Goal: Task Accomplishment & Management: Use online tool/utility

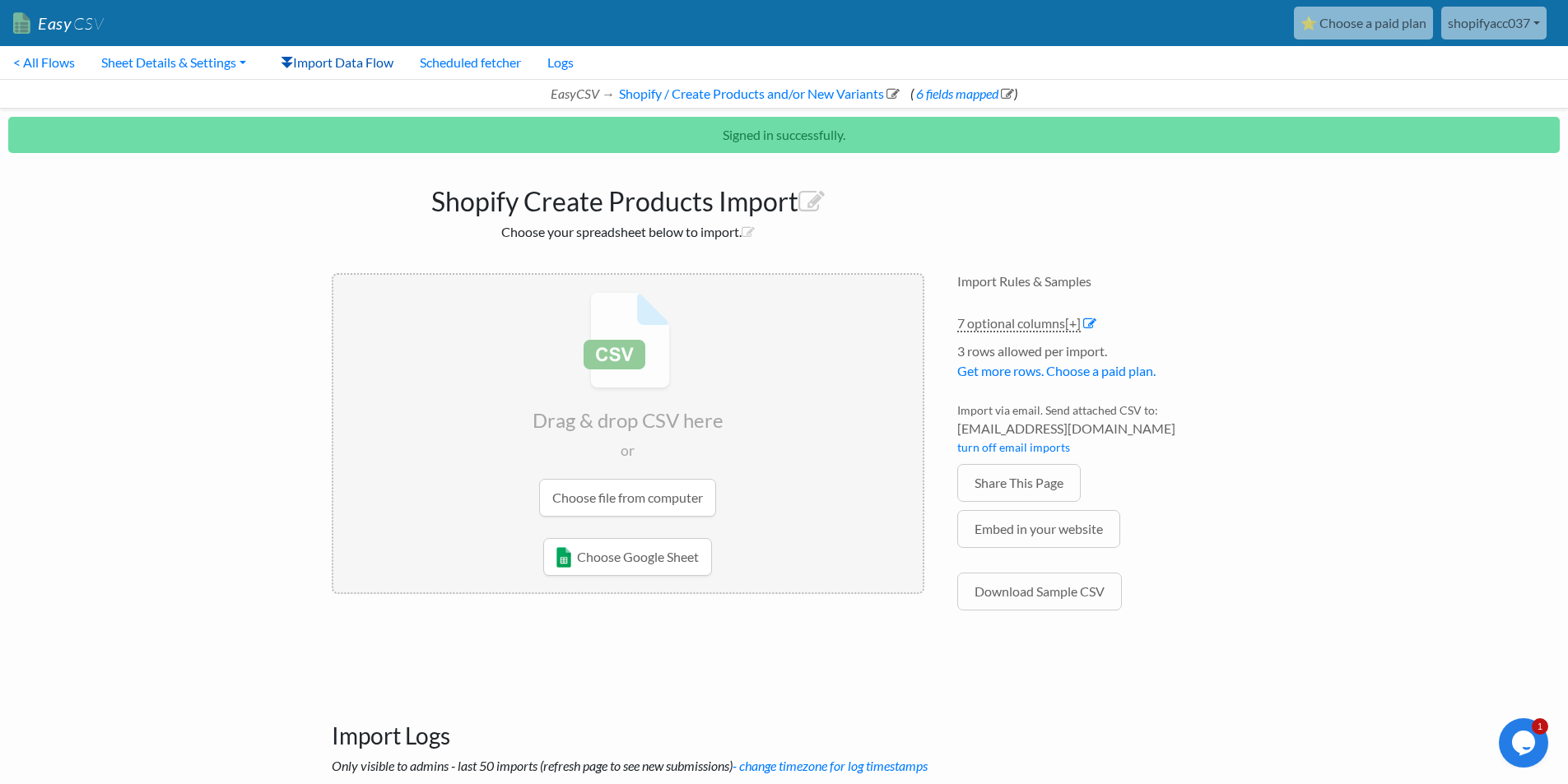
click at [373, 57] on link "Import Data Flow" at bounding box center [337, 63] width 139 height 33
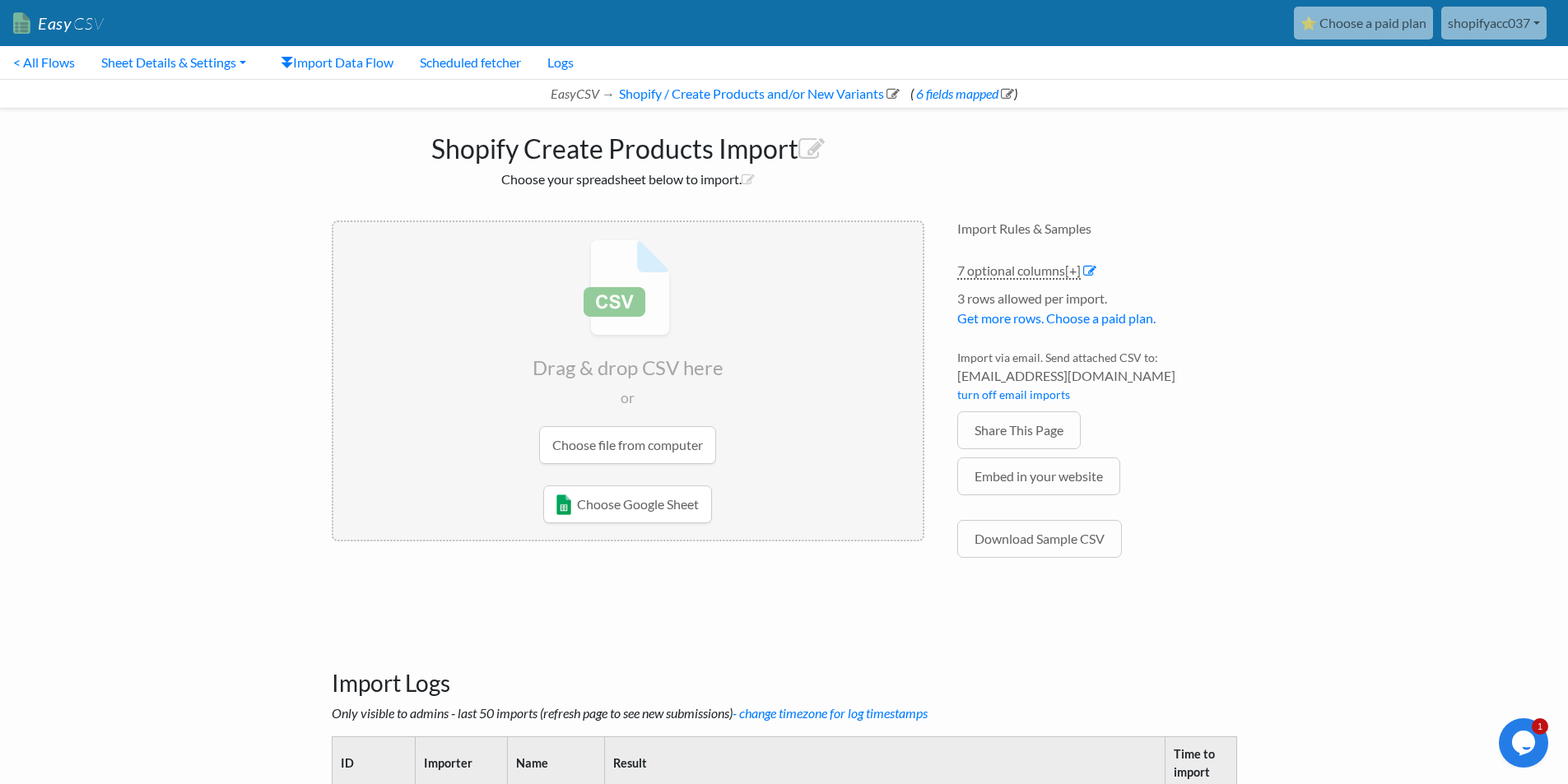
click at [680, 425] on input "file" at bounding box center [627, 351] width 590 height 259
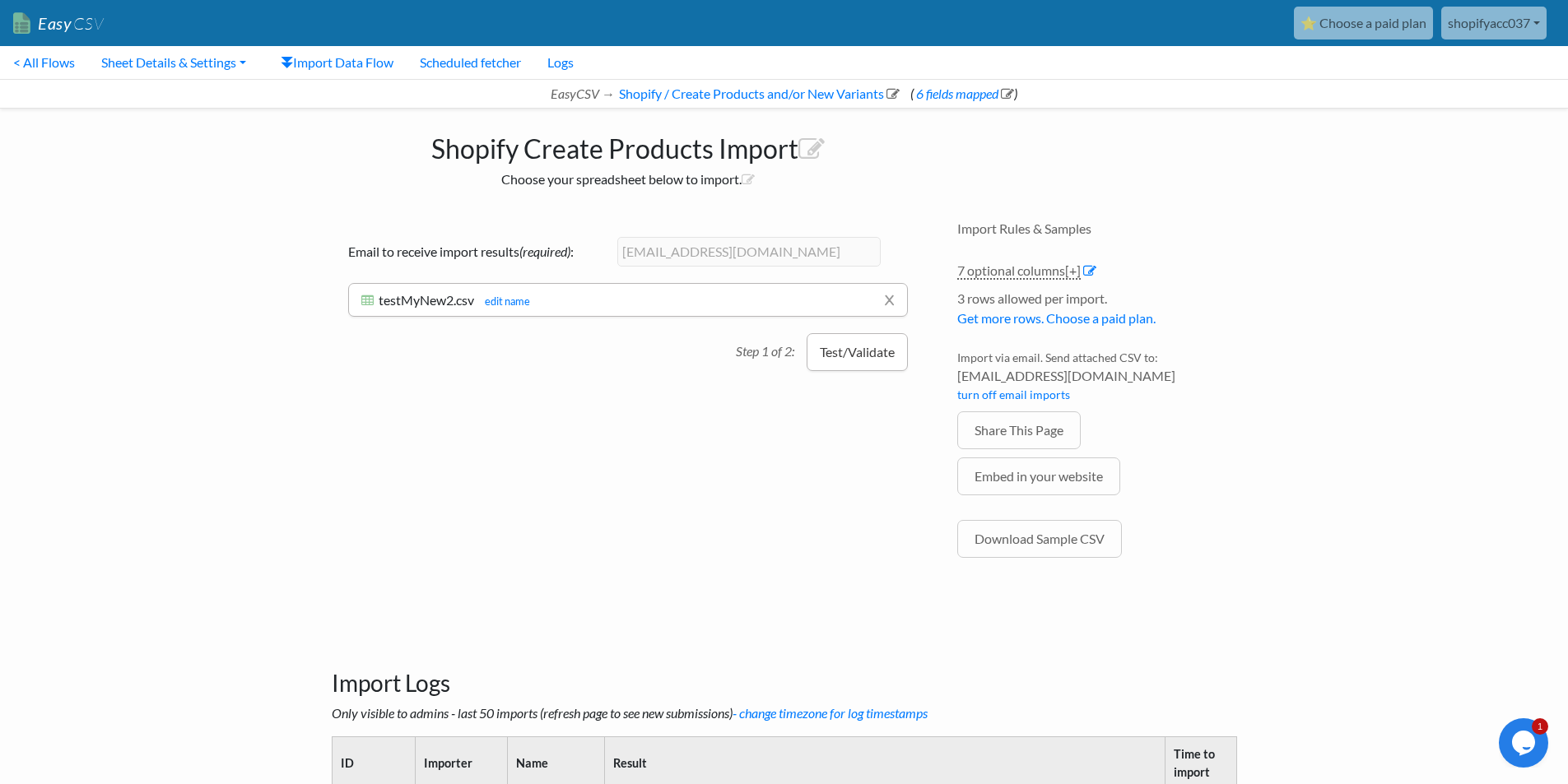
click at [859, 361] on button "Test/Validate" at bounding box center [857, 351] width 101 height 38
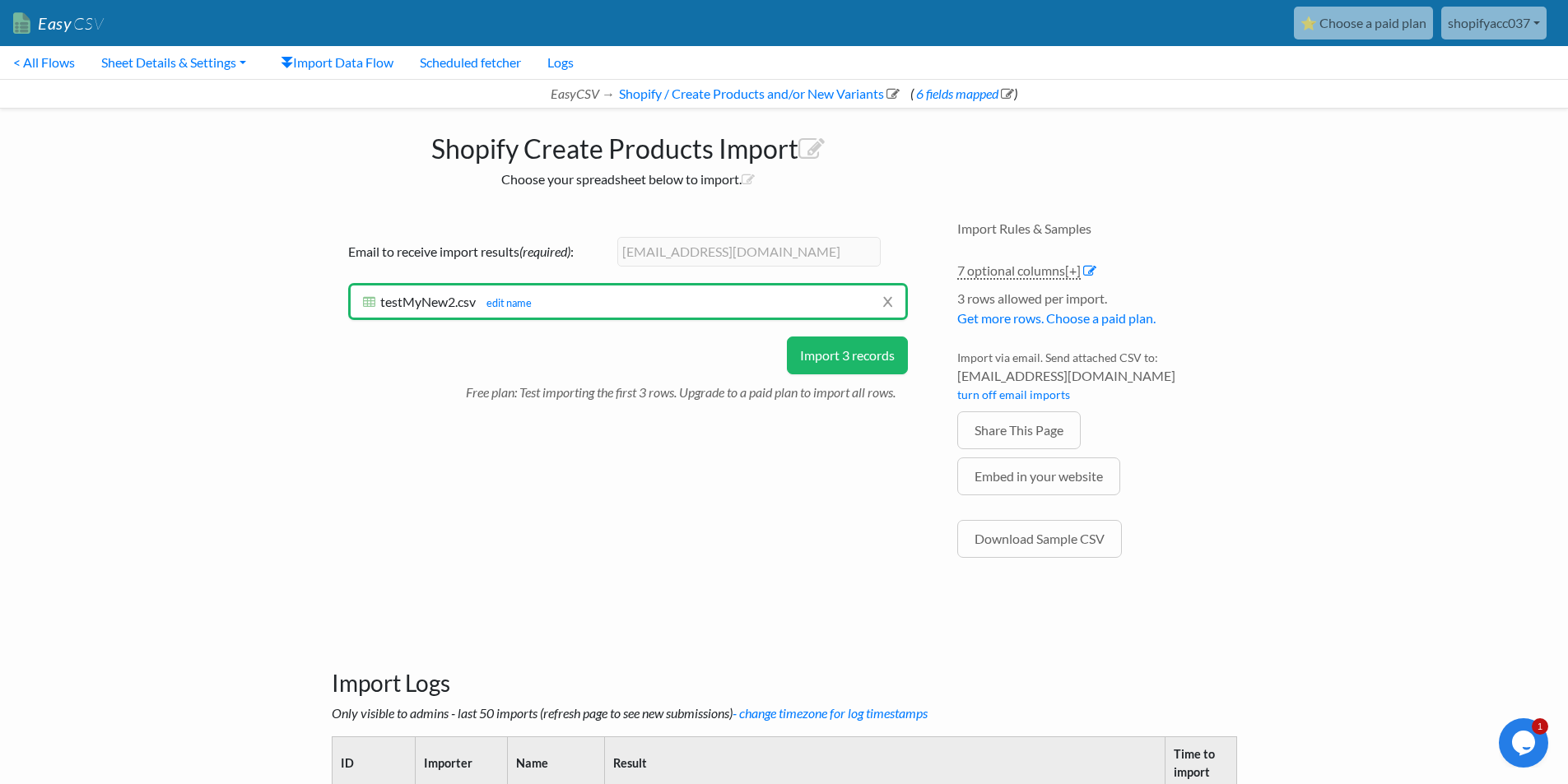
click at [853, 360] on button "Import 3 records" at bounding box center [846, 355] width 121 height 38
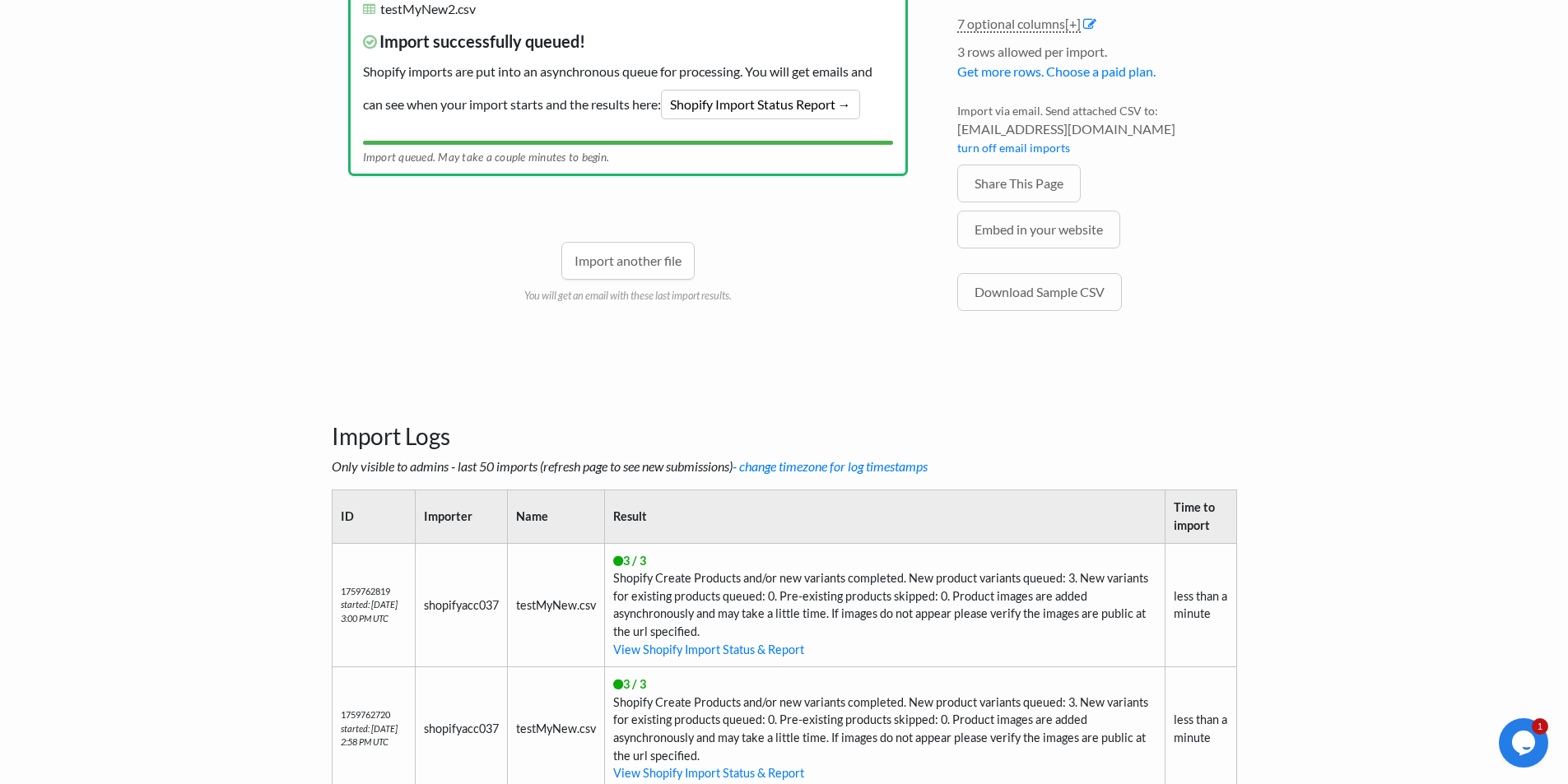
scroll to position [192, 0]
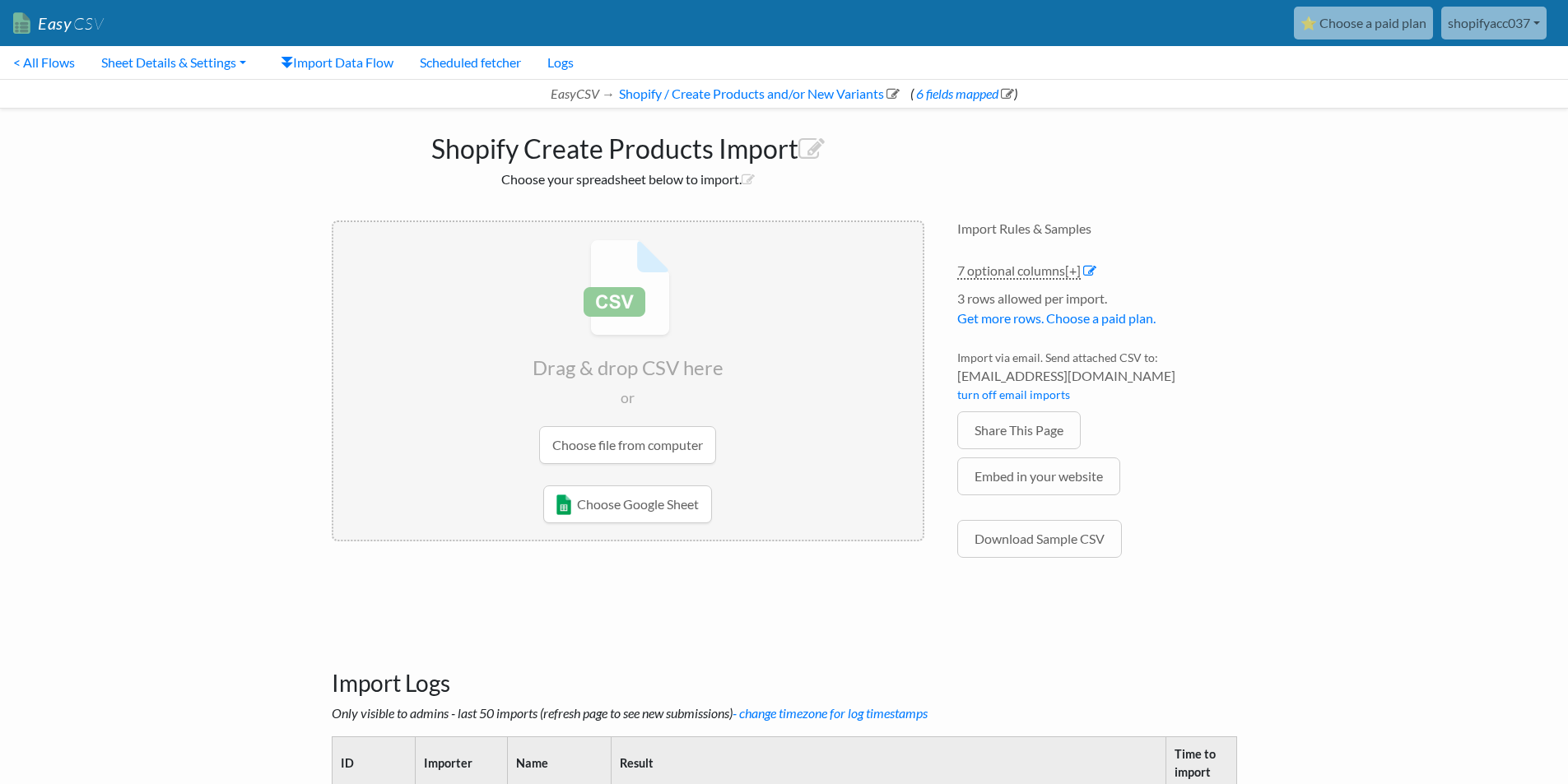
scroll to position [192, 0]
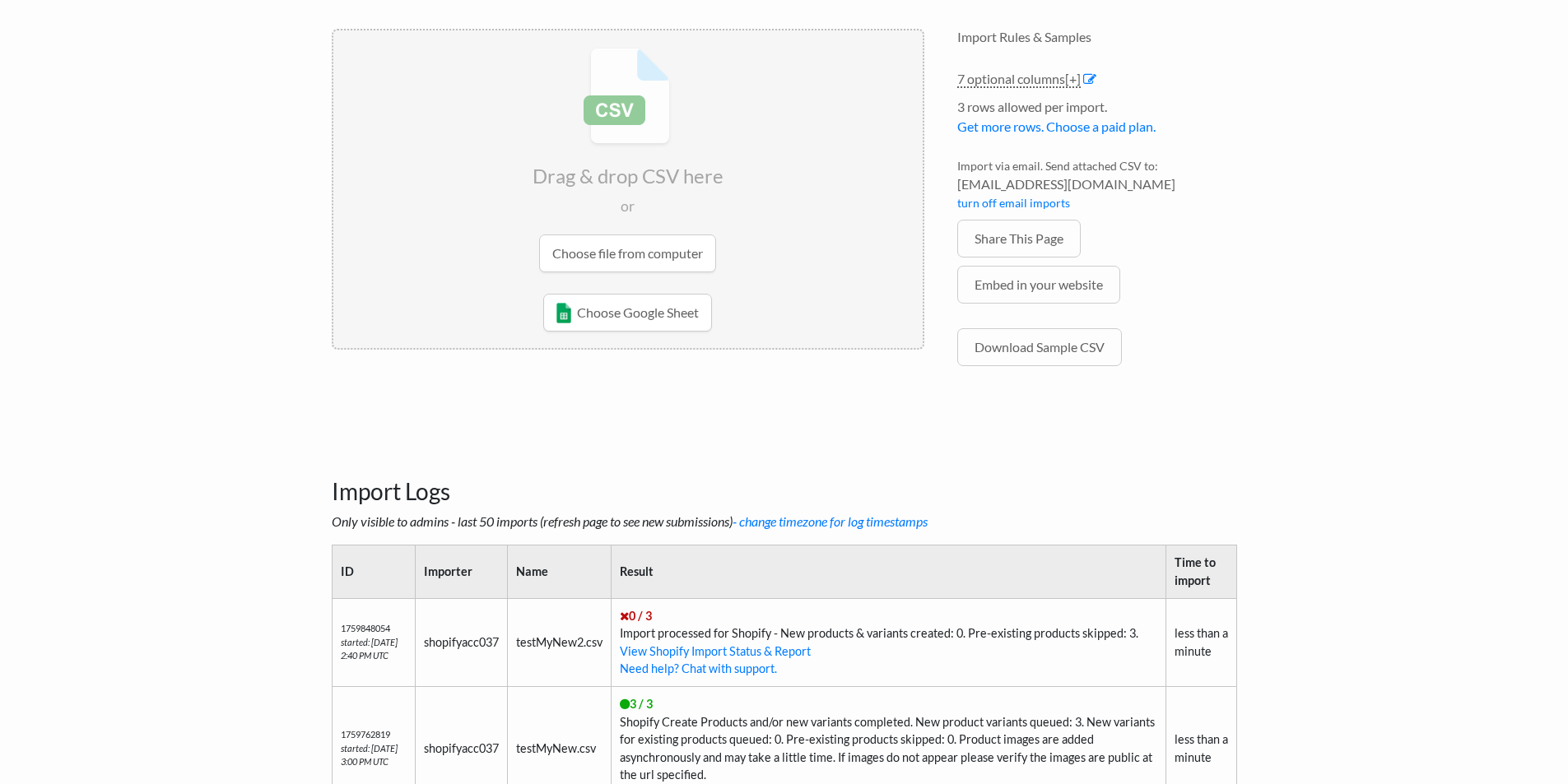
click at [752, 652] on link "View Shopify Import Status & Report" at bounding box center [715, 651] width 191 height 14
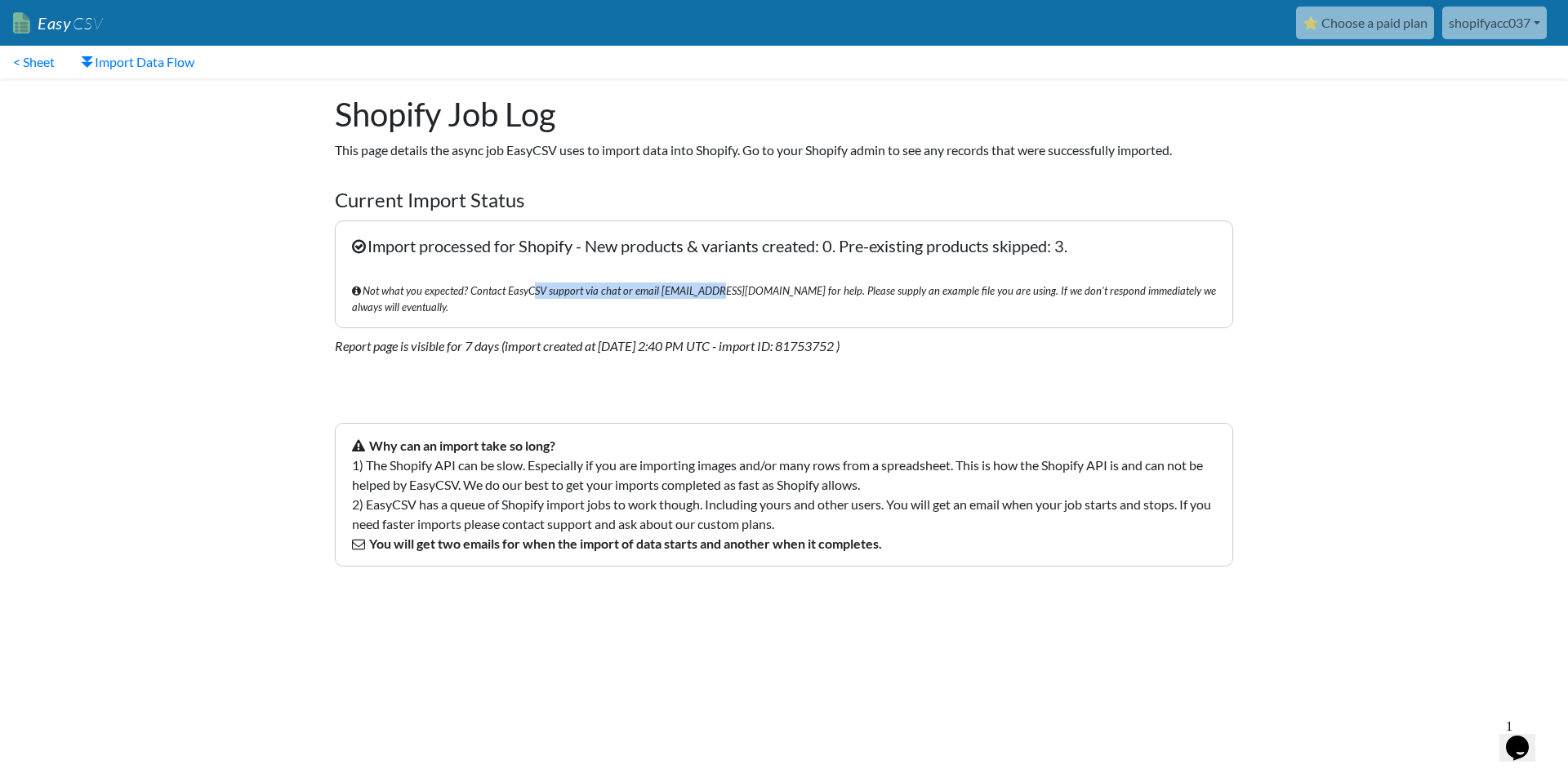
drag, startPoint x: 525, startPoint y: 294, endPoint x: 708, endPoint y: 294, distance: 183.0
click at [708, 294] on span "Not what you expected? Contact EasyCSV support via chat or email support@easycs…" at bounding box center [784, 299] width 863 height 33
drag, startPoint x: 572, startPoint y: 253, endPoint x: 788, endPoint y: 253, distance: 216.0
click at [788, 253] on p "Import processed for Shopify - New products & variants created: 0. Pre-existing…" at bounding box center [784, 274] width 898 height 108
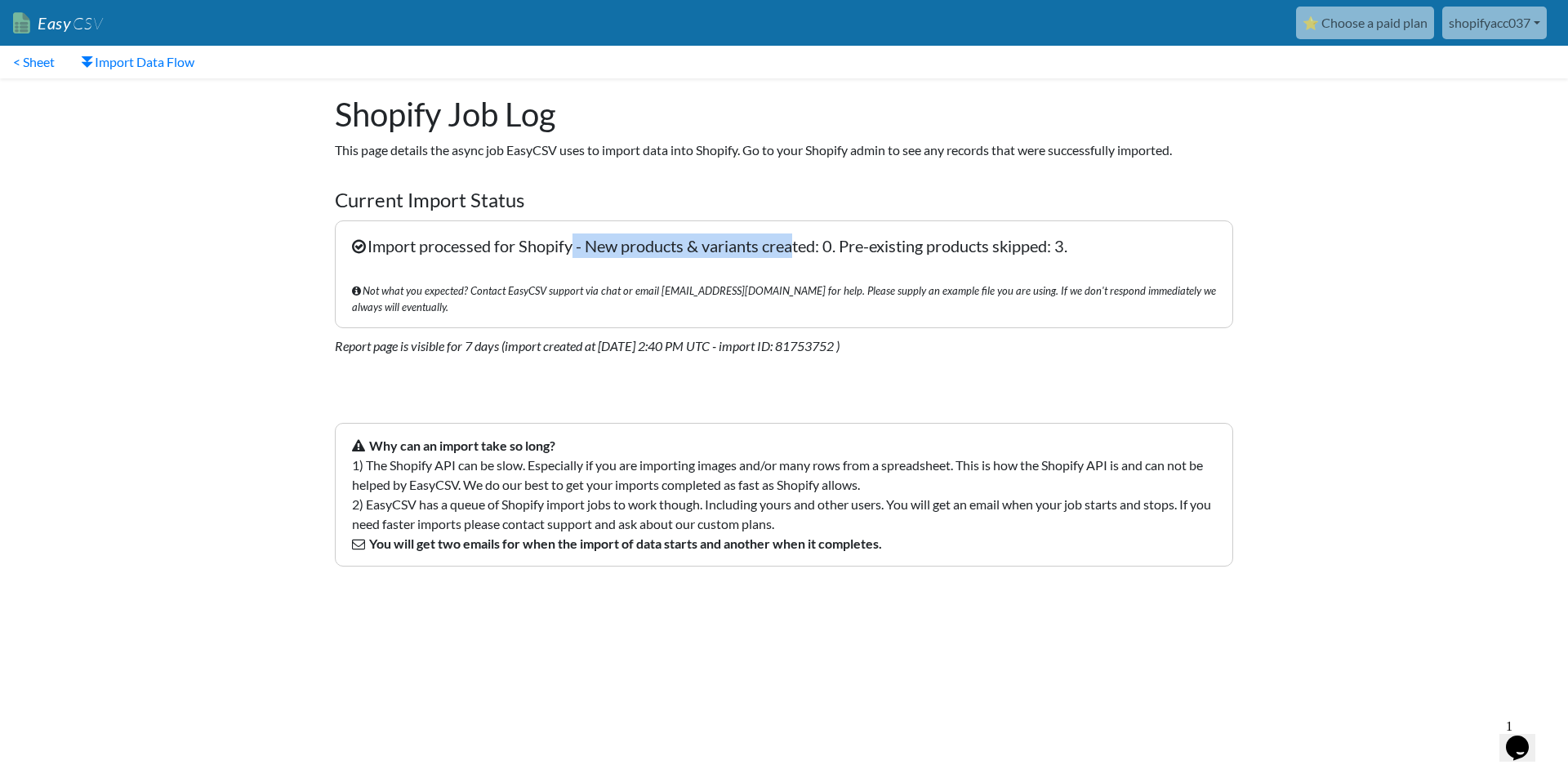
click at [788, 253] on p "Import processed for Shopify - New products & variants created: 0. Pre-existing…" at bounding box center [784, 274] width 898 height 108
click at [550, 251] on p "Import processed for Shopify - New products & variants created: 0. Pre-existing…" at bounding box center [784, 274] width 898 height 108
click at [915, 247] on p "Import processed for Shopify - New products & variants created: 0. Pre-existing…" at bounding box center [784, 274] width 898 height 108
drag, startPoint x: 1107, startPoint y: 243, endPoint x: 372, endPoint y: 243, distance: 735.0
click at [372, 243] on p "Import processed for Shopify - New products & variants created: 0. Pre-existing…" at bounding box center [784, 274] width 898 height 108
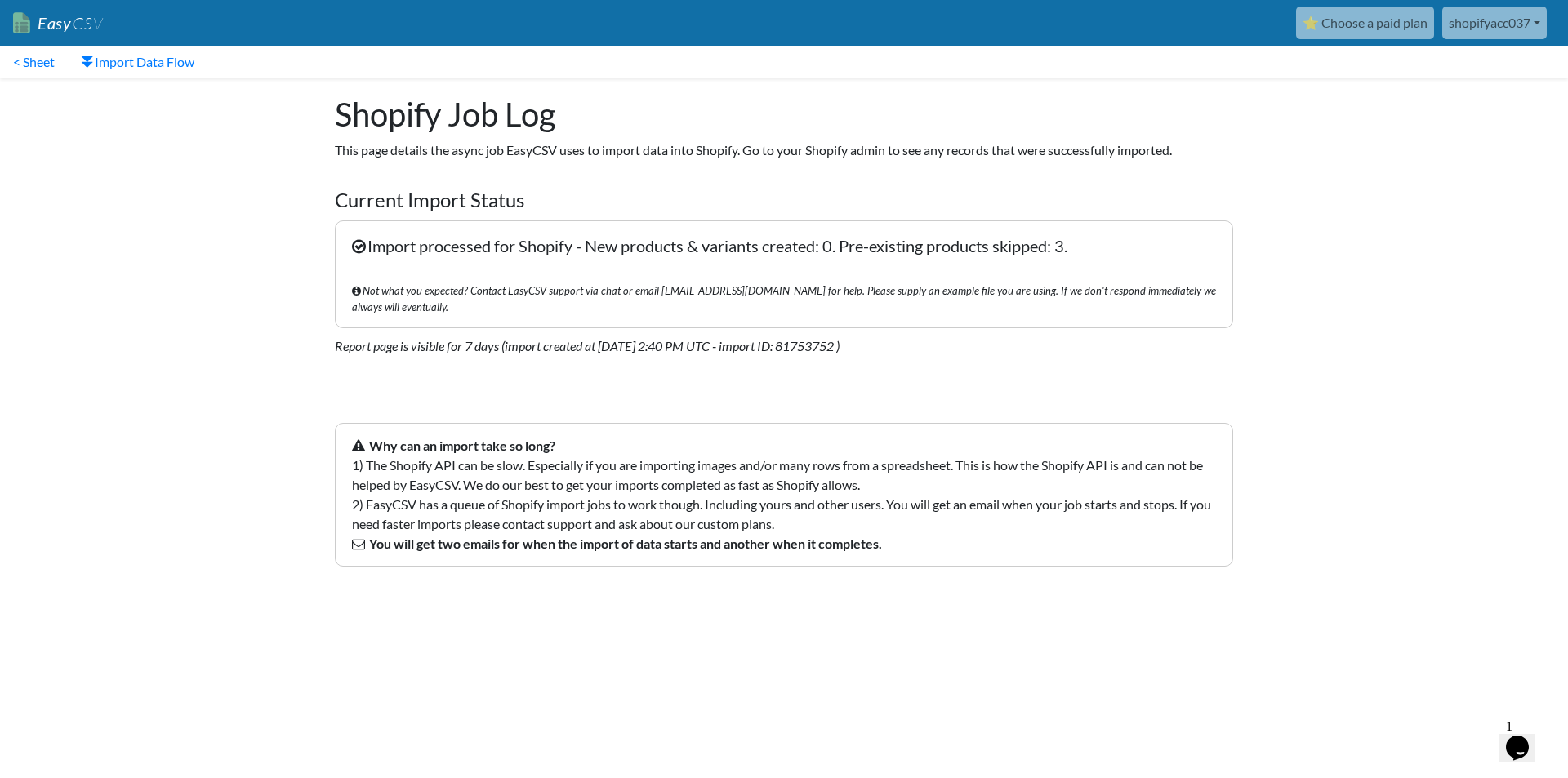
copy p "Import processed for Shopify - New products & variants created: 0. Pre-existing…"
click at [611, 265] on p "Import processed for Shopify - New products & variants created: 0. Pre-existing…" at bounding box center [784, 274] width 898 height 108
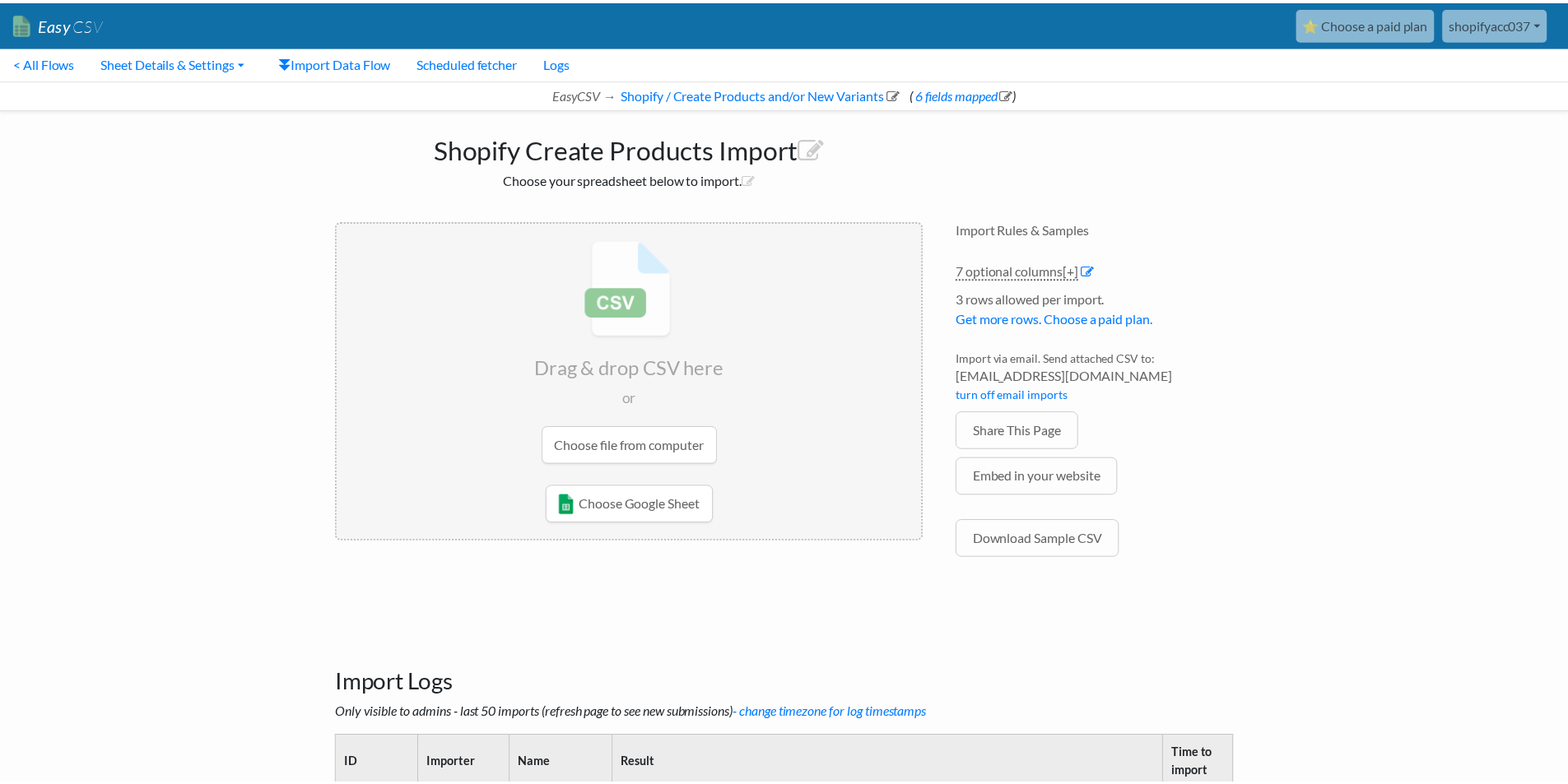
scroll to position [192, 0]
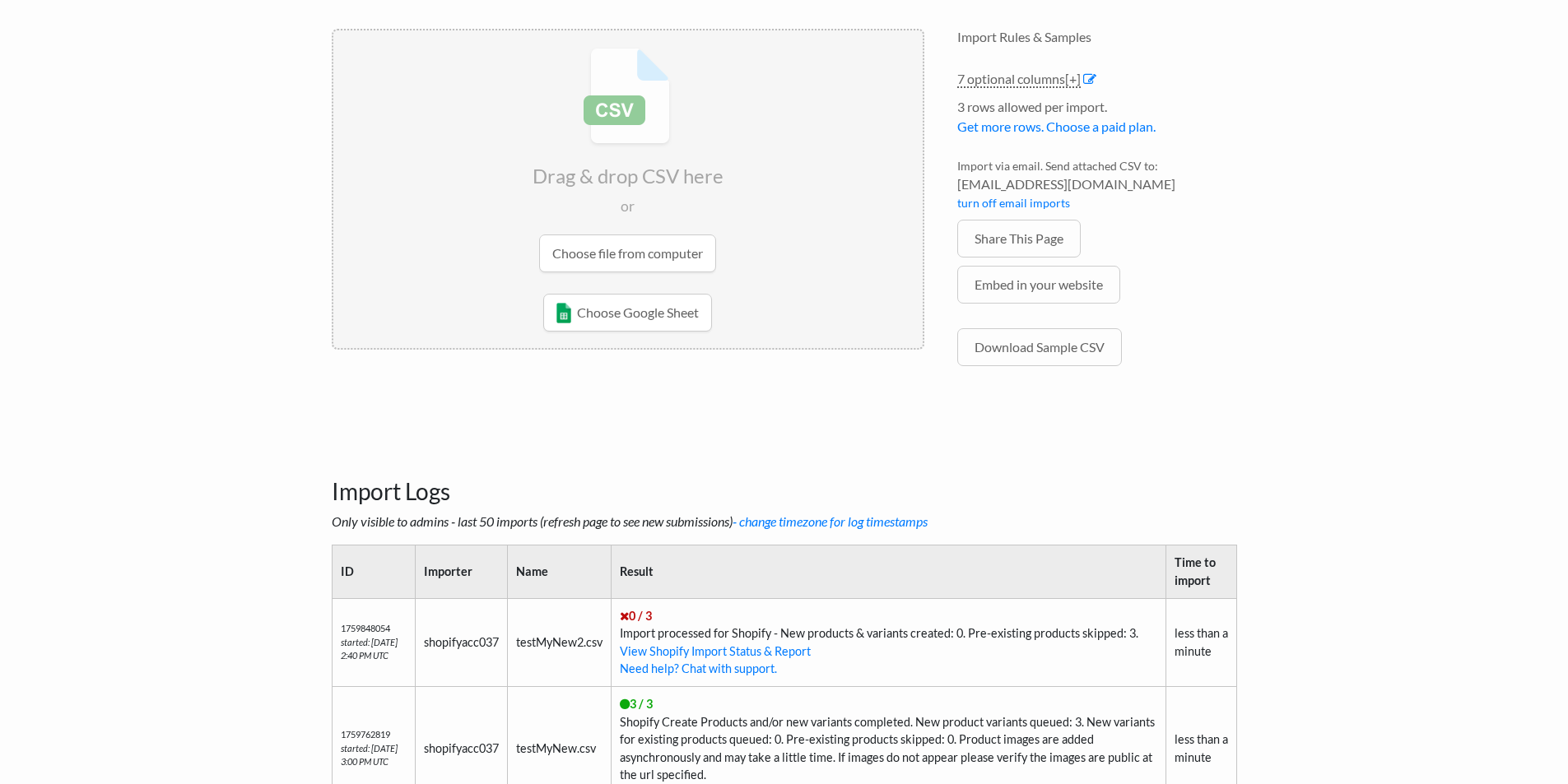
click at [602, 269] on input "file" at bounding box center [627, 160] width 590 height 259
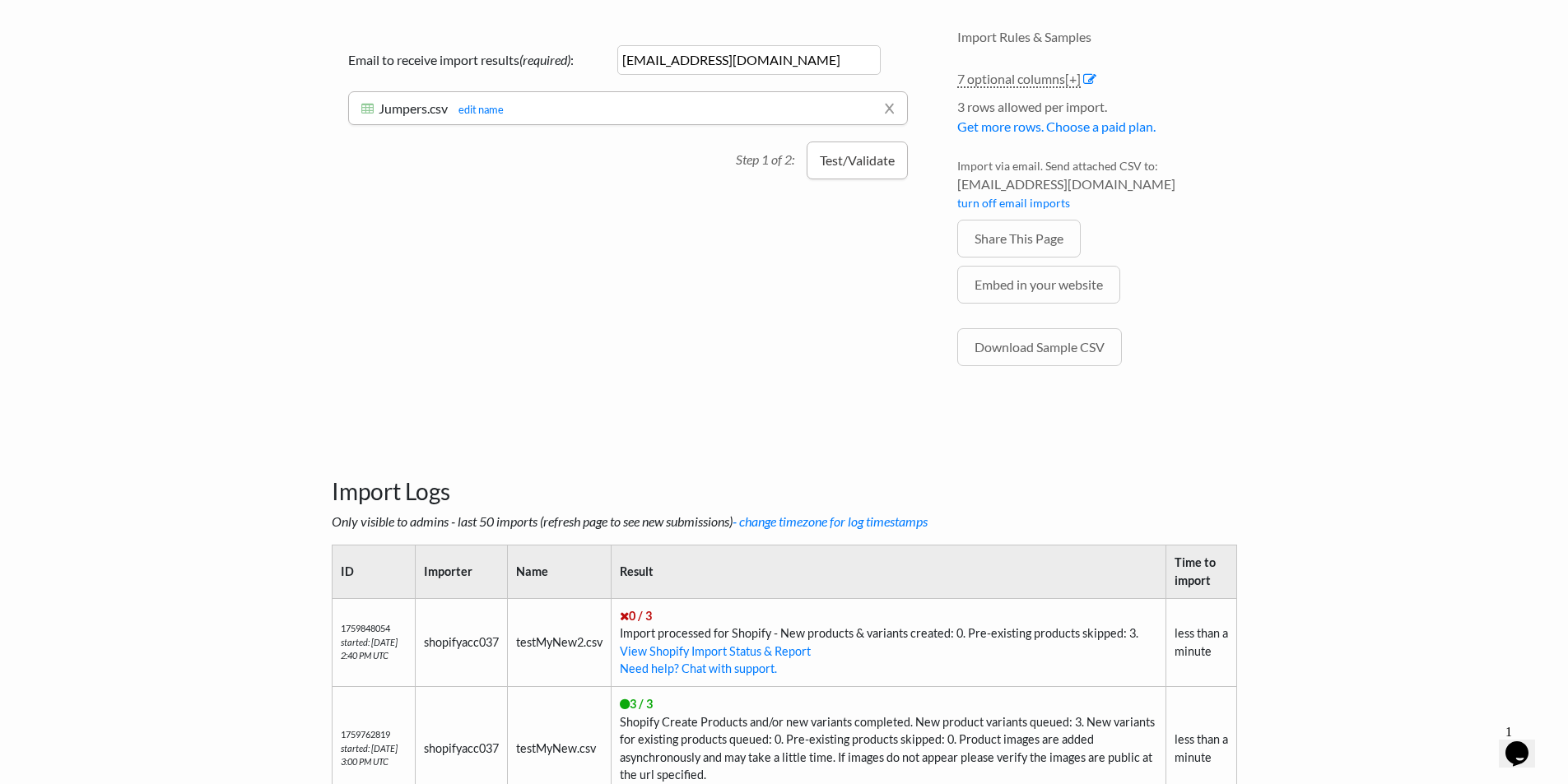
click at [820, 157] on button "Test/Validate" at bounding box center [857, 160] width 101 height 38
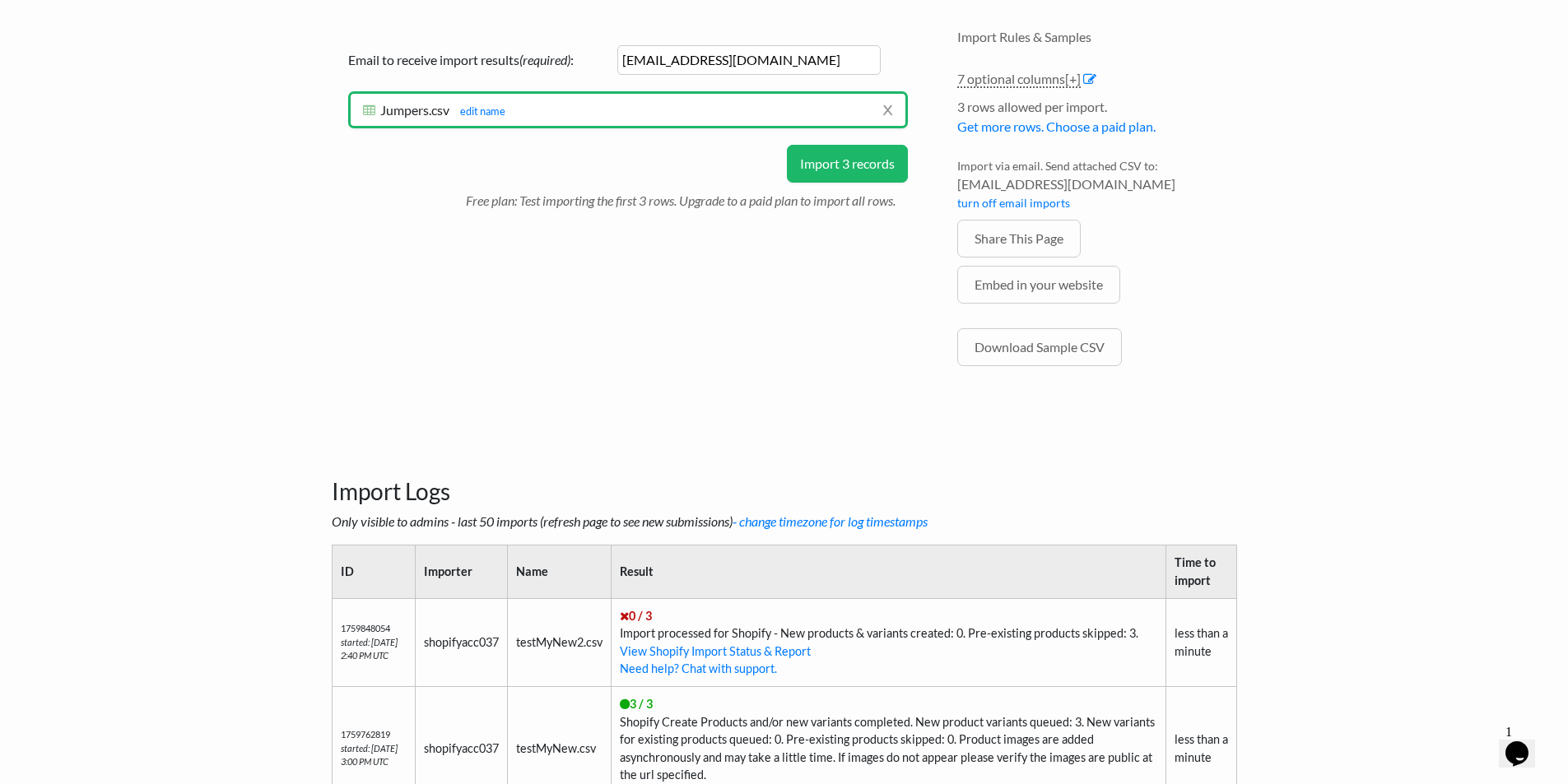
click at [852, 163] on button "Import 3 records" at bounding box center [846, 163] width 121 height 38
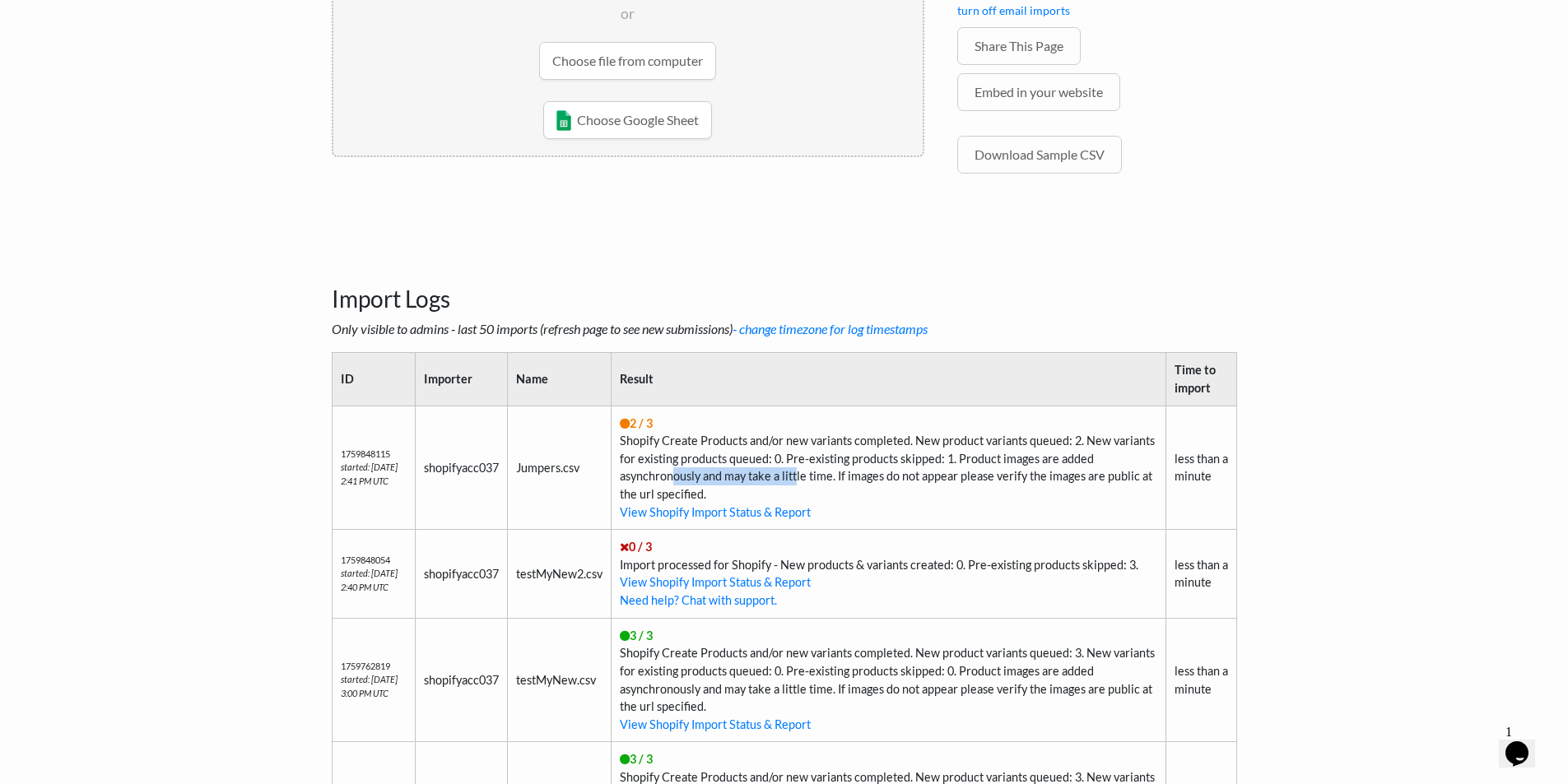
drag, startPoint x: 678, startPoint y: 484, endPoint x: 804, endPoint y: 473, distance: 126.5
click at [804, 473] on td "2 / 3 Shopify Create Products and/or new variants completed. New product varian…" at bounding box center [888, 468] width 555 height 124
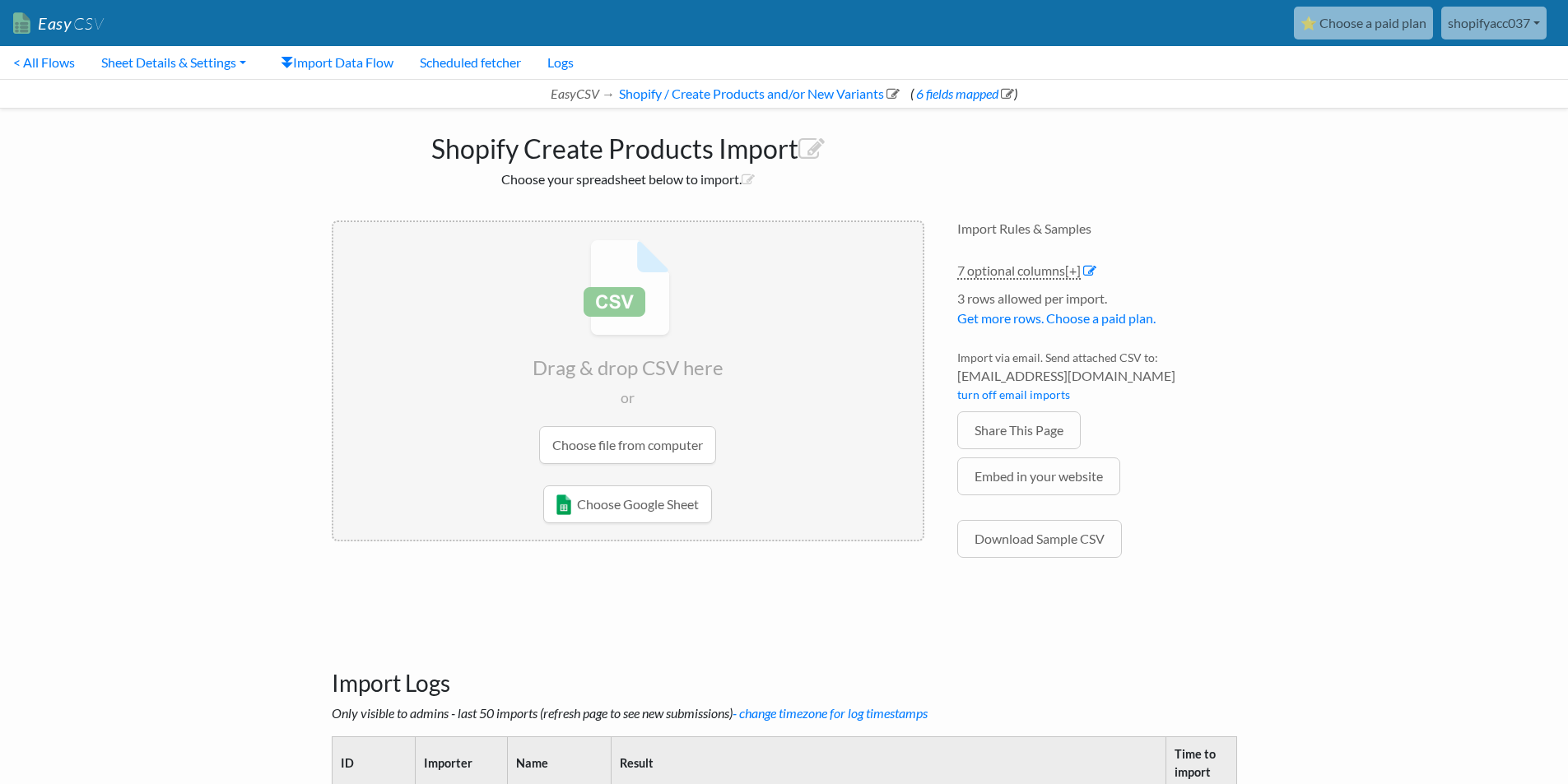
click at [678, 347] on input "file" at bounding box center [627, 351] width 590 height 259
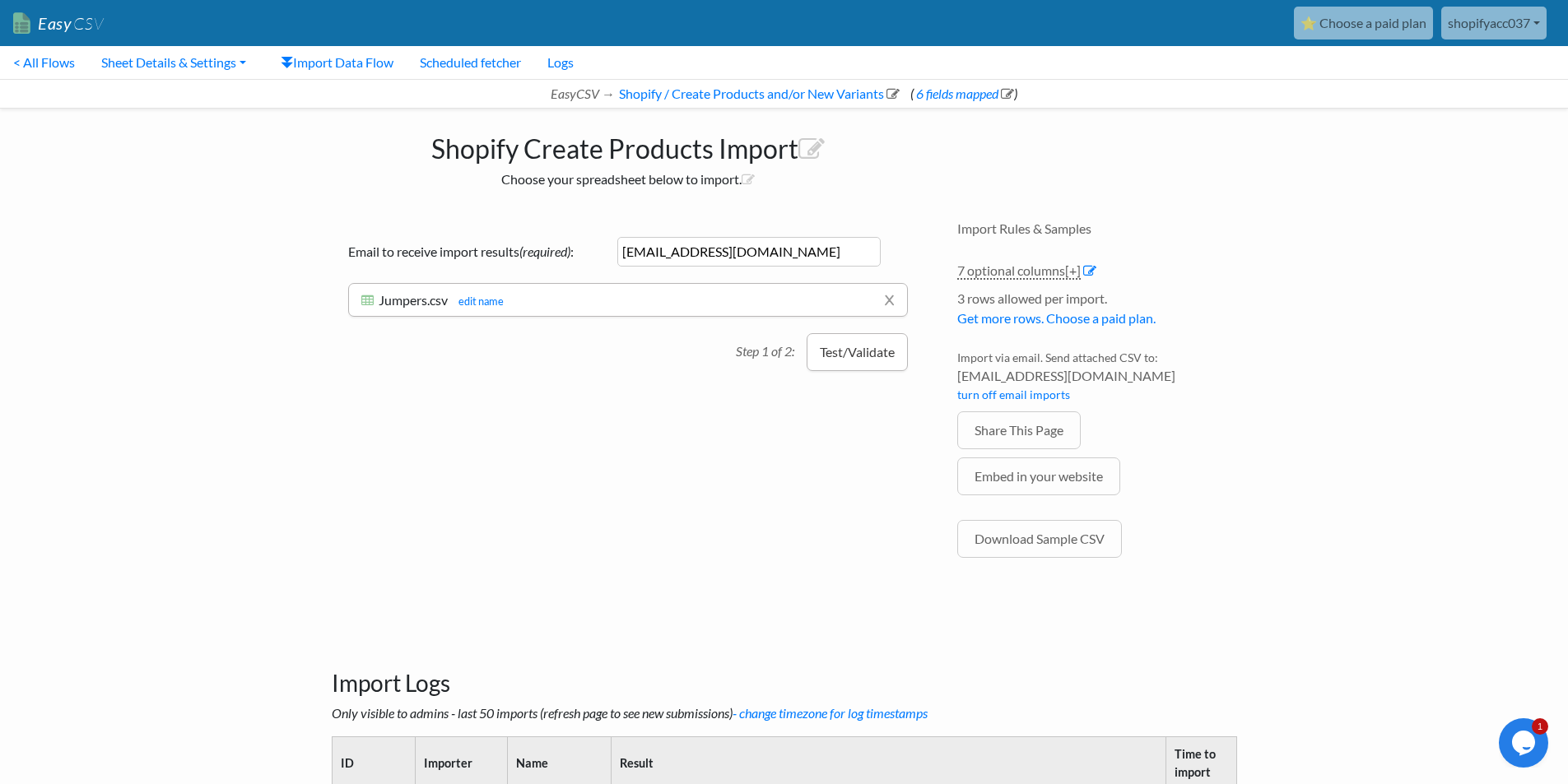
click at [860, 356] on button "Test/Validate" at bounding box center [857, 351] width 101 height 38
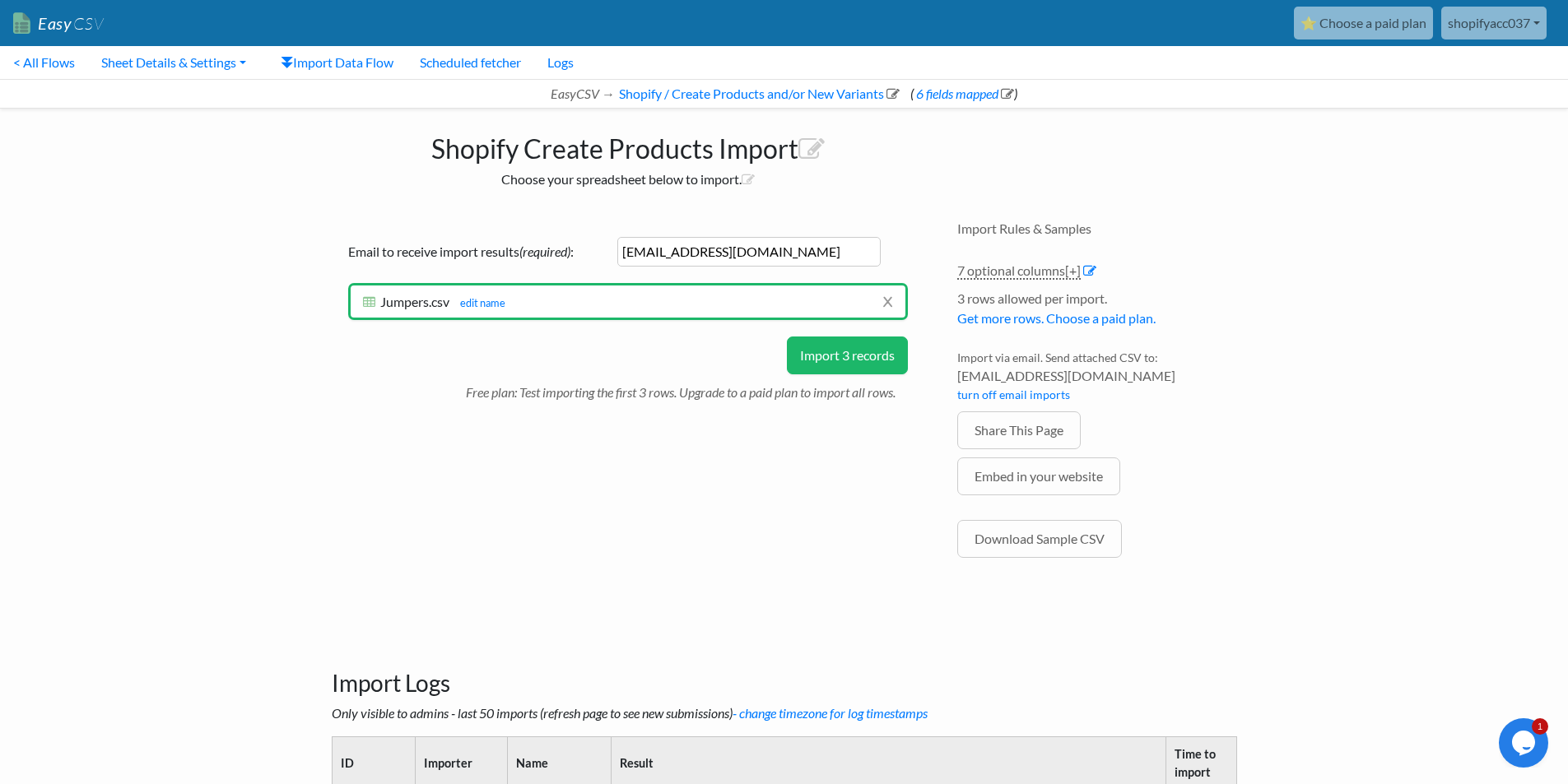
click at [858, 346] on button "Import 3 records" at bounding box center [846, 355] width 121 height 38
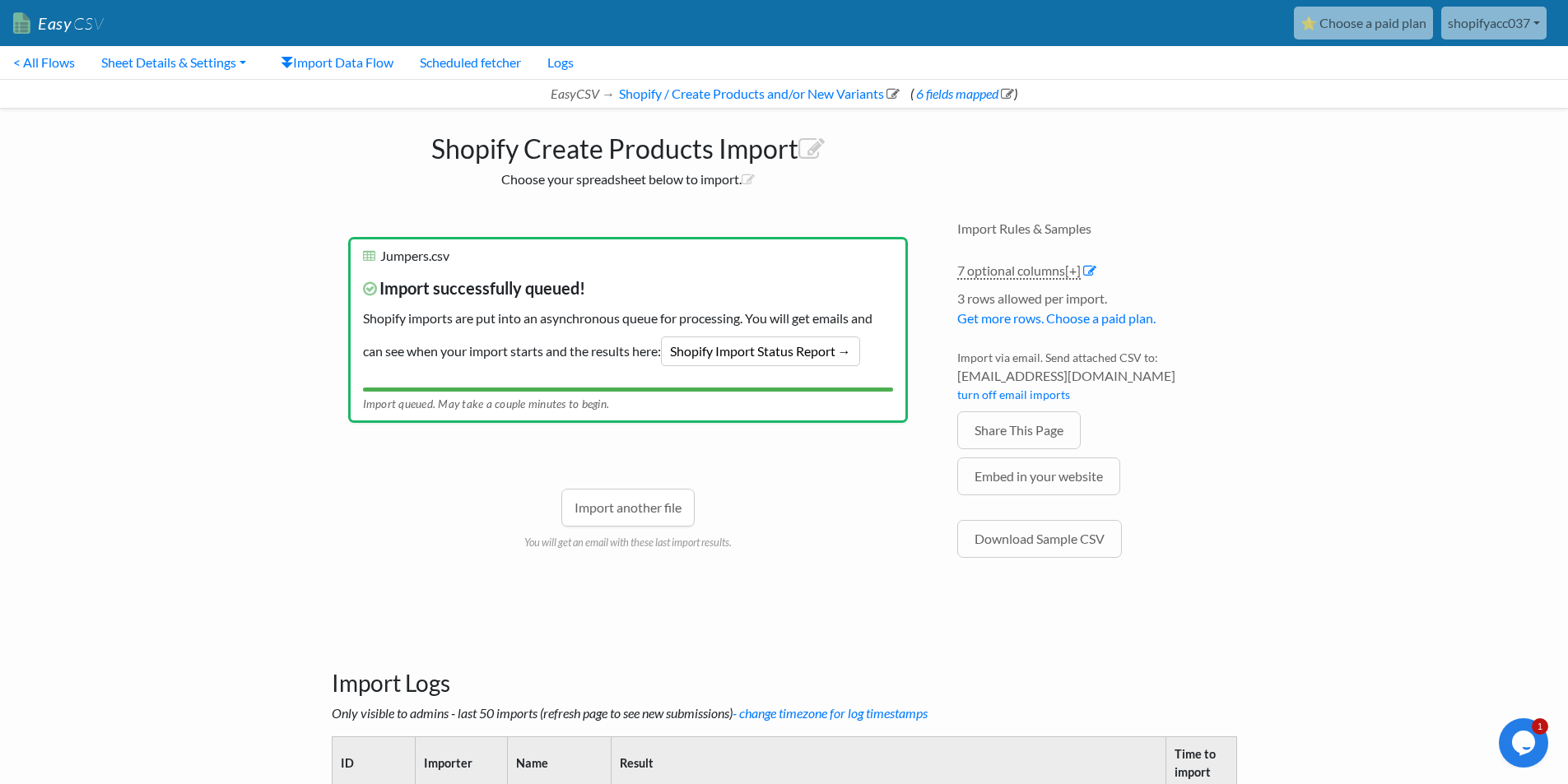
scroll to position [384, 0]
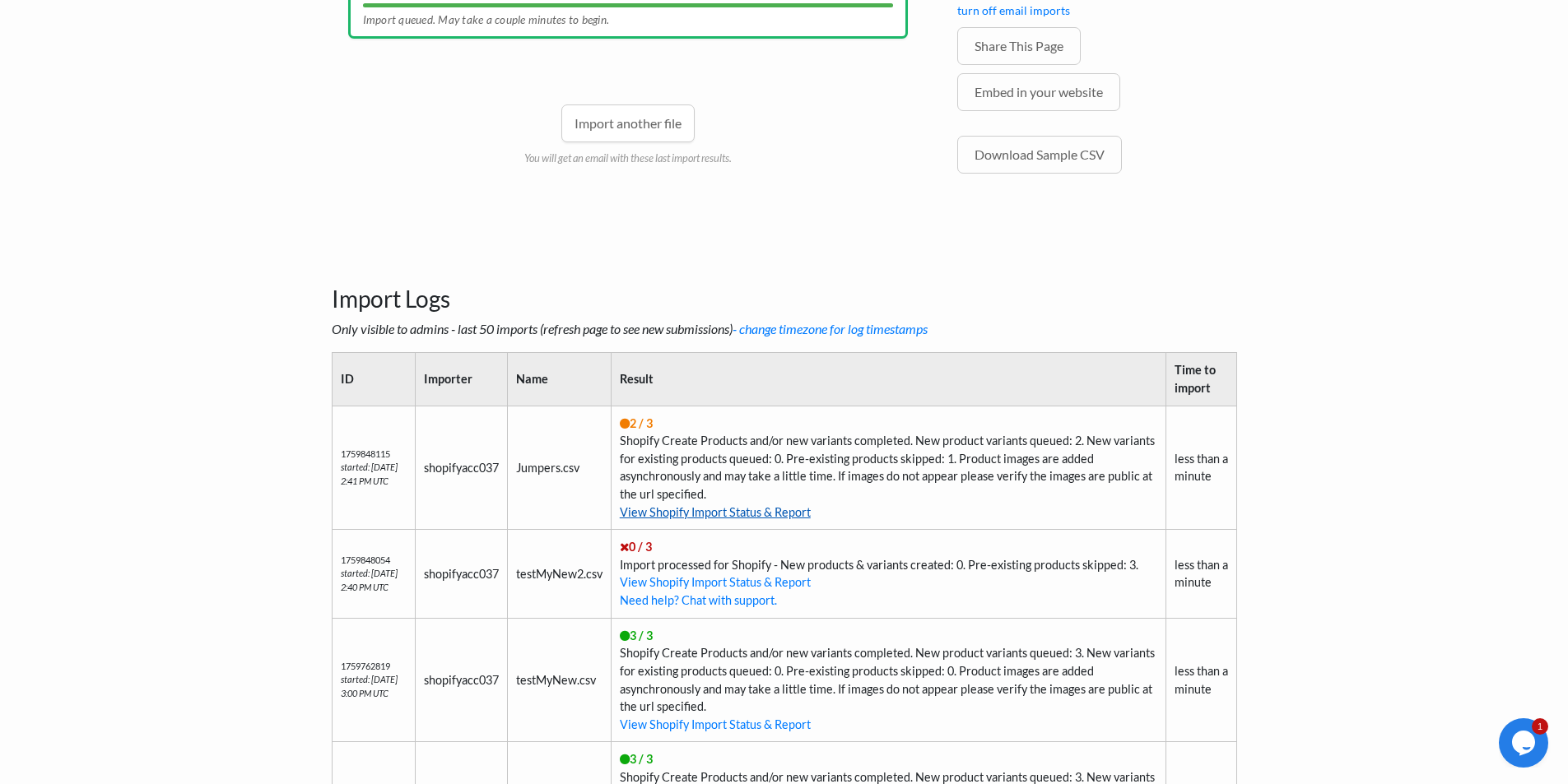
click at [753, 505] on link "View Shopify Import Status & Report" at bounding box center [715, 512] width 191 height 14
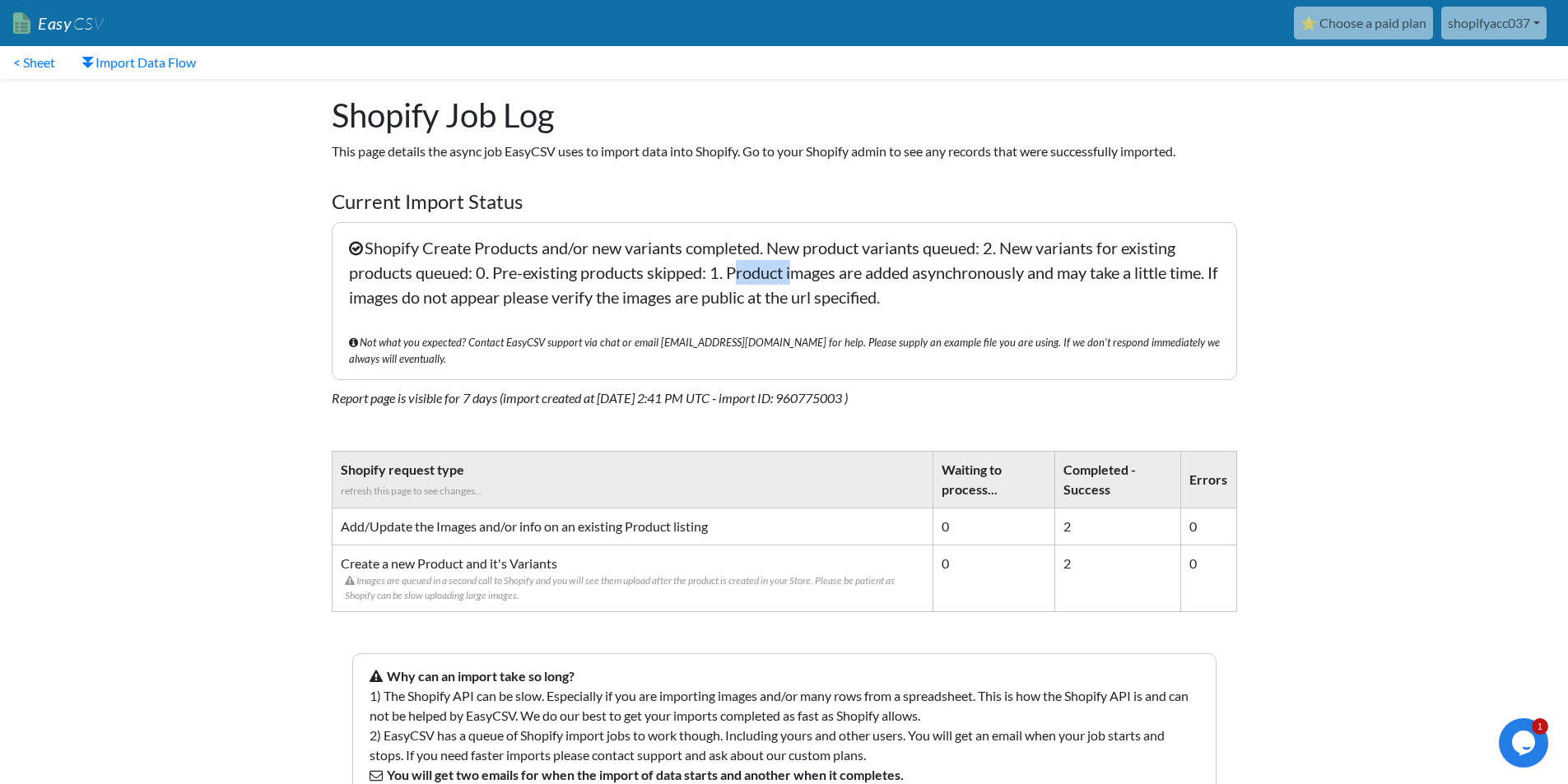
drag, startPoint x: 735, startPoint y: 277, endPoint x: 791, endPoint y: 283, distance: 56.3
click at [791, 283] on p "Shopify Create Products and/or new variants completed. New product variants que…" at bounding box center [784, 301] width 905 height 158
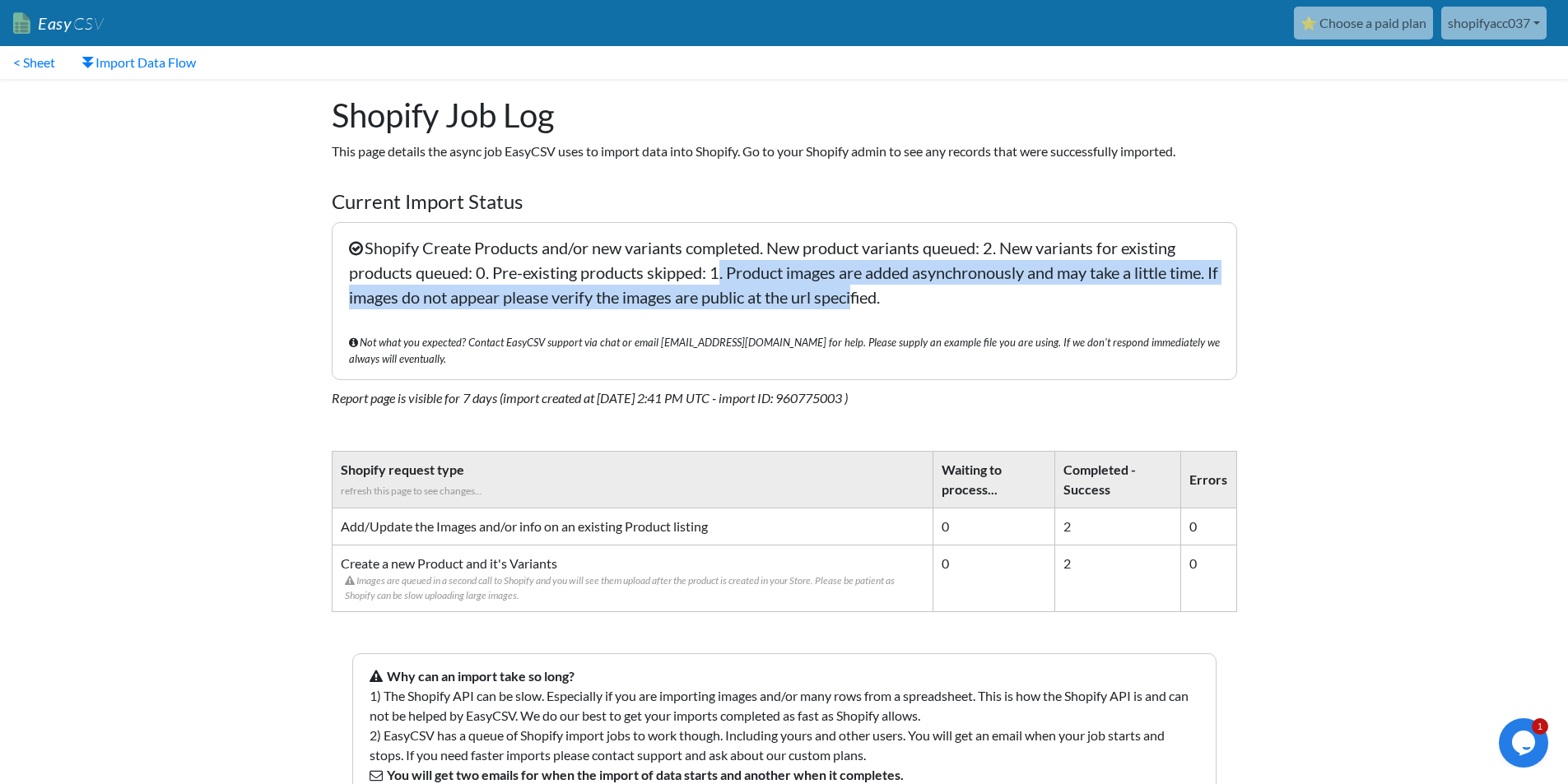
drag, startPoint x: 788, startPoint y: 283, endPoint x: 868, endPoint y: 292, distance: 80.5
click at [868, 292] on p "Shopify Create Products and/or new variants completed. New product variants que…" at bounding box center [784, 301] width 905 height 158
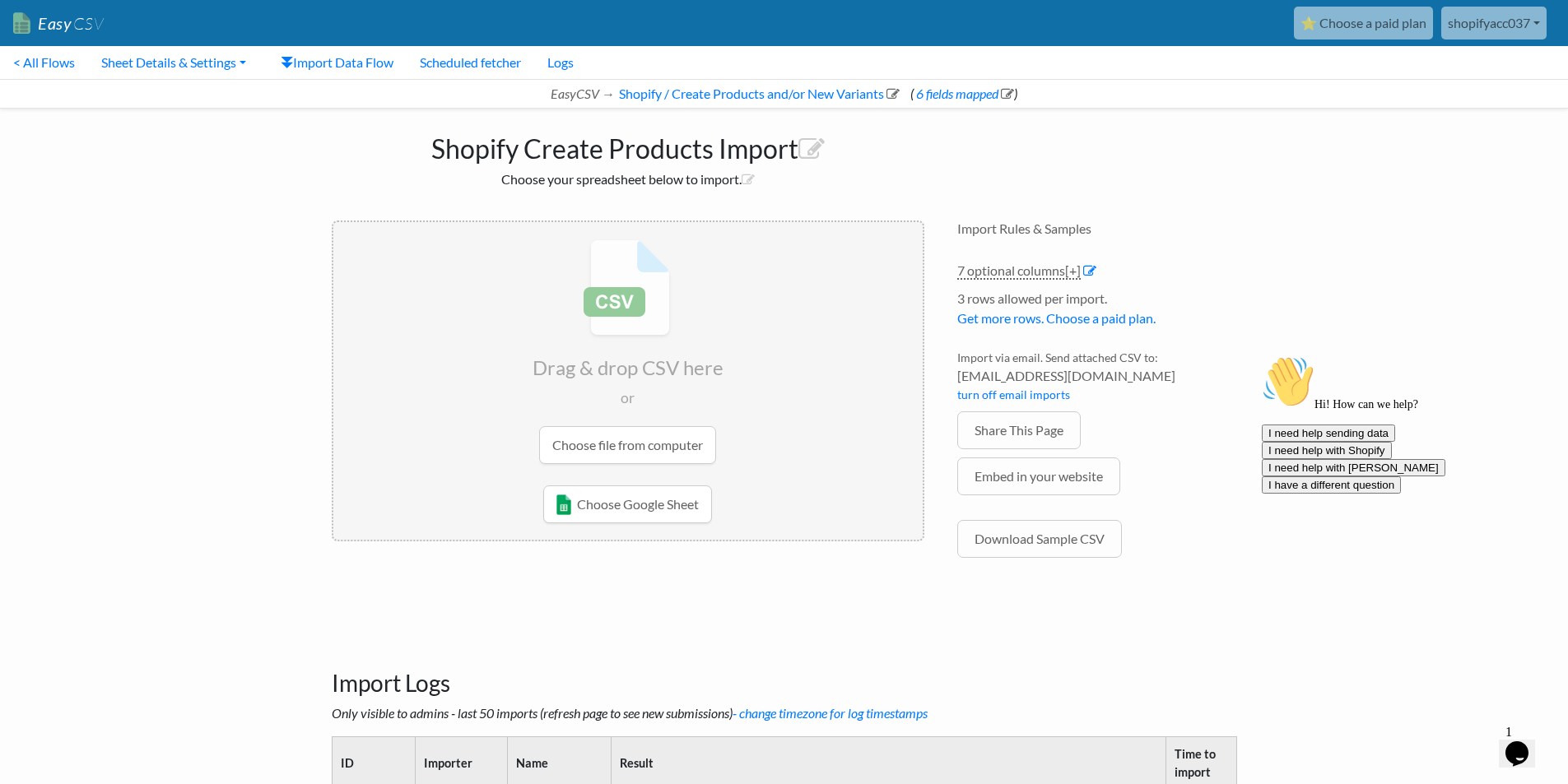
click at [595, 449] on input "file" at bounding box center [627, 351] width 590 height 259
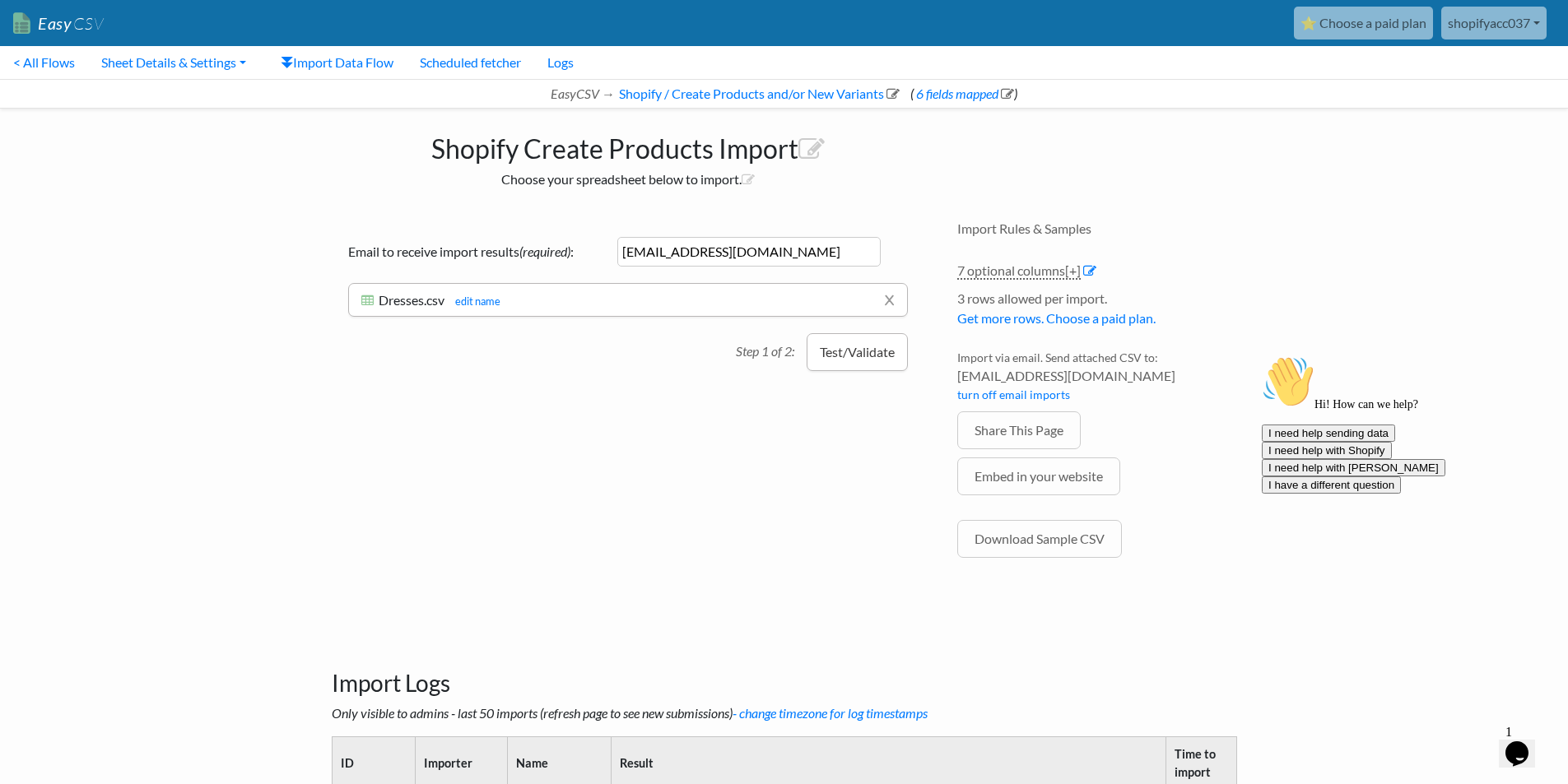
click at [833, 349] on button "Test/Validate" at bounding box center [857, 351] width 101 height 38
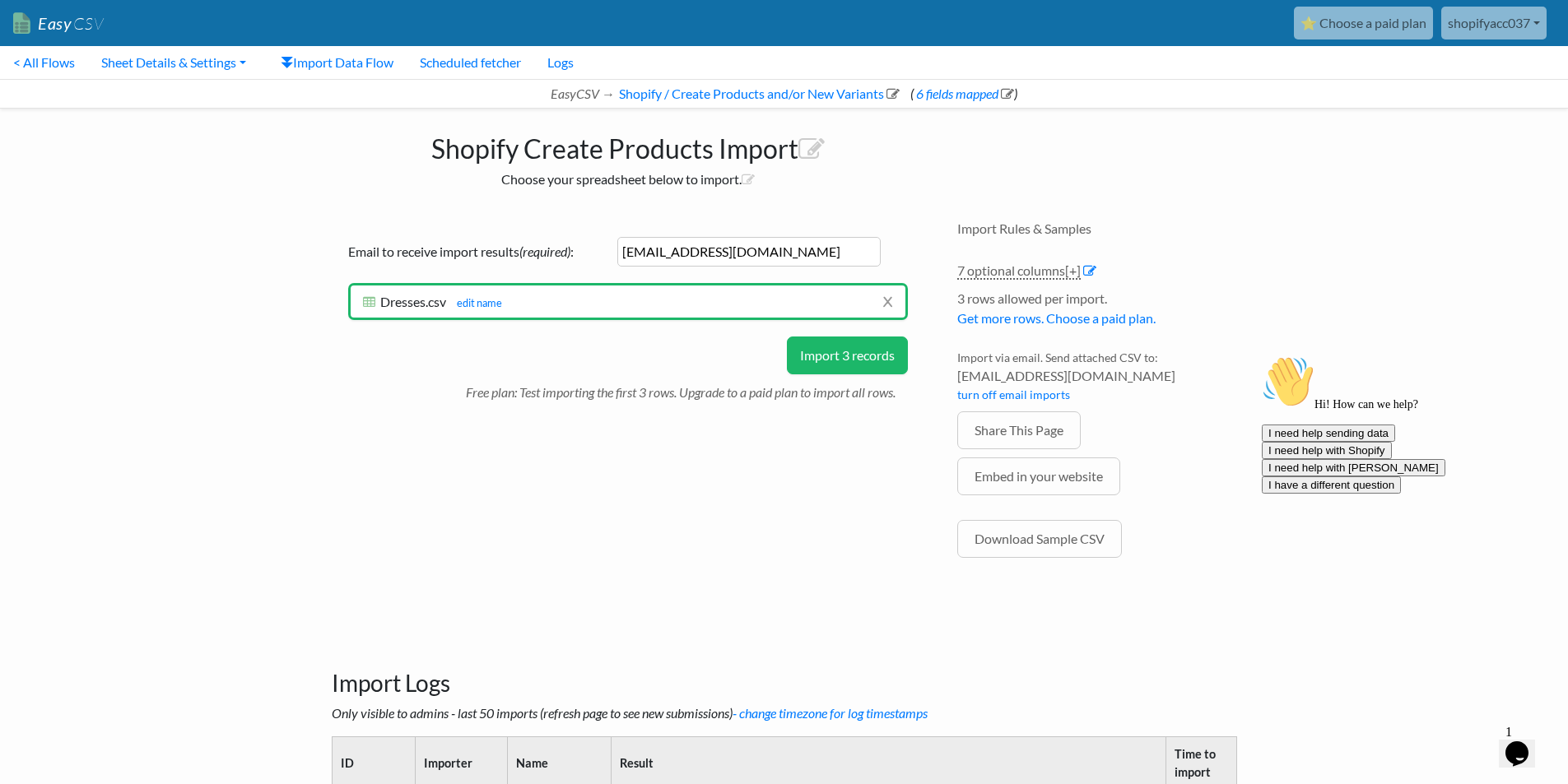
click at [850, 361] on button "Import 3 records" at bounding box center [846, 355] width 121 height 38
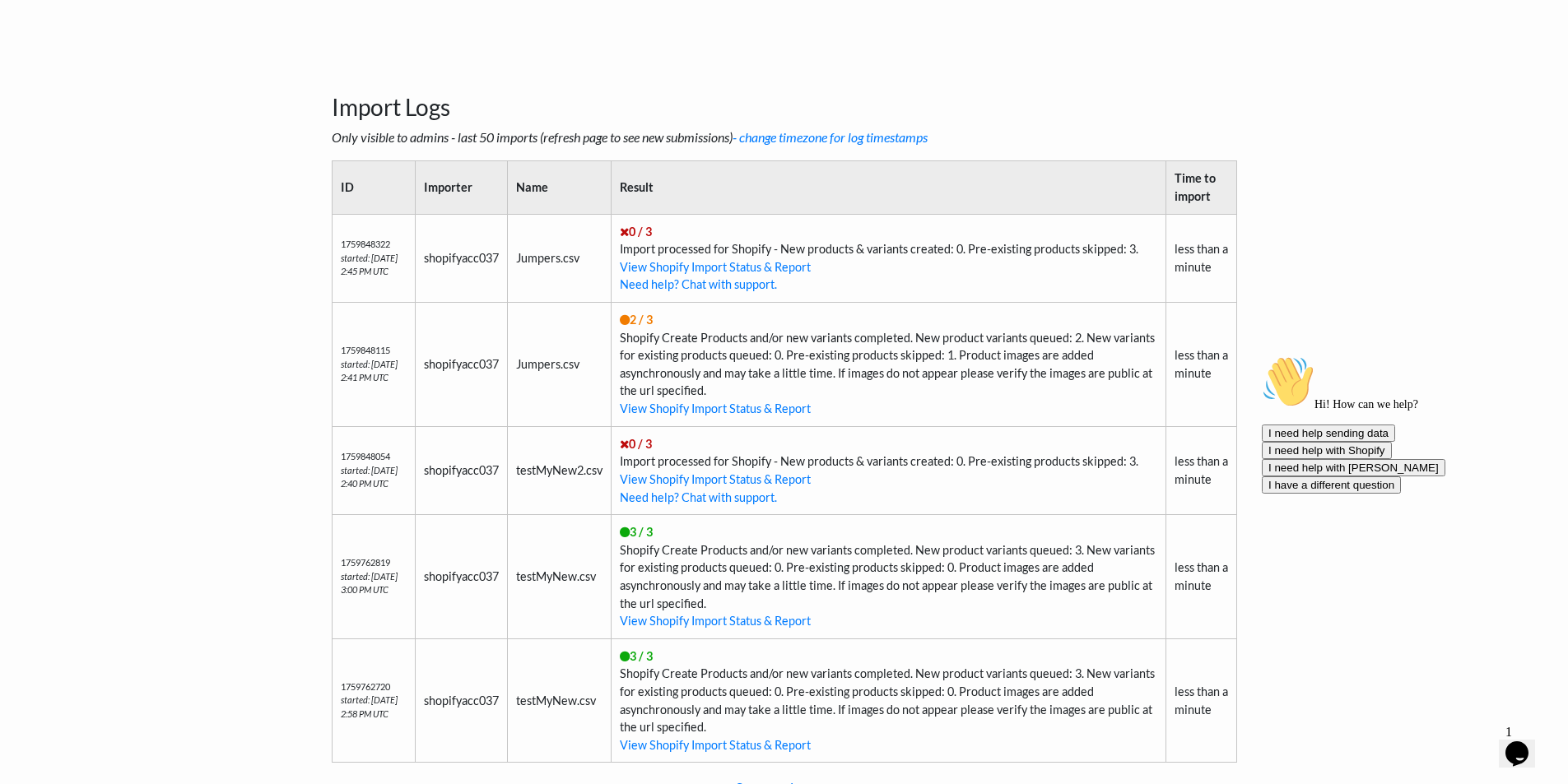
scroll to position [384, 0]
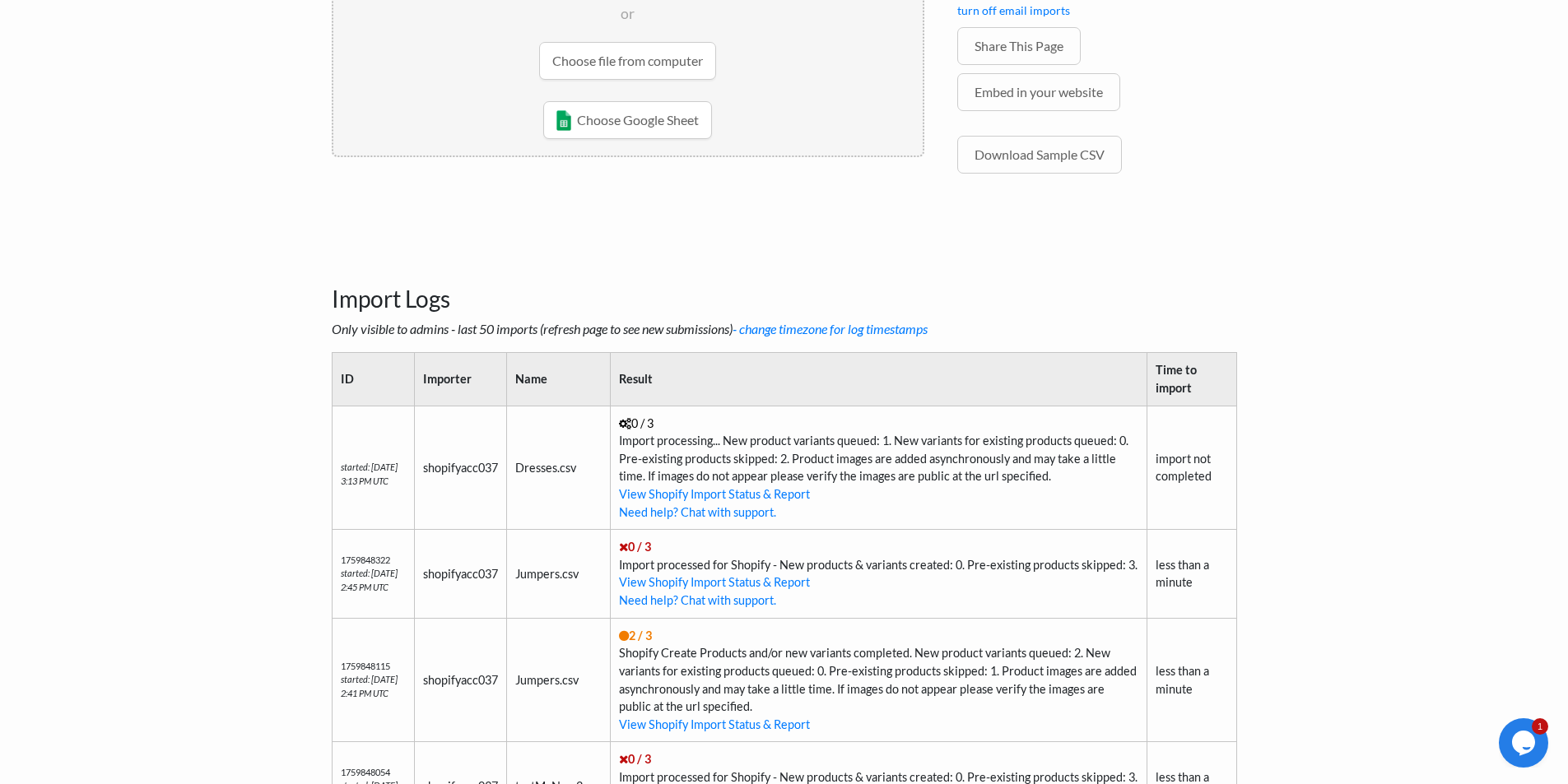
scroll to position [193, 0]
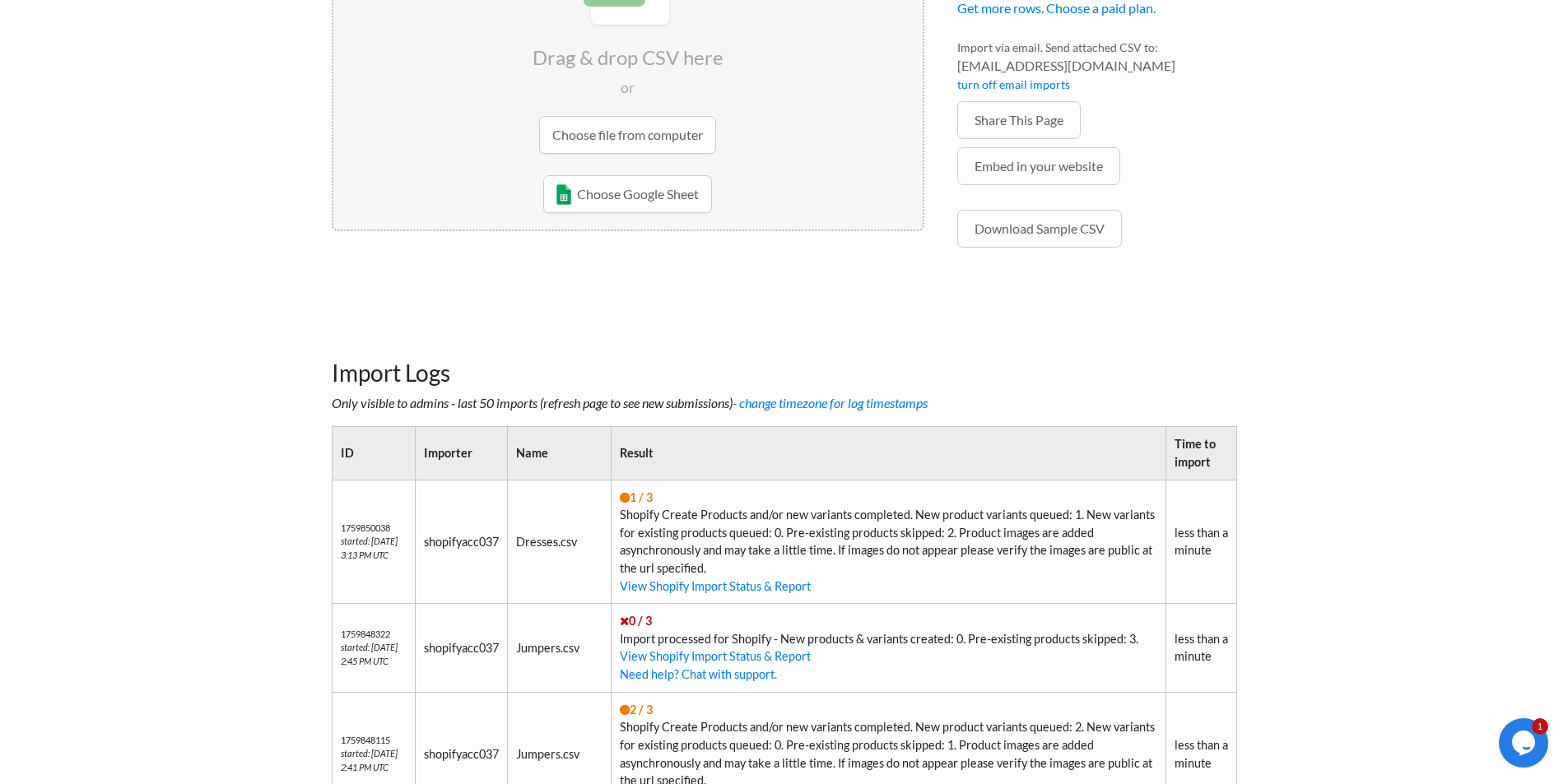
scroll to position [384, 0]
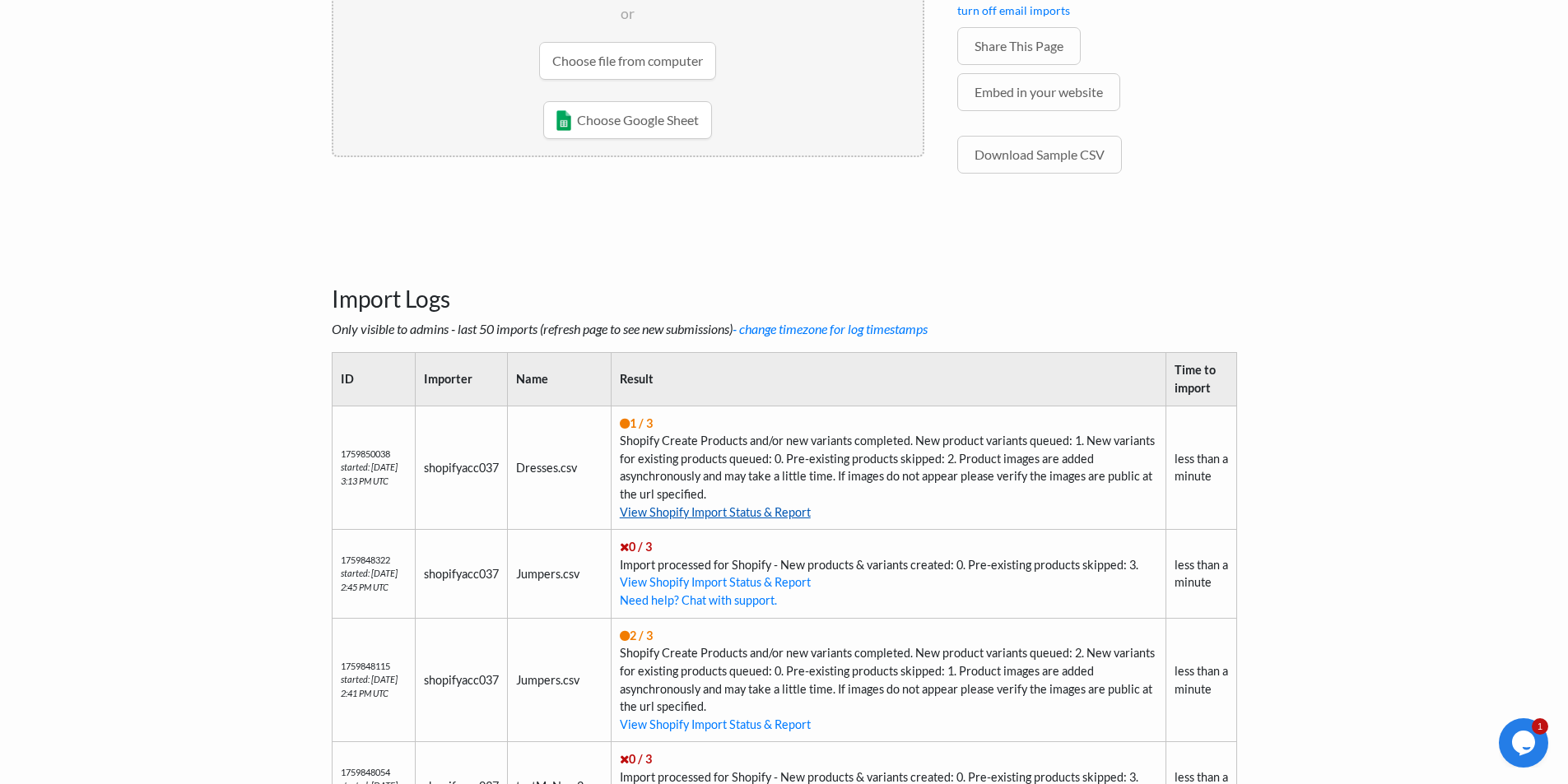
click at [730, 506] on link "View Shopify Import Status & Report" at bounding box center [715, 512] width 191 height 14
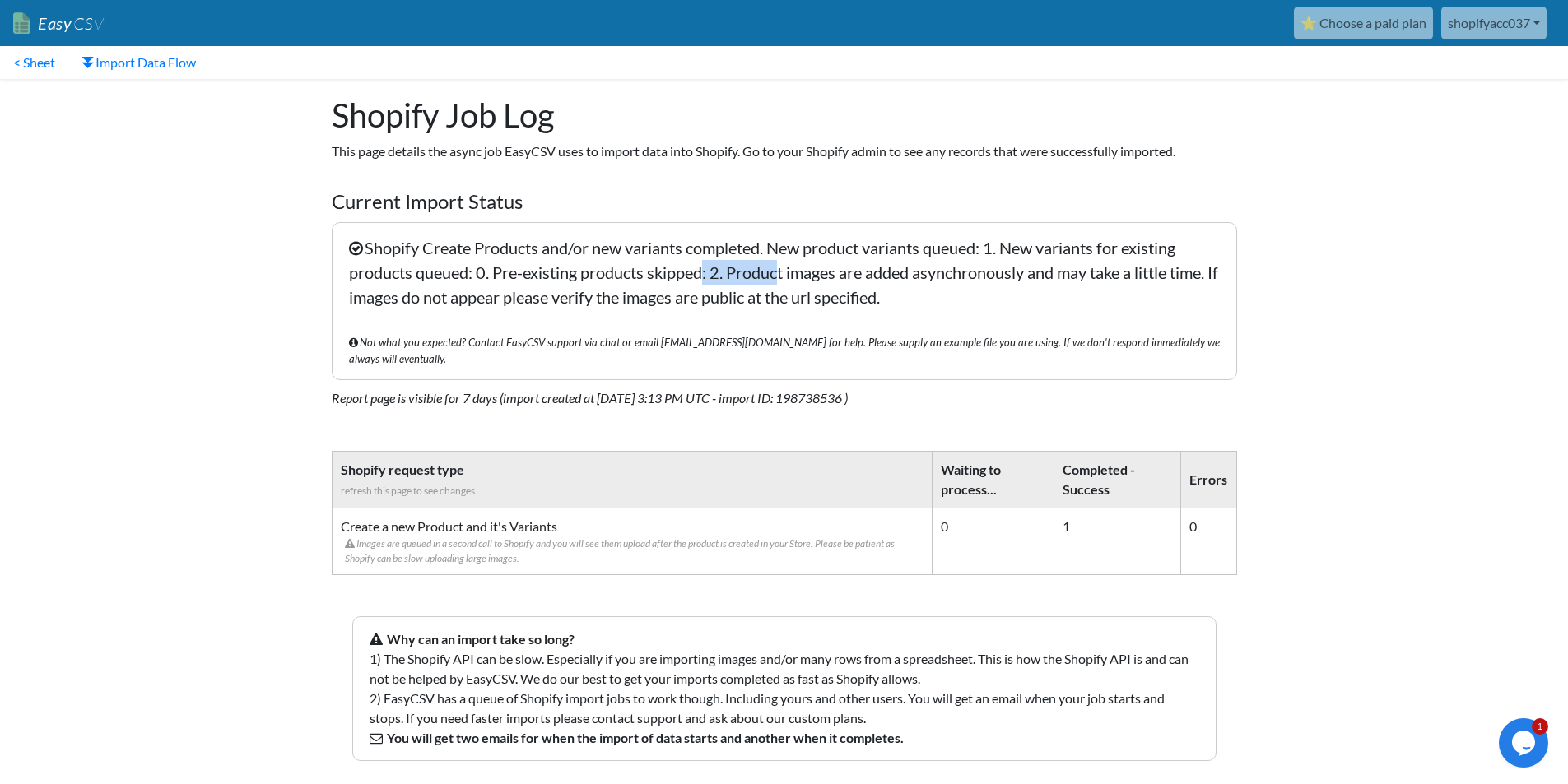
drag, startPoint x: 697, startPoint y: 267, endPoint x: 778, endPoint y: 283, distance: 82.6
click at [778, 283] on p "Shopify Create Products and/or new variants completed. New product variants que…" at bounding box center [784, 301] width 905 height 158
click at [837, 293] on p "Shopify Create Products and/or new variants completed. New product variants que…" at bounding box center [784, 301] width 905 height 158
drag, startPoint x: 439, startPoint y: 512, endPoint x: 376, endPoint y: 511, distance: 63.0
click at [376, 511] on td "Create a new Product and it's Variants Images are queued in a second call to Sh…" at bounding box center [632, 540] width 600 height 67
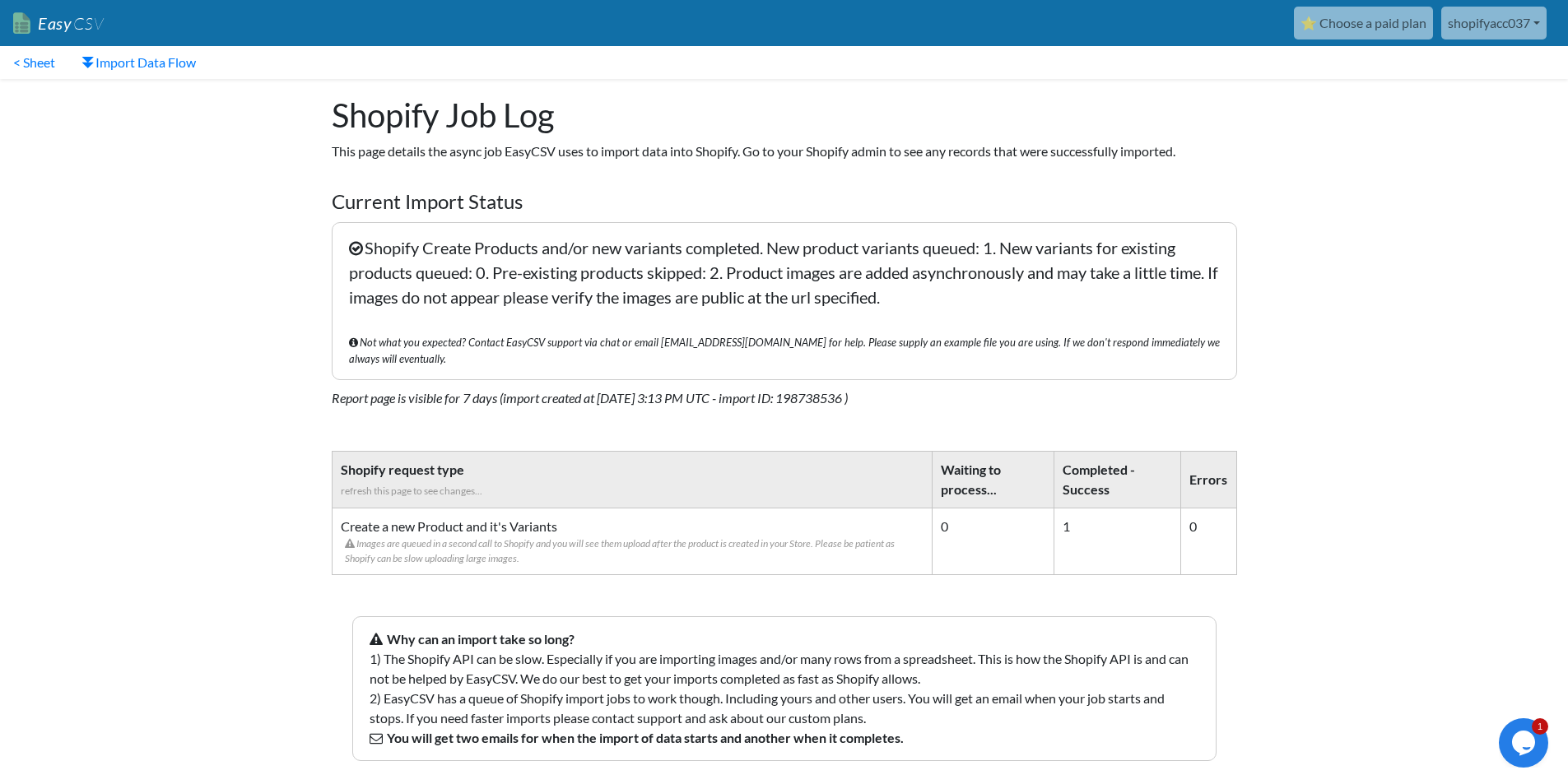
click at [376, 511] on td "Create a new Product and it's Variants Images are queued in a second call to Sh…" at bounding box center [632, 540] width 600 height 67
drag, startPoint x: 336, startPoint y: 510, endPoint x: 583, endPoint y: 512, distance: 247.0
click at [583, 512] on td "Create a new Product and it's Variants Images are queued in a second call to Sh…" at bounding box center [632, 540] width 600 height 67
click at [577, 542] on span "Images are queued in a second call to Shopify and you will see them upload afte…" at bounding box center [634, 551] width 579 height 30
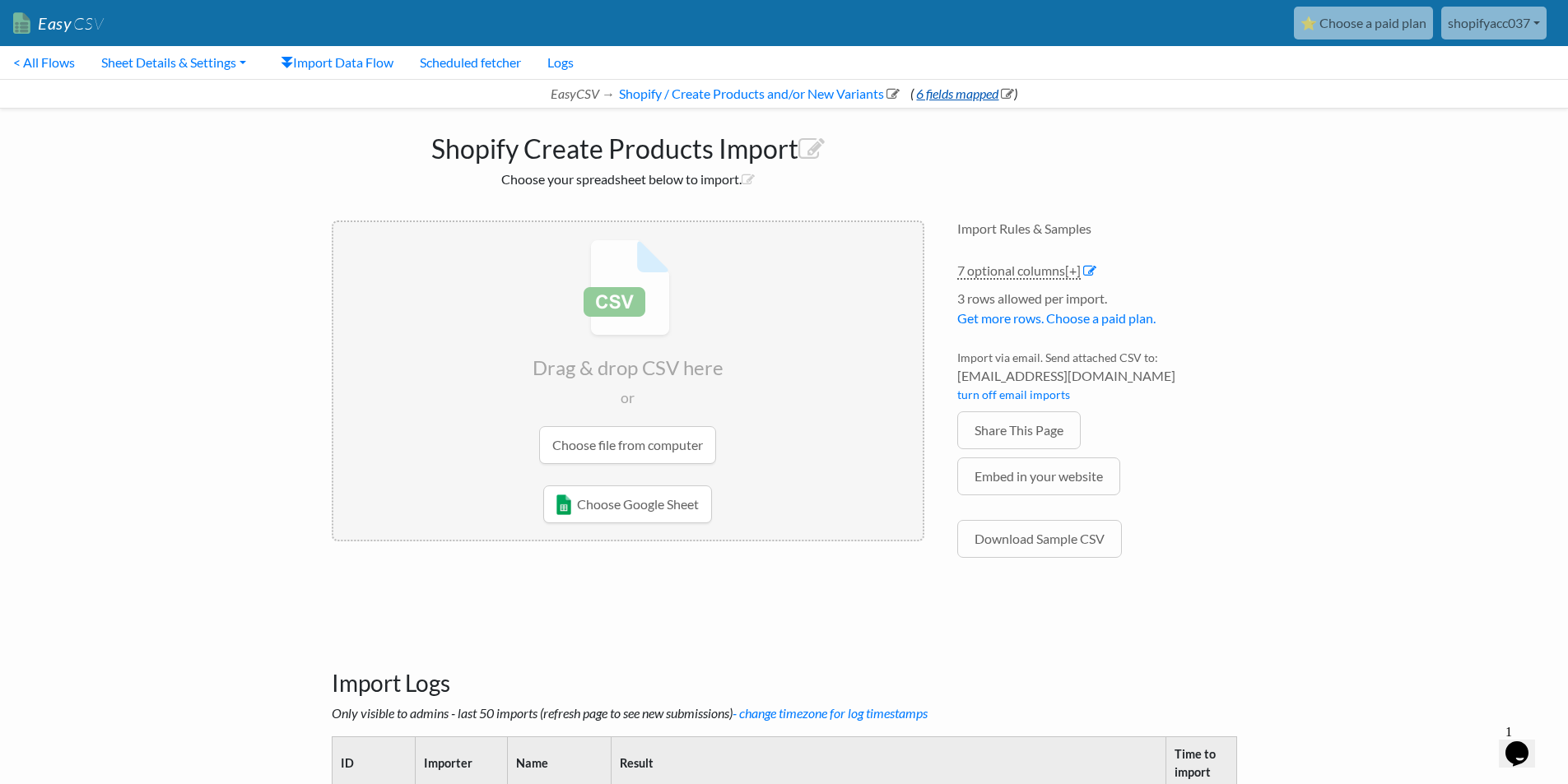
click at [970, 89] on link "6 fields mapped" at bounding box center [964, 94] width 100 height 15
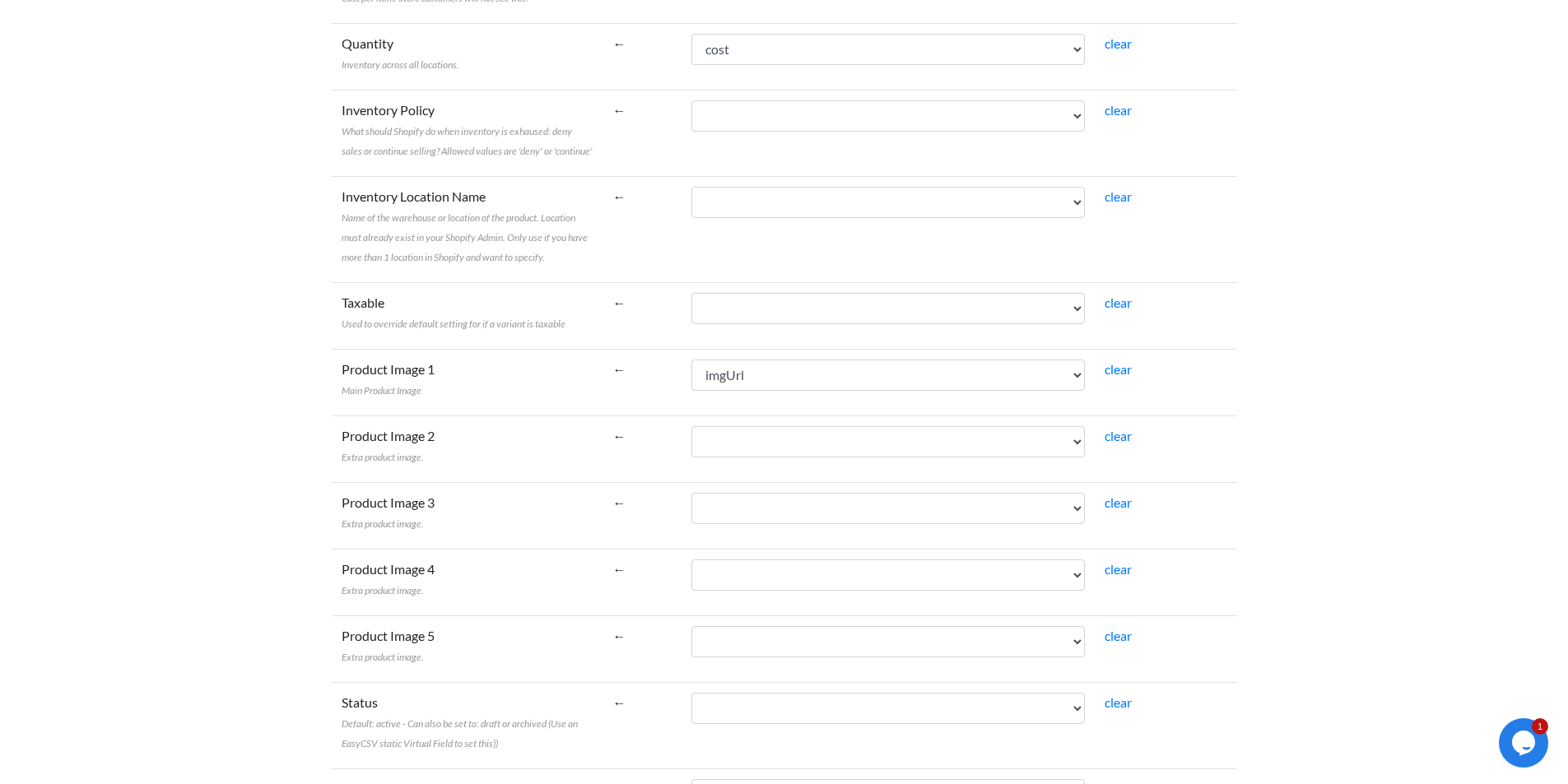
scroll to position [1038, 0]
click at [1128, 369] on link "clear" at bounding box center [1118, 368] width 27 height 15
select select
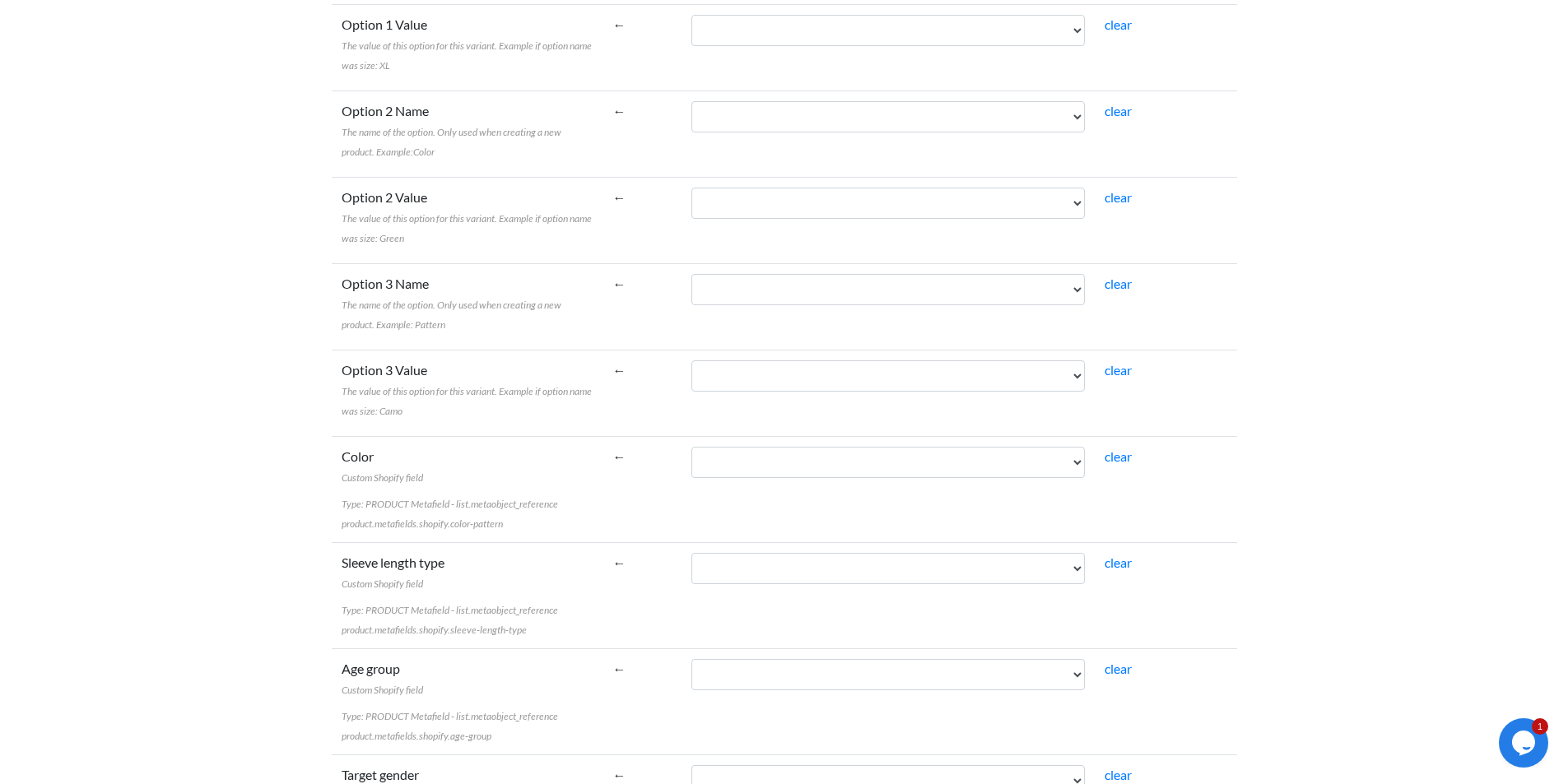
scroll to position [3340, 0]
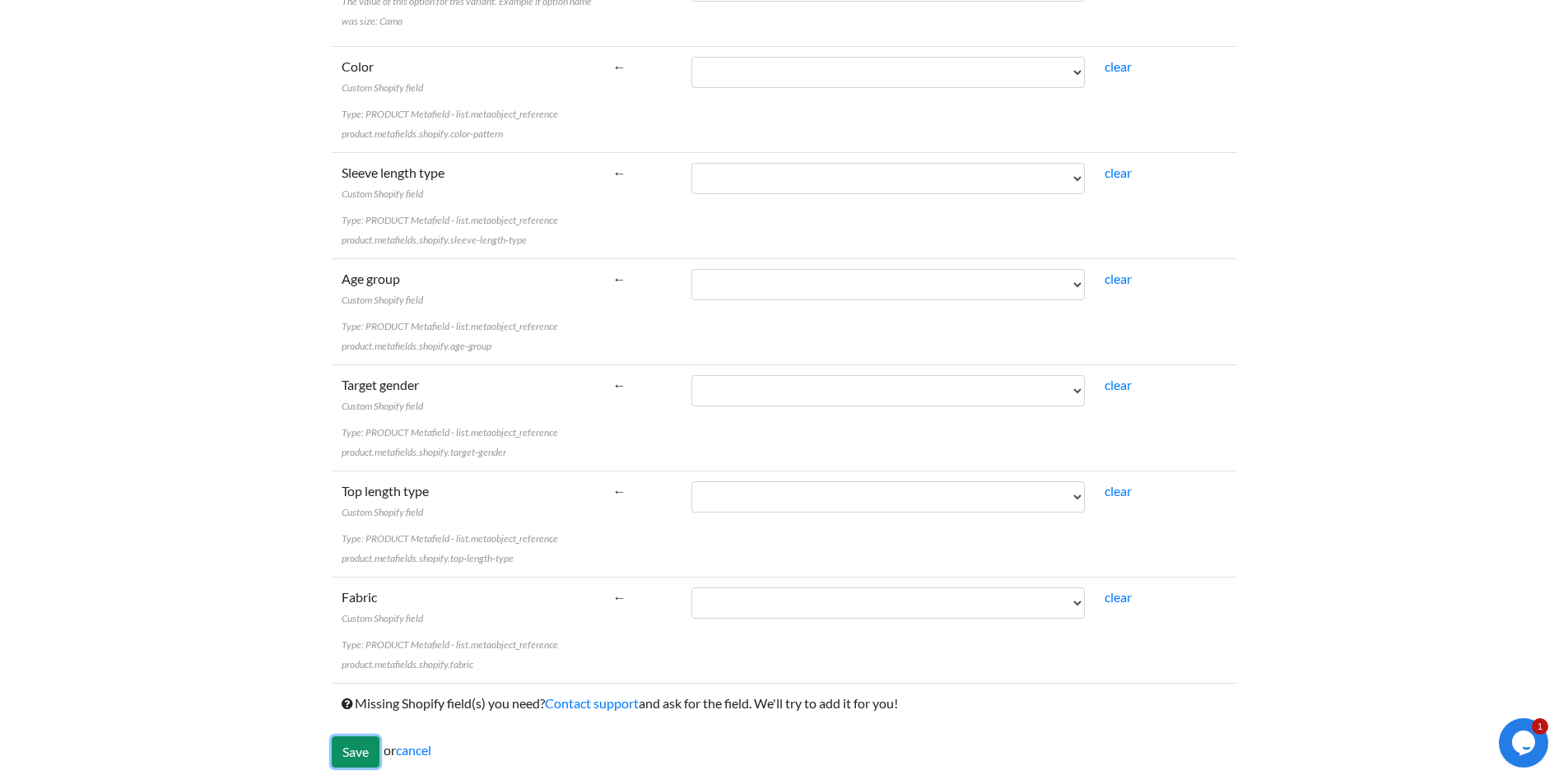
click at [344, 758] on input "Save" at bounding box center [355, 751] width 47 height 31
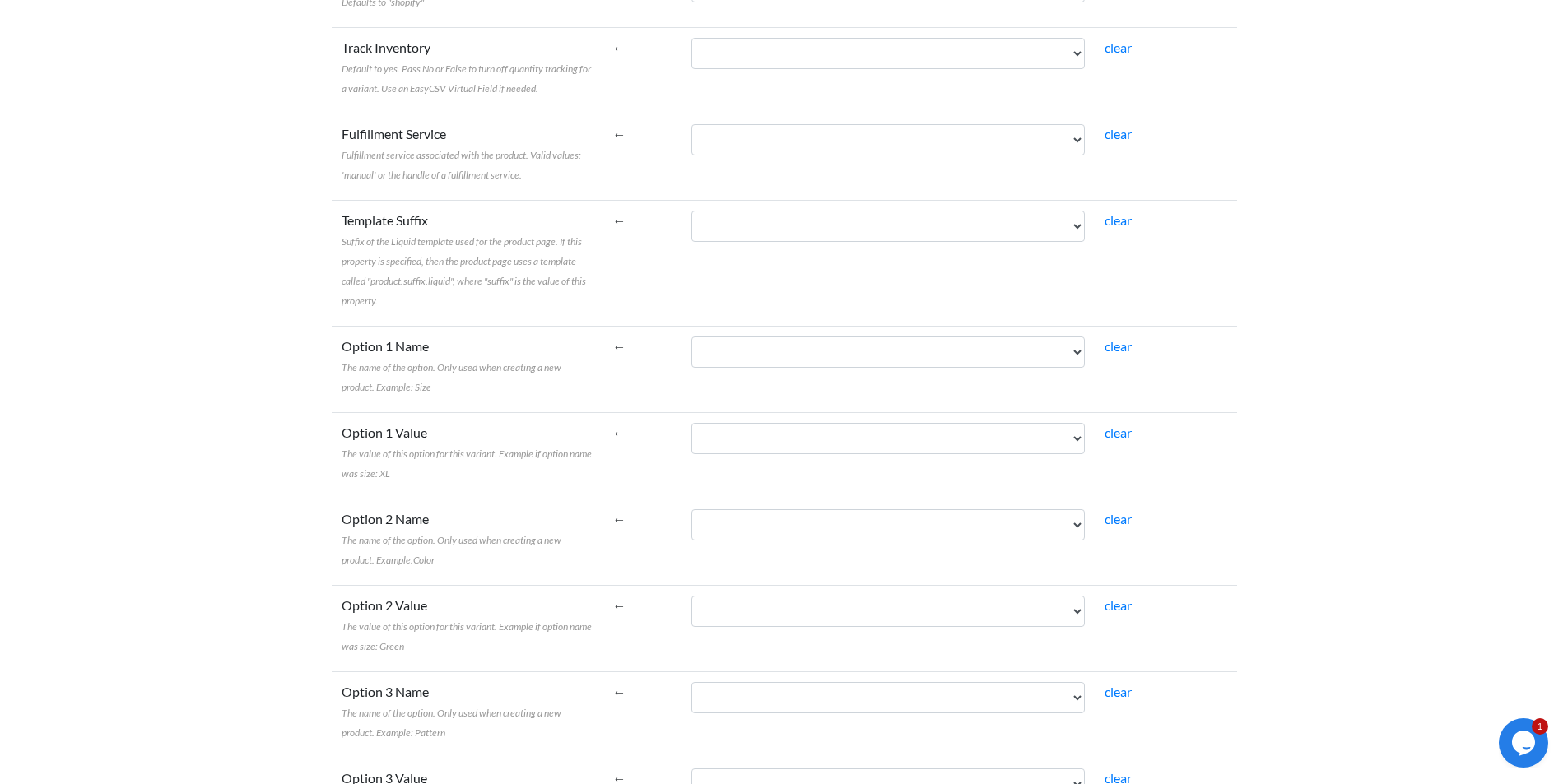
scroll to position [2381, 0]
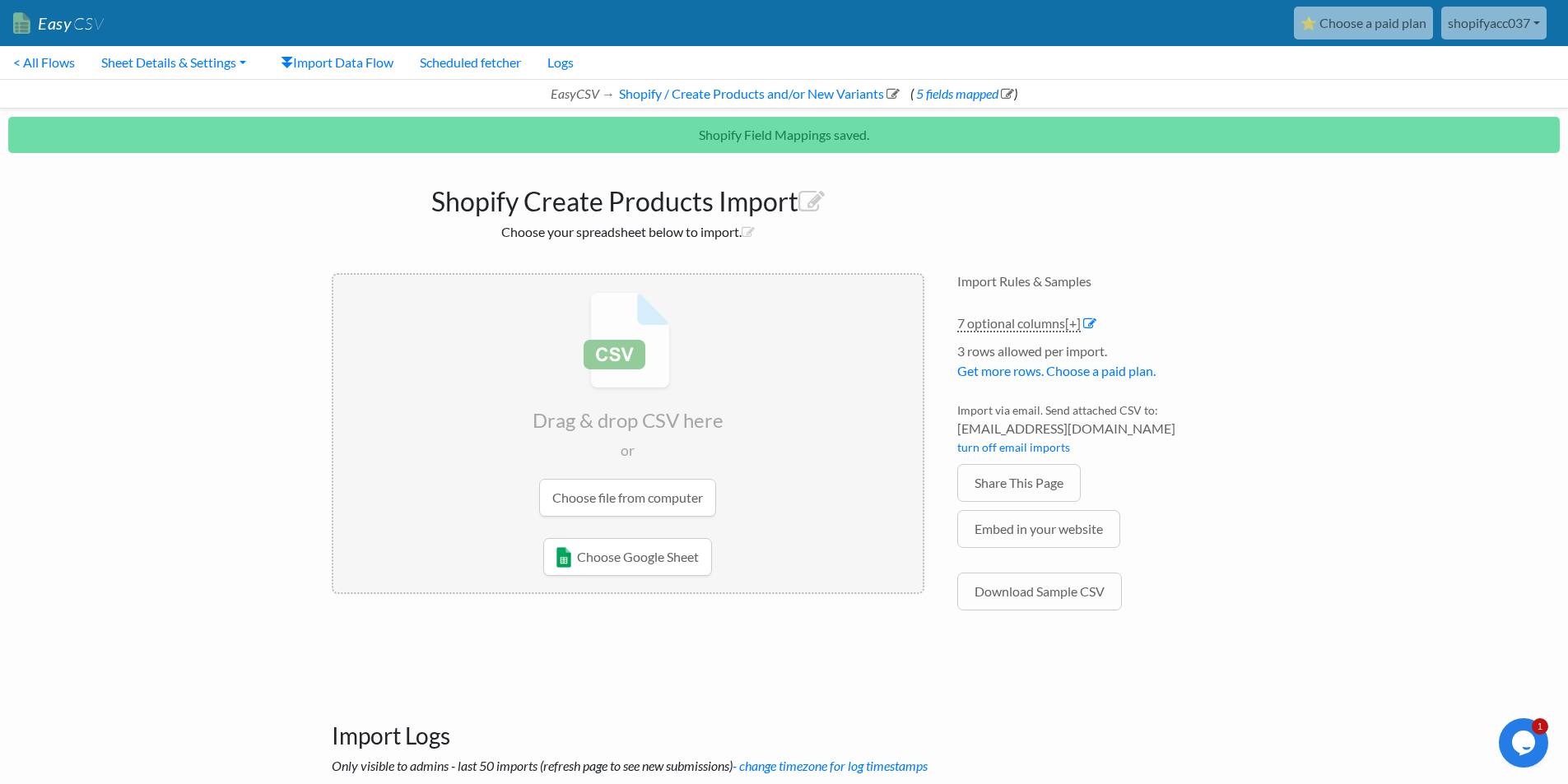
click at [611, 513] on input "file" at bounding box center [627, 404] width 590 height 259
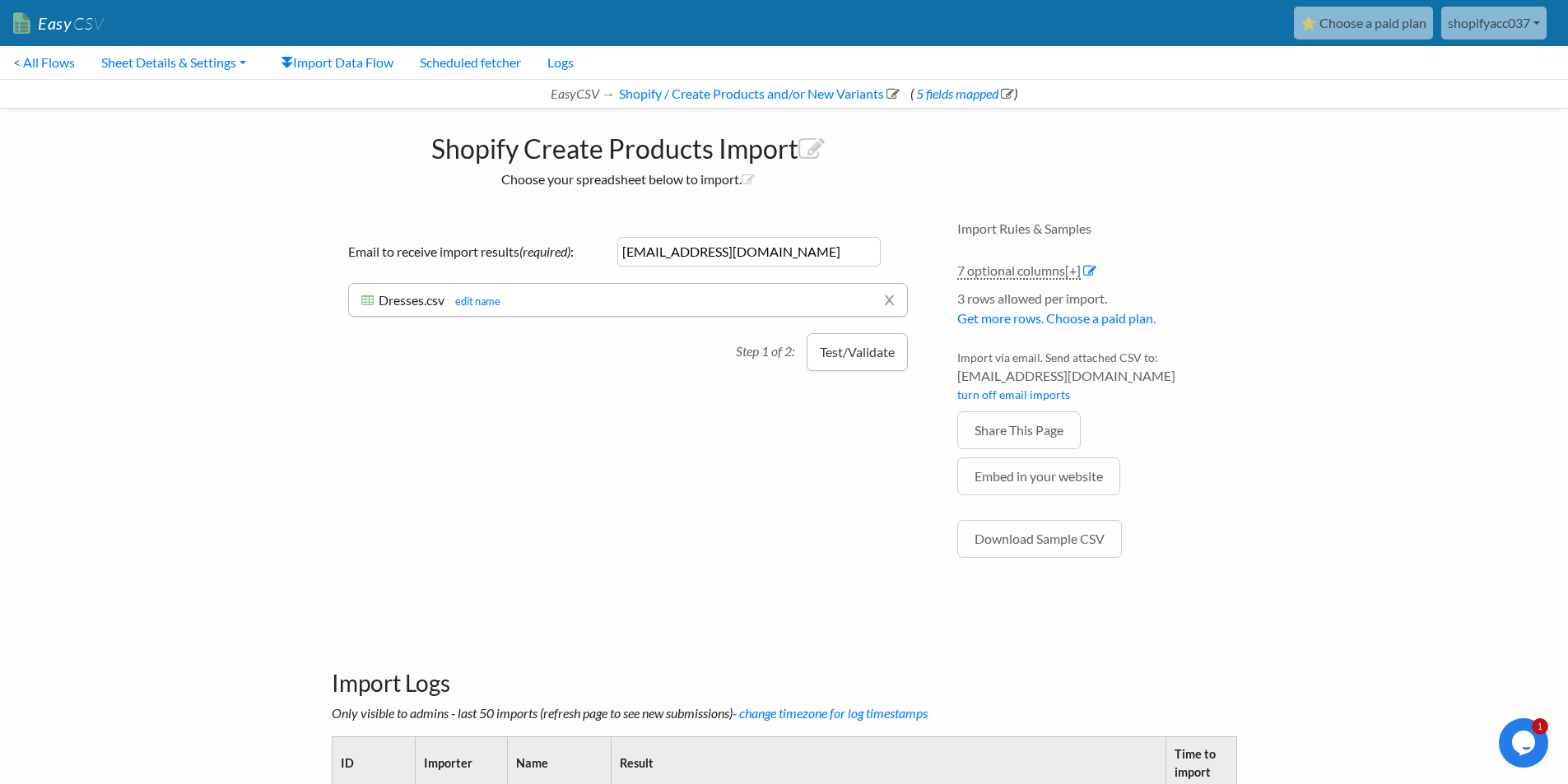
click at [841, 347] on button "Test/Validate" at bounding box center [857, 351] width 101 height 38
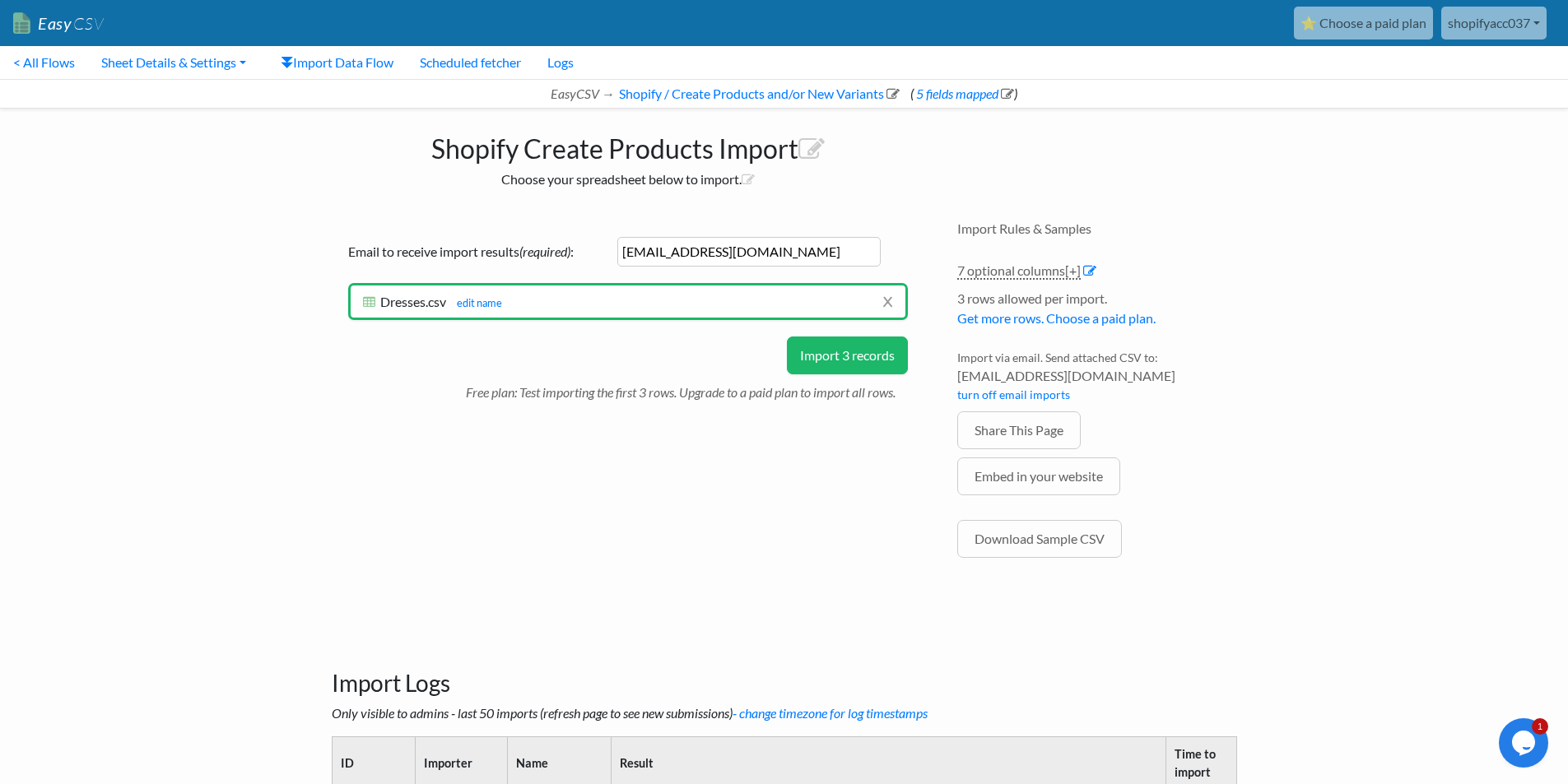
click at [842, 356] on button "Import 3 records" at bounding box center [846, 355] width 121 height 38
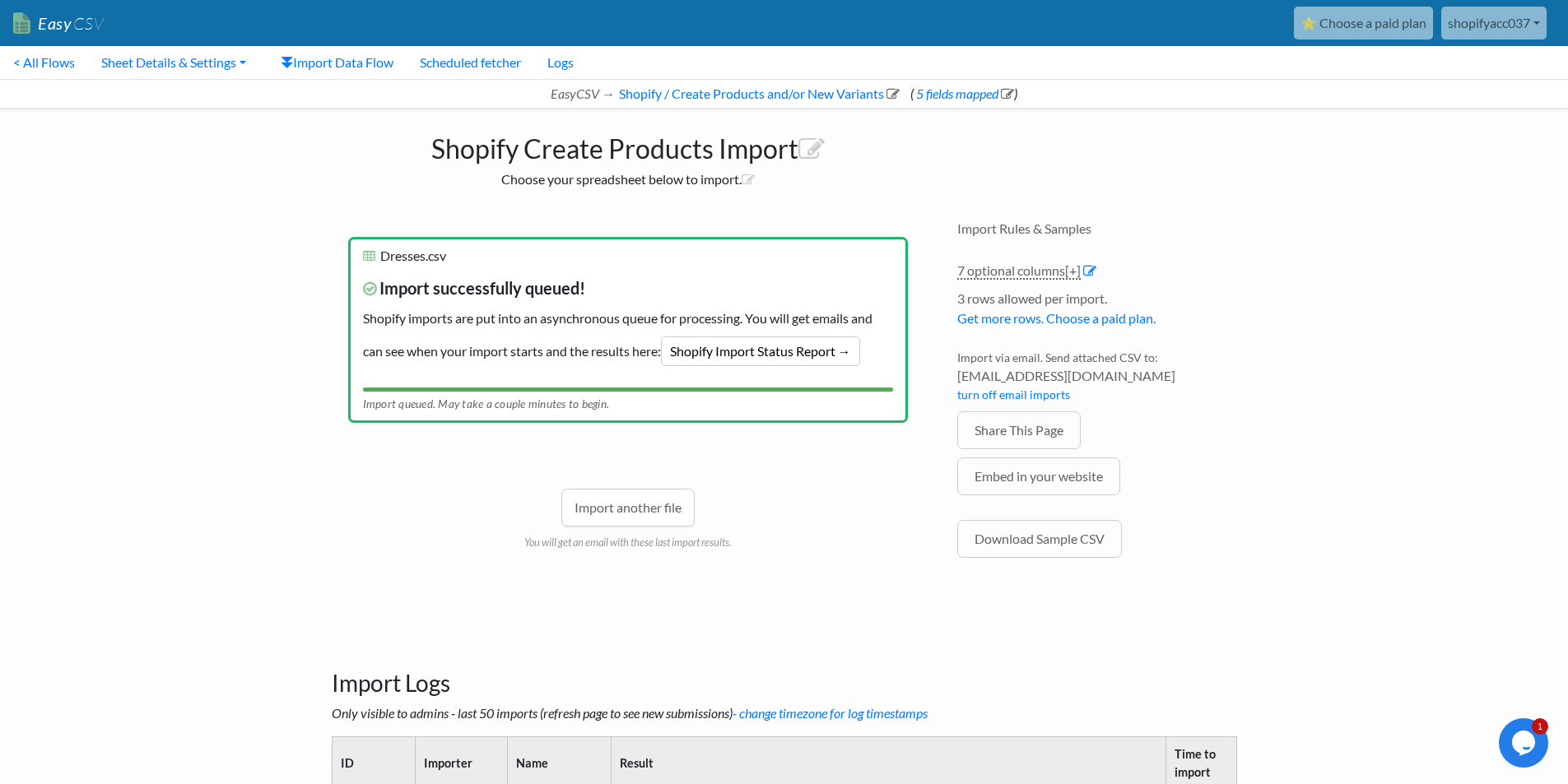
scroll to position [384, 0]
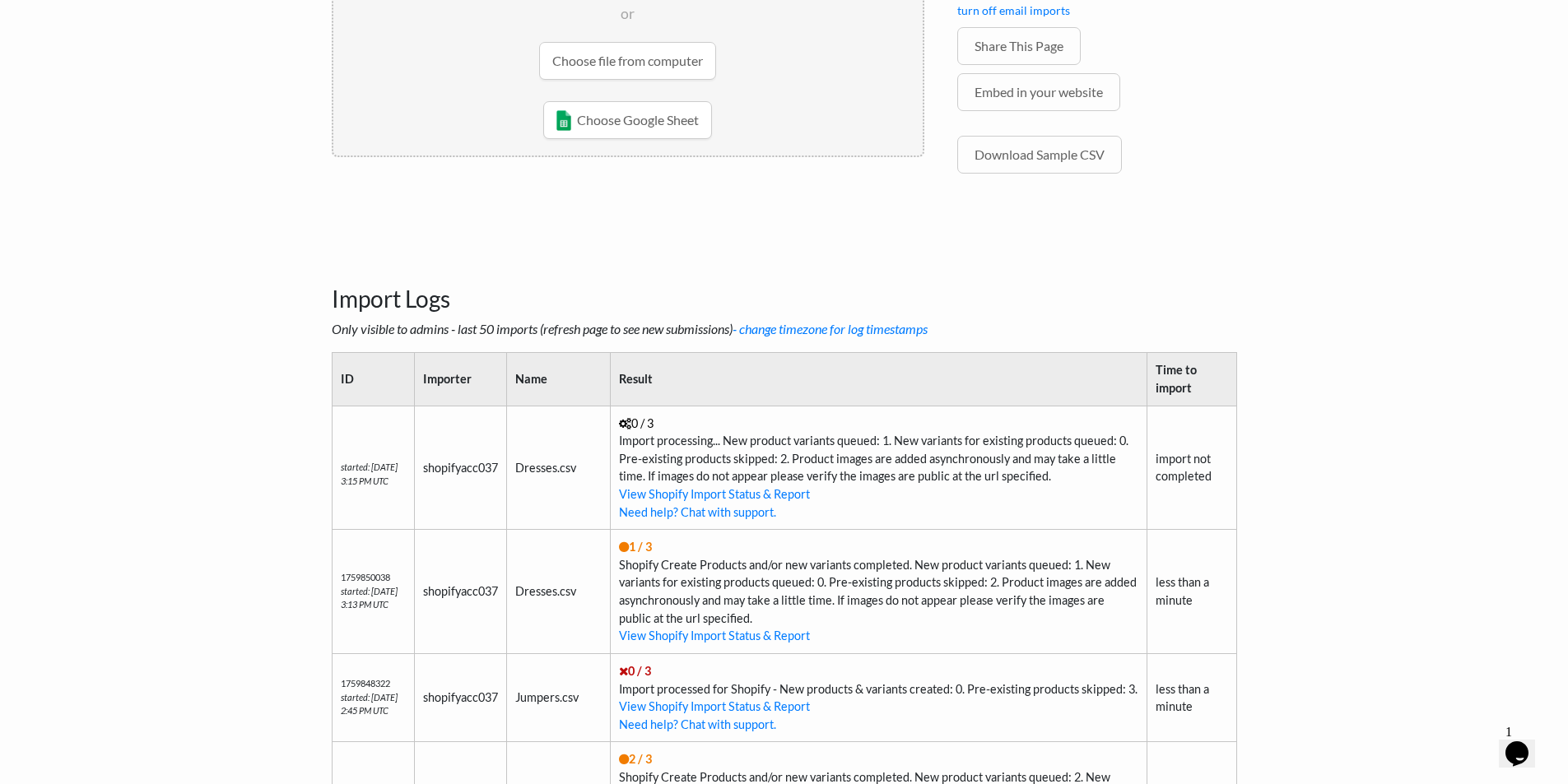
click at [821, 438] on td "0 / 3 Import processing... New product variants queued: 1. New variants for exi…" at bounding box center [878, 468] width 536 height 124
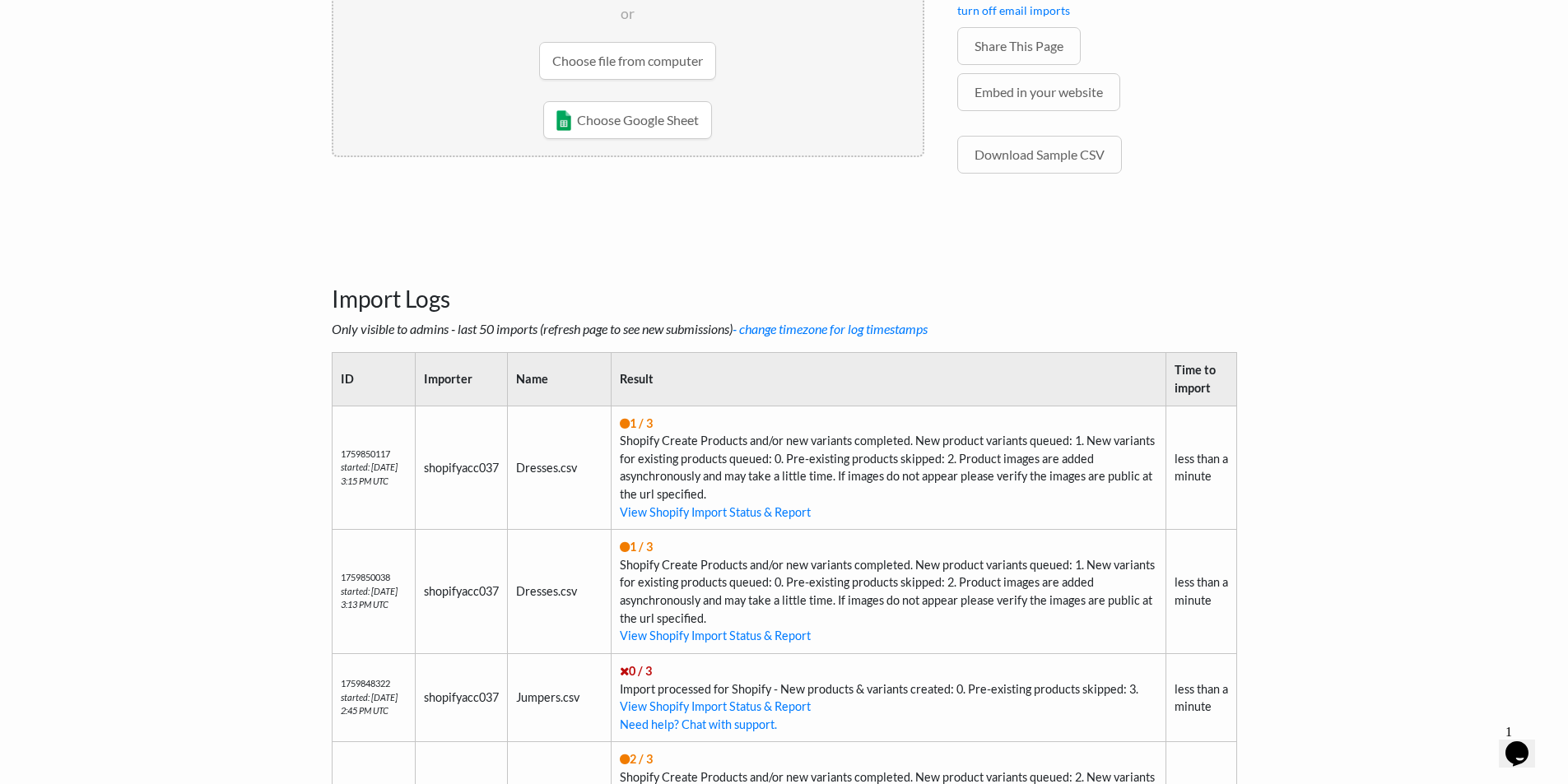
scroll to position [576, 0]
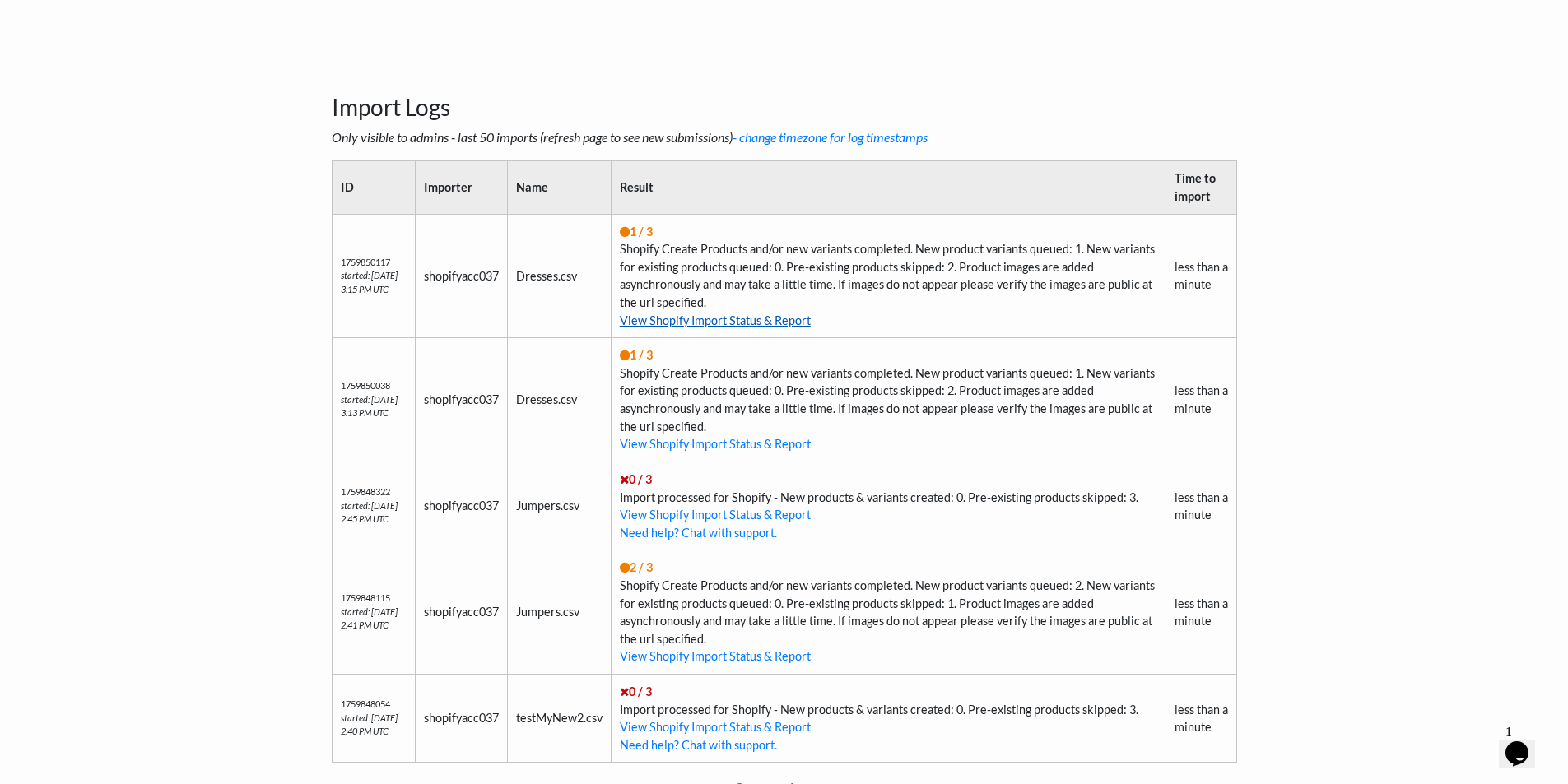
click at [757, 320] on link "View Shopify Import Status & Report" at bounding box center [715, 320] width 191 height 14
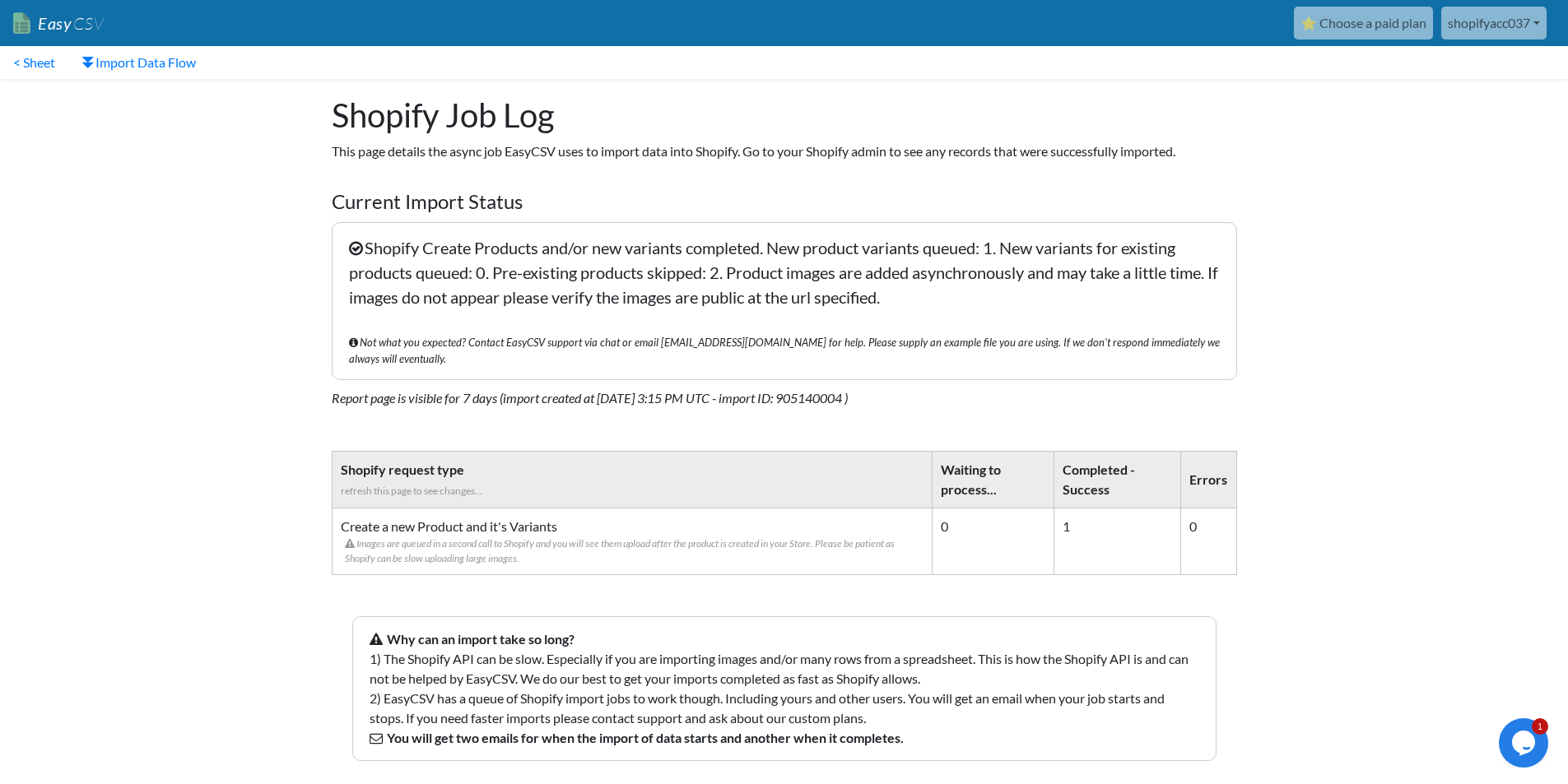
scroll to position [49, 0]
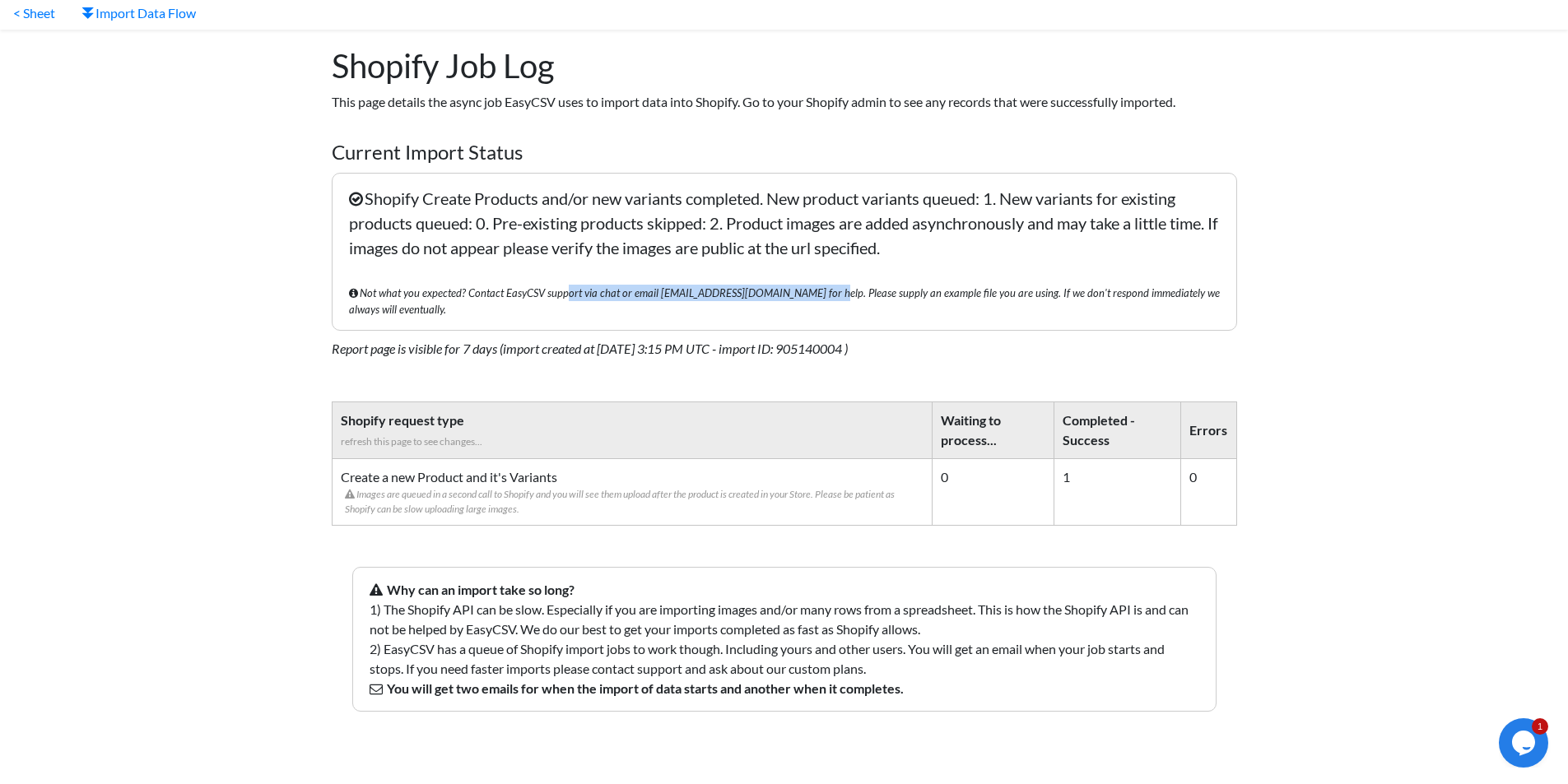
drag, startPoint x: 797, startPoint y: 285, endPoint x: 557, endPoint y: 285, distance: 240.0
click at [557, 285] on span "Not what you expected? Contact EasyCSV support via chat or email [EMAIL_ADDRESS…" at bounding box center [784, 301] width 870 height 33
click at [557, 285] on span "Not what you expected? Contact EasyCSV support via chat or email support@easycs…" at bounding box center [784, 301] width 870 height 33
drag, startPoint x: 408, startPoint y: 203, endPoint x: 991, endPoint y: 235, distance: 583.9
click at [991, 235] on p "Shopify Create Products and/or new variants completed. New product variants que…" at bounding box center [784, 252] width 905 height 158
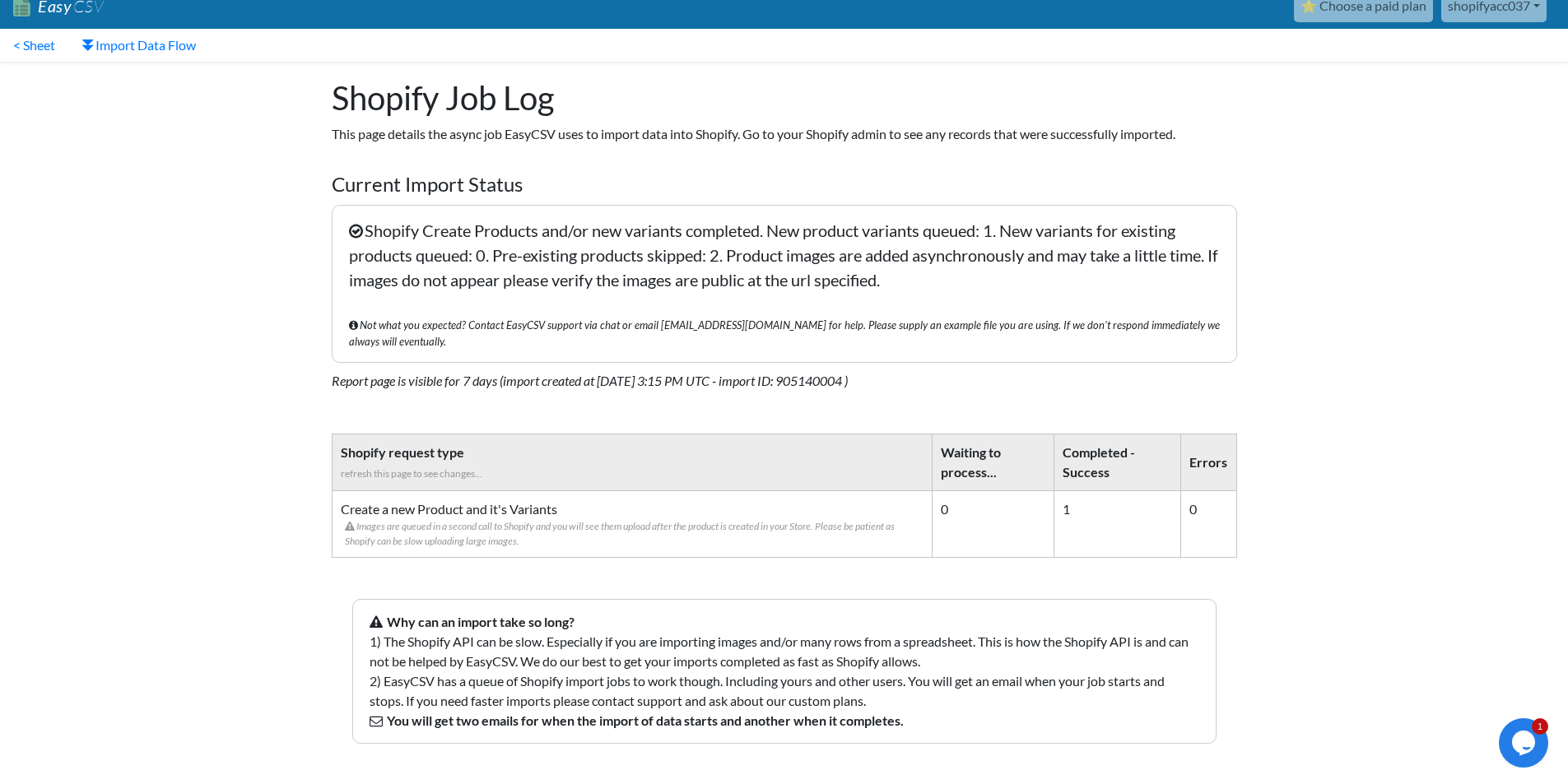
scroll to position [0, 0]
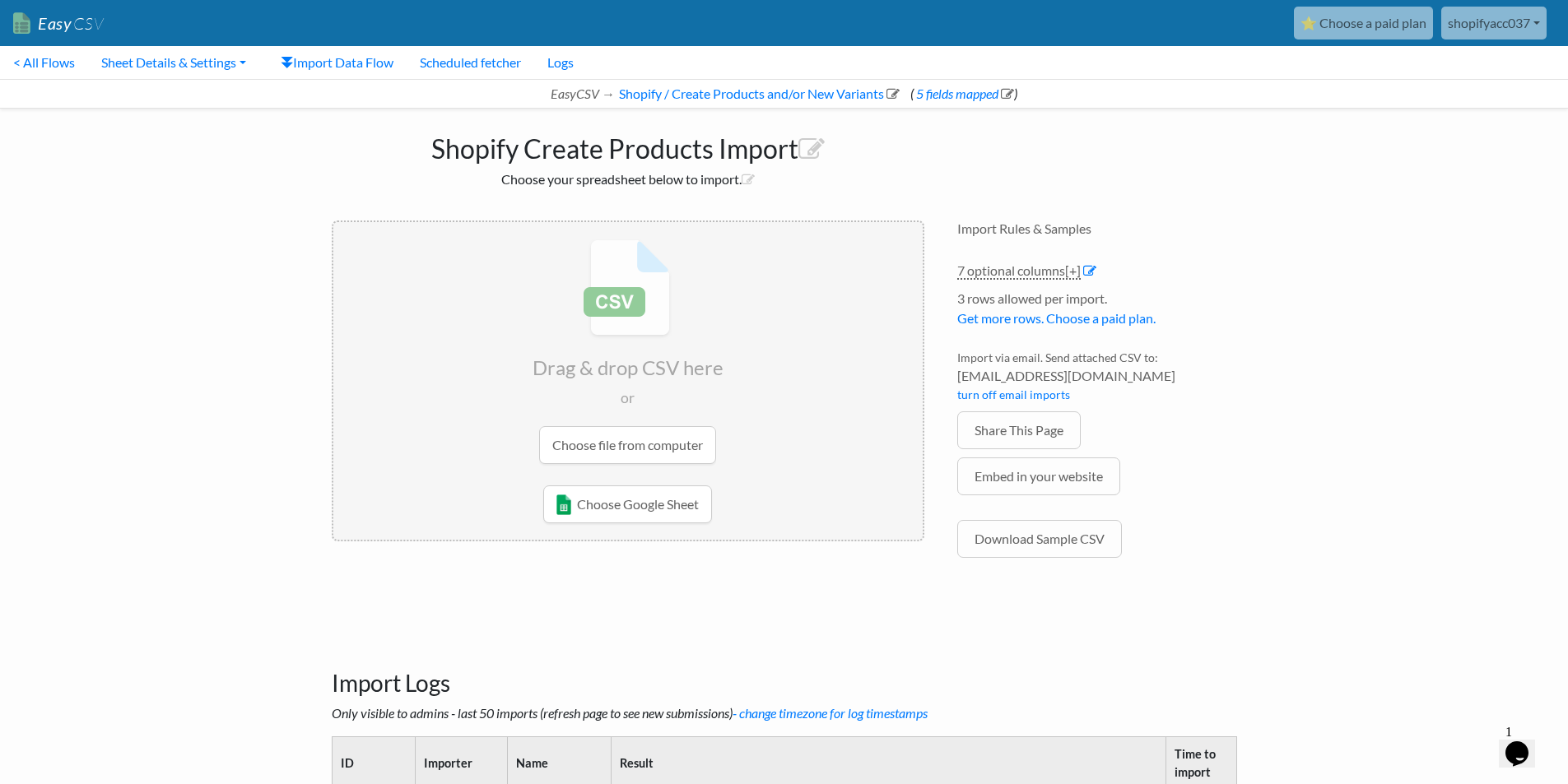
click at [633, 448] on input "file" at bounding box center [627, 351] width 590 height 259
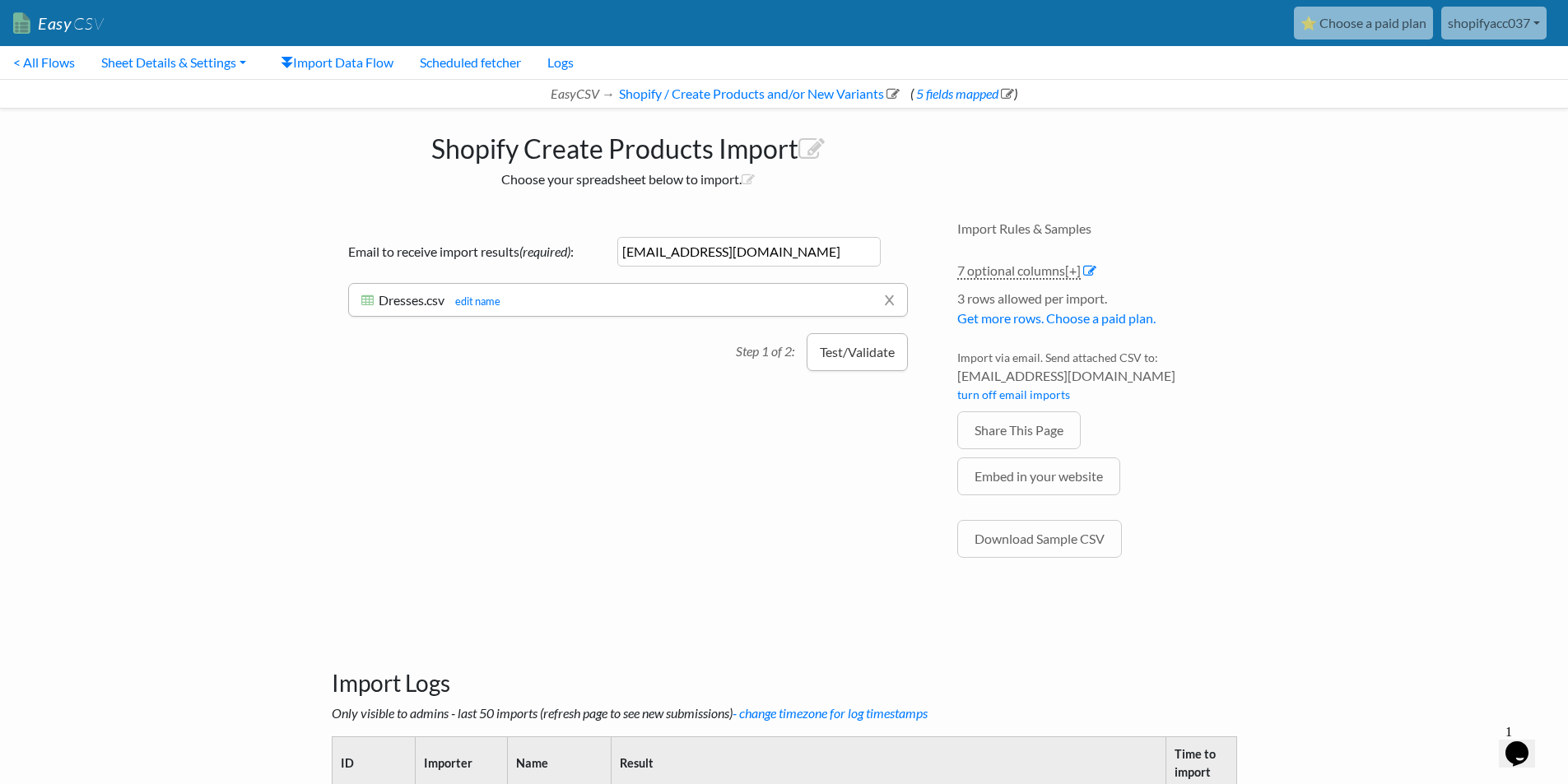
click at [865, 358] on button "Test/Validate" at bounding box center [857, 351] width 101 height 38
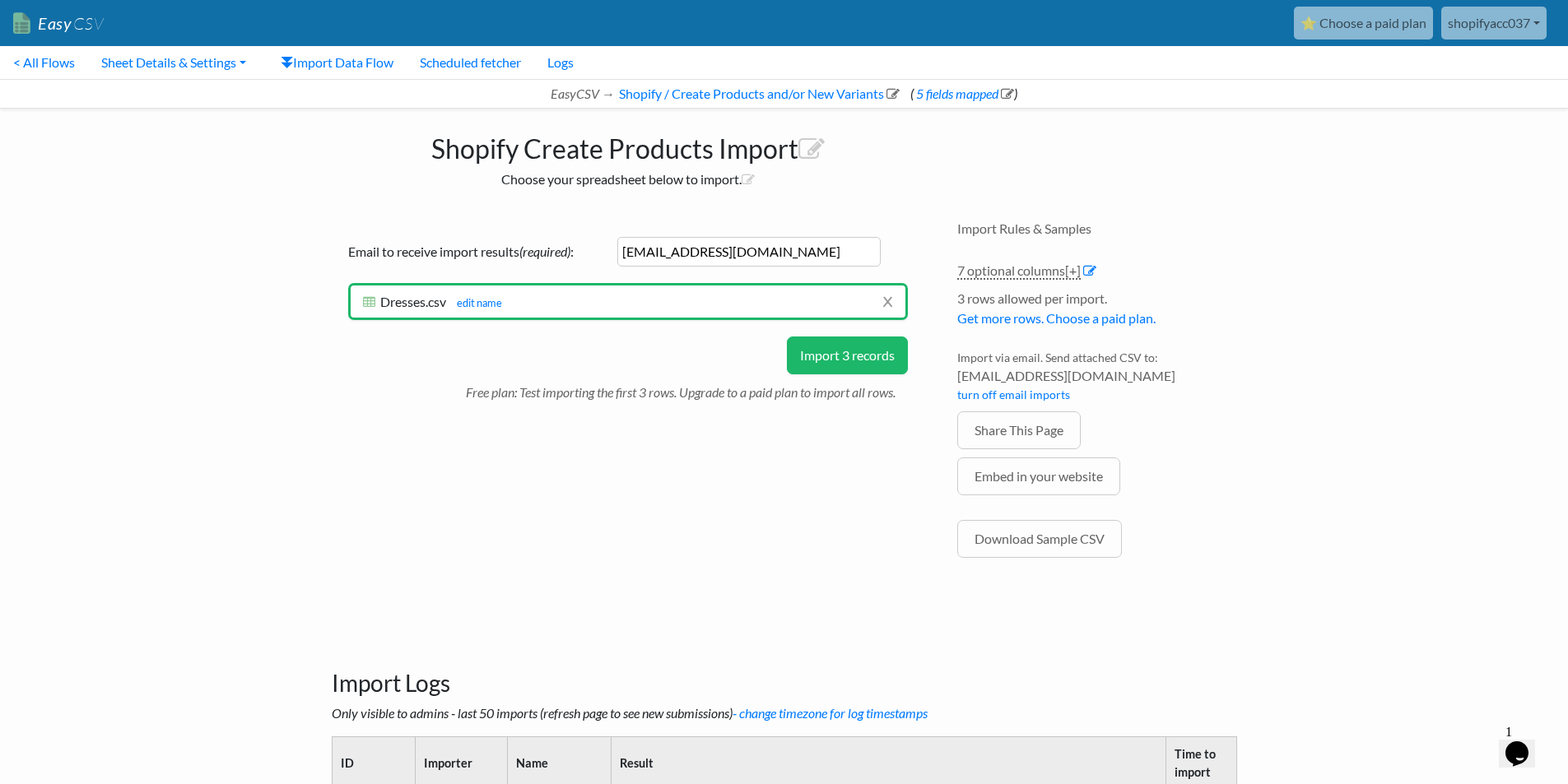
click at [842, 349] on button "Import 3 records" at bounding box center [846, 355] width 121 height 38
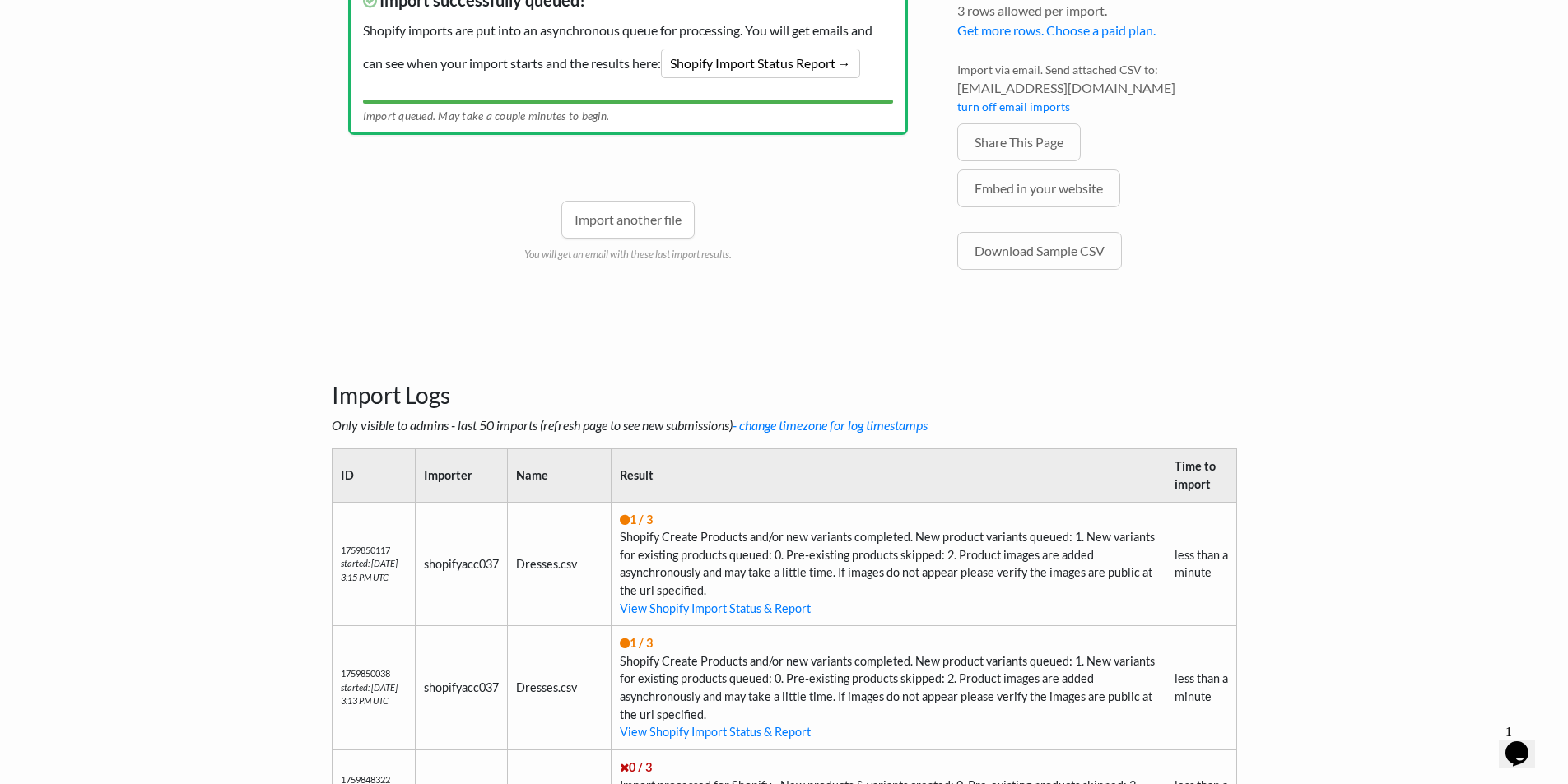
scroll to position [384, 0]
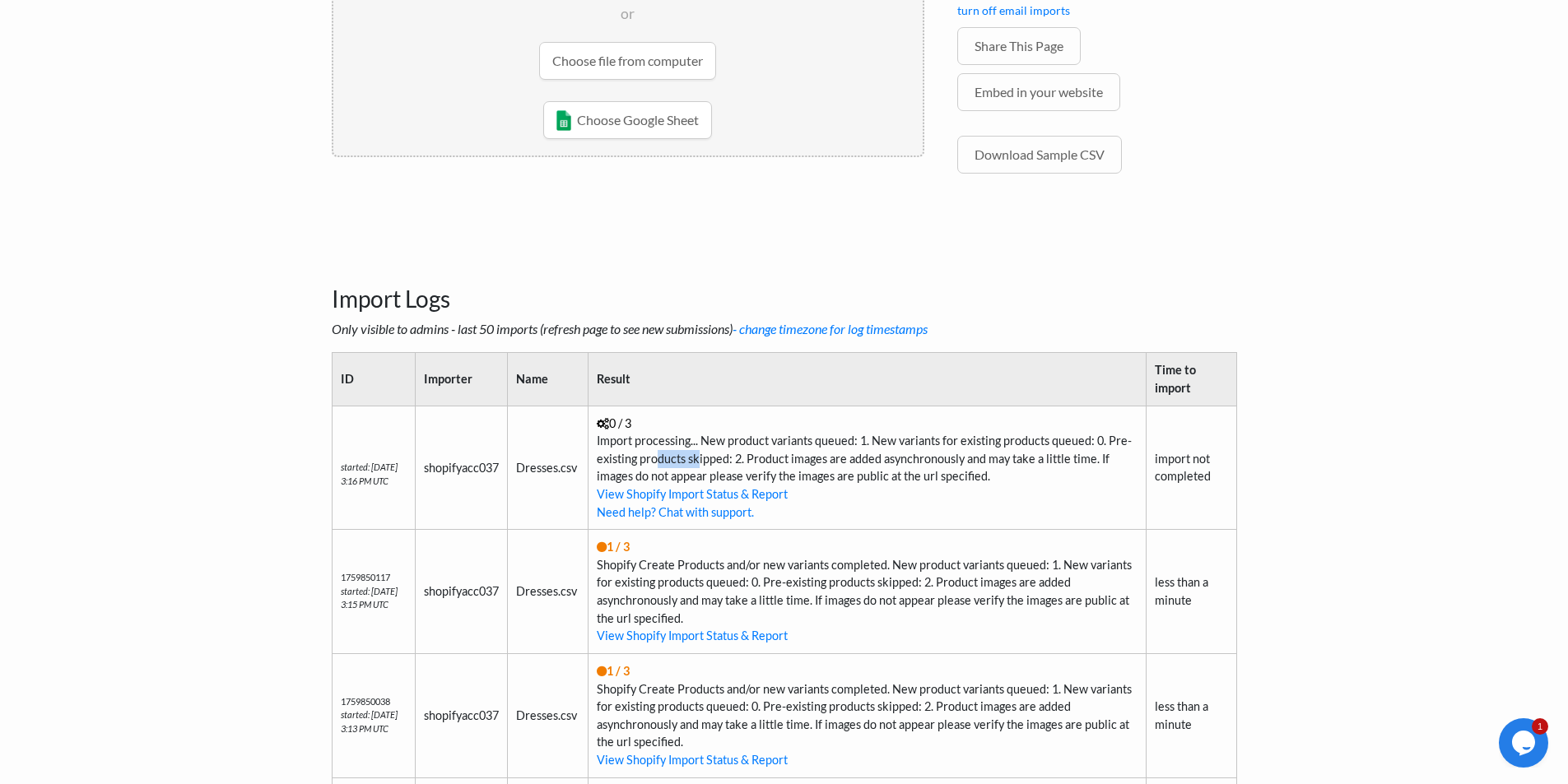
drag, startPoint x: 657, startPoint y: 464, endPoint x: 702, endPoint y: 461, distance: 45.1
click at [702, 461] on td "0 / 3 Import processing... New product variants queued: 1. New variants for exi…" at bounding box center [867, 468] width 558 height 124
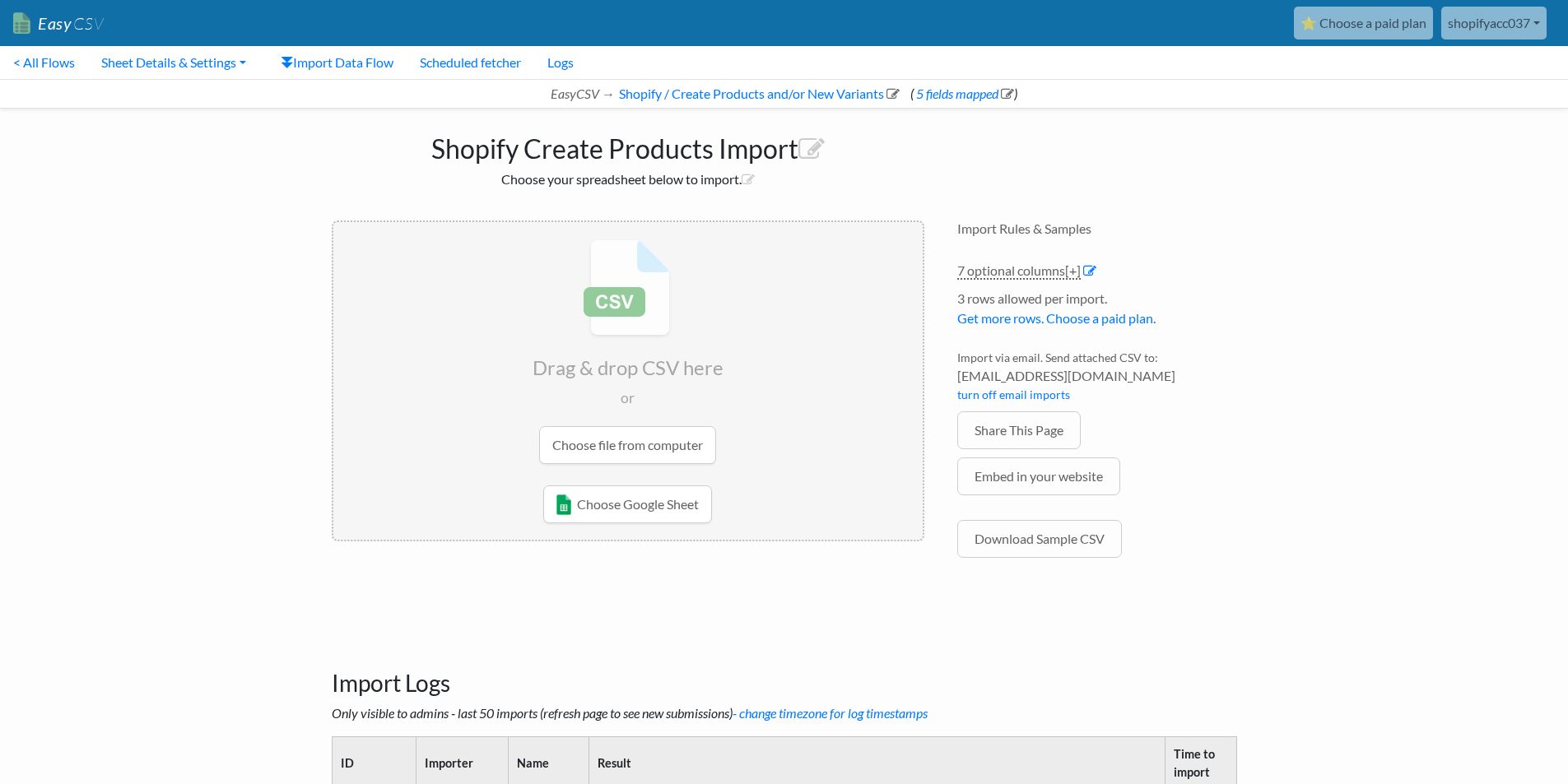
scroll to position [37, 0]
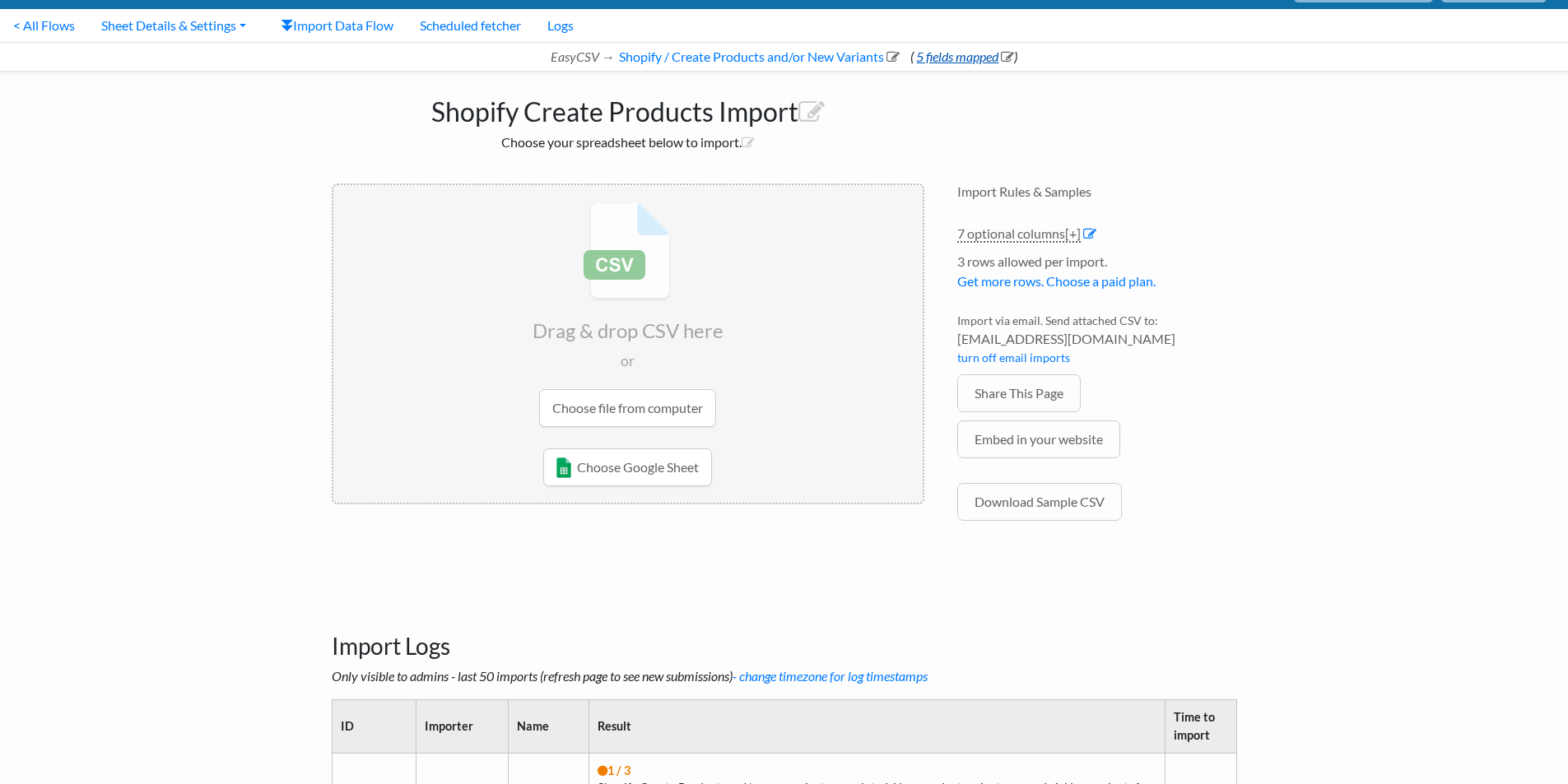
click at [951, 48] on link "5 fields mapped" at bounding box center [964, 56] width 100 height 15
click at [933, 51] on link "5 fields mapped" at bounding box center [964, 56] width 100 height 15
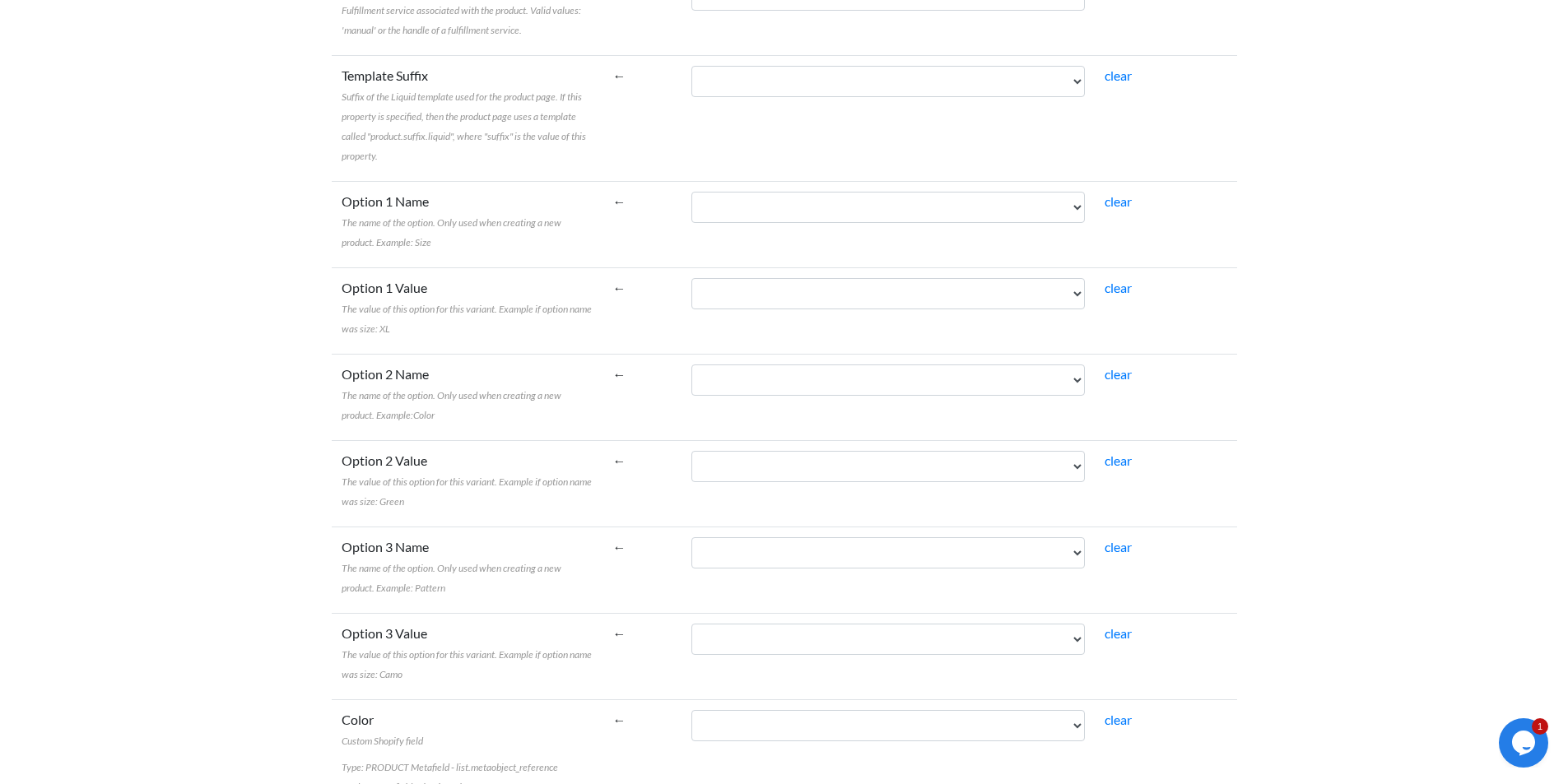
scroll to position [3340, 0]
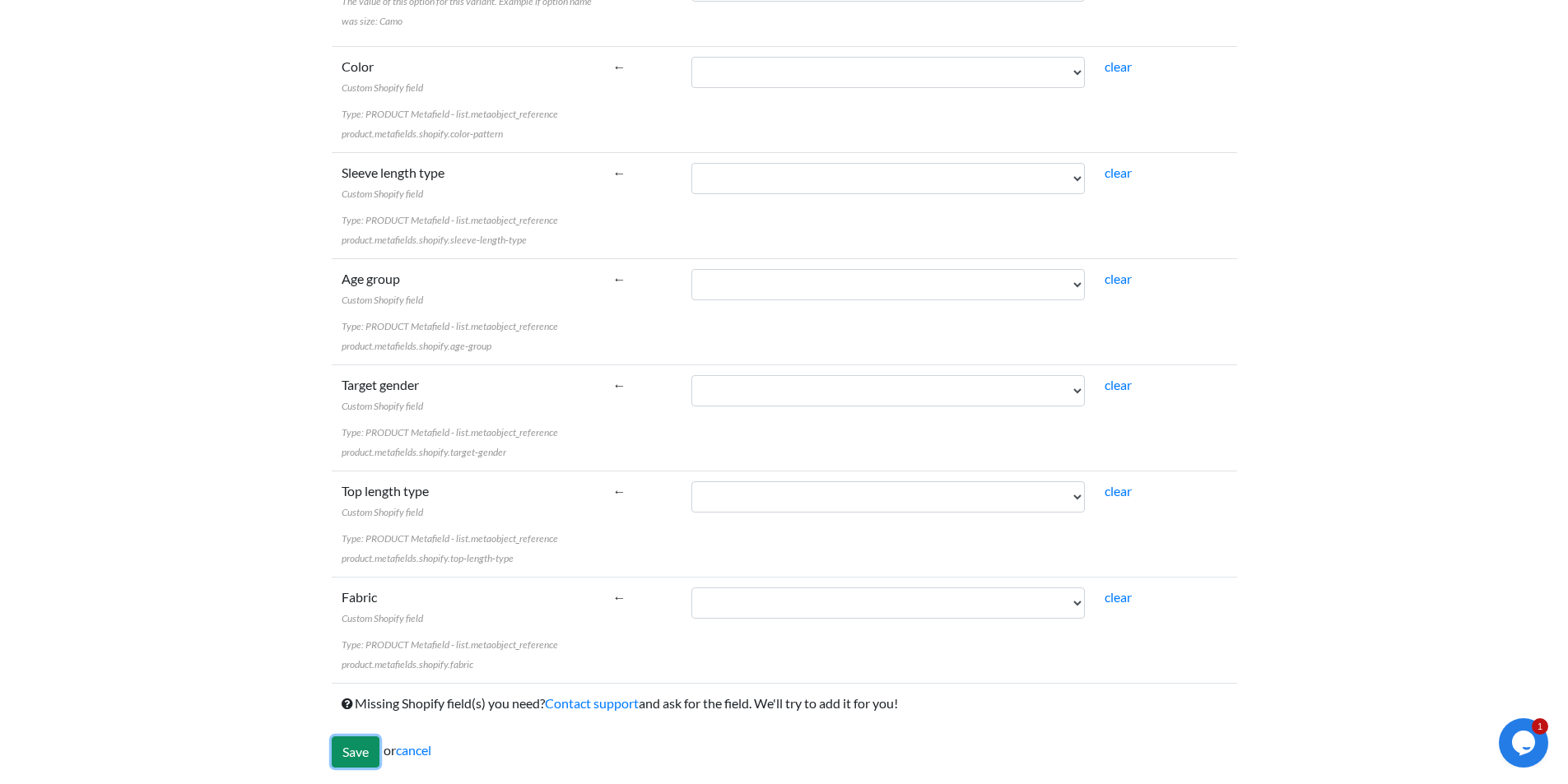
click at [350, 752] on input "Save" at bounding box center [355, 751] width 47 height 31
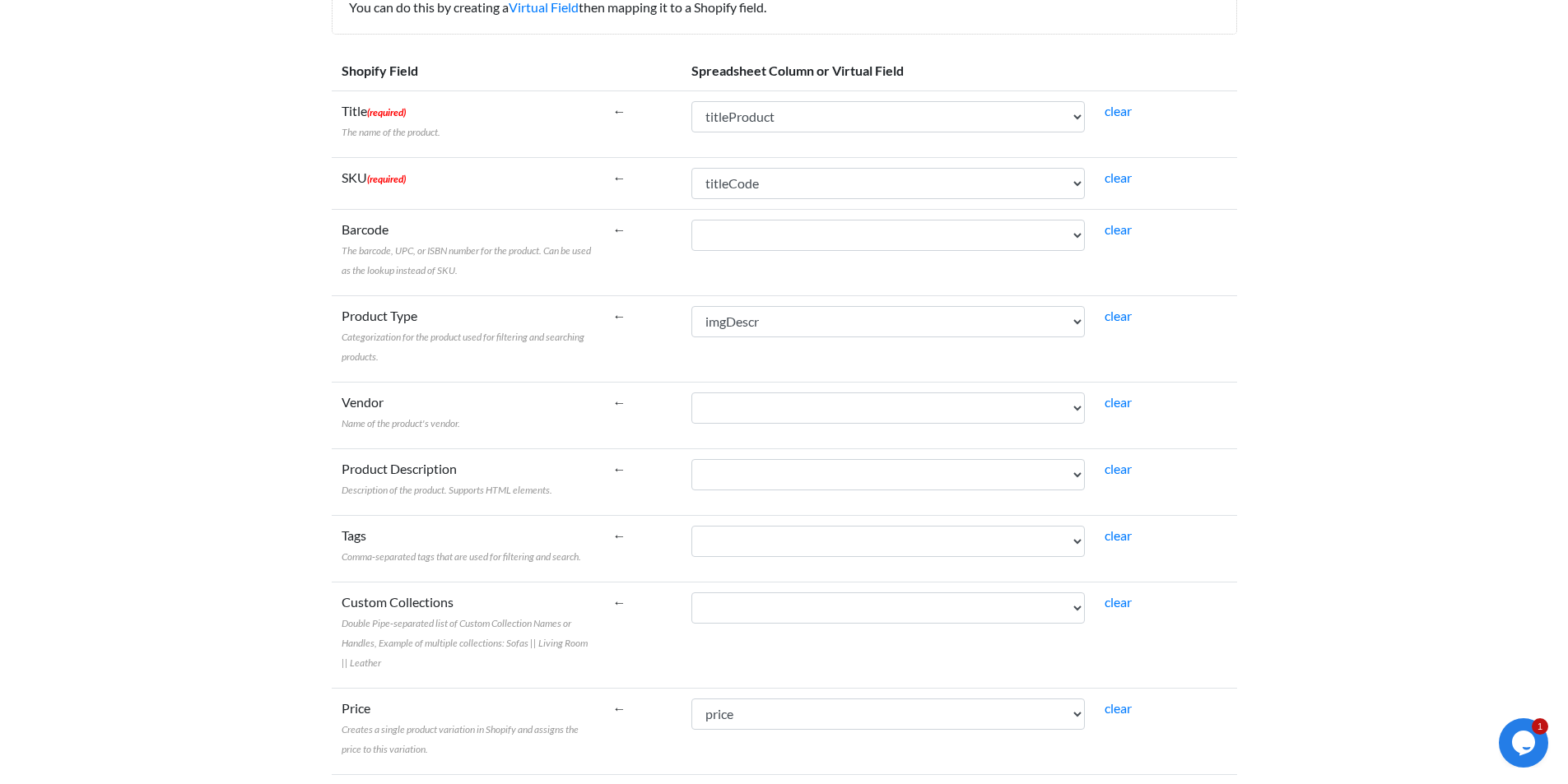
scroll to position [77, 0]
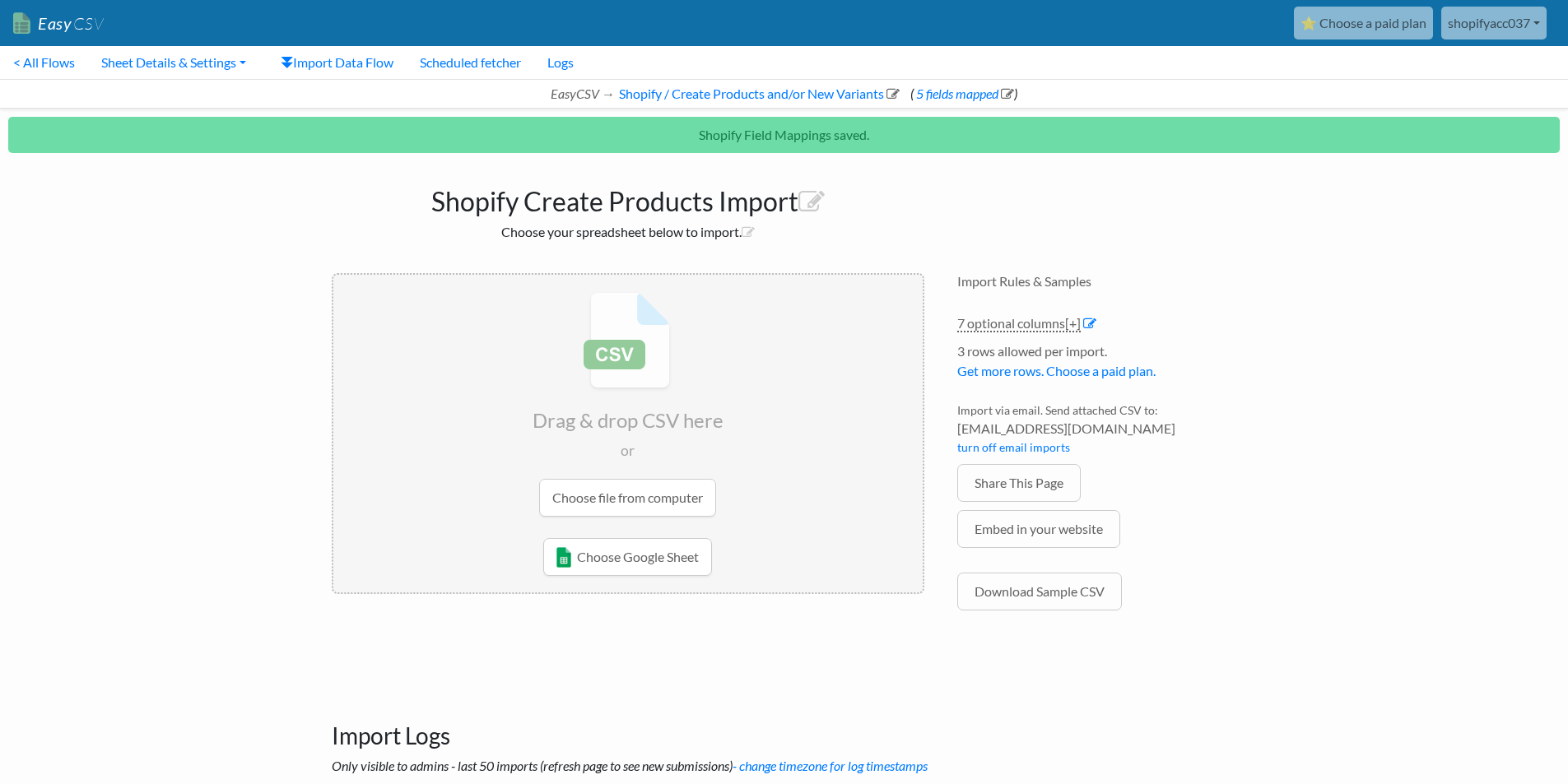
click at [624, 503] on input "file" at bounding box center [627, 404] width 590 height 259
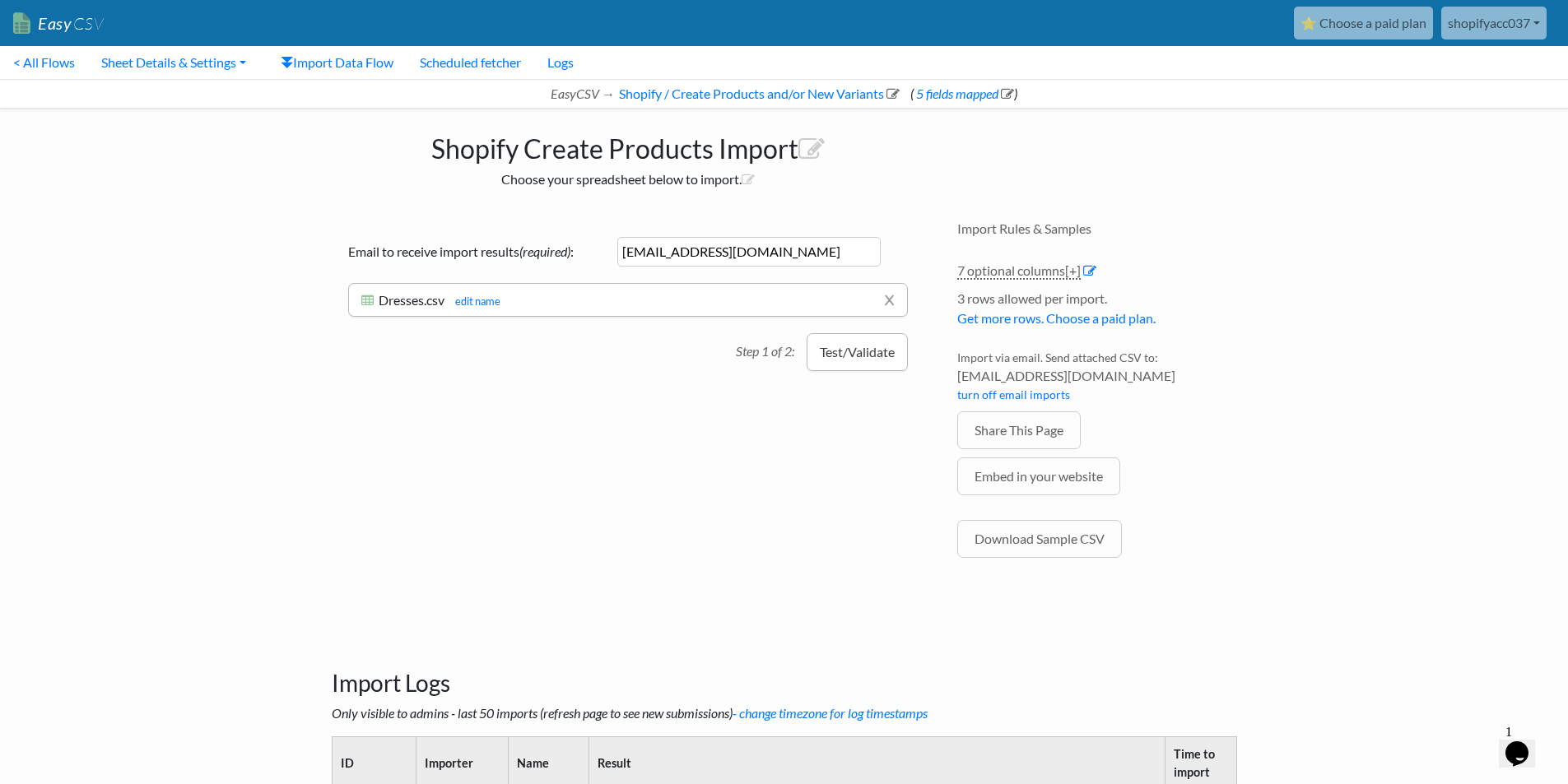
click at [845, 341] on button "Test/Validate" at bounding box center [857, 351] width 101 height 38
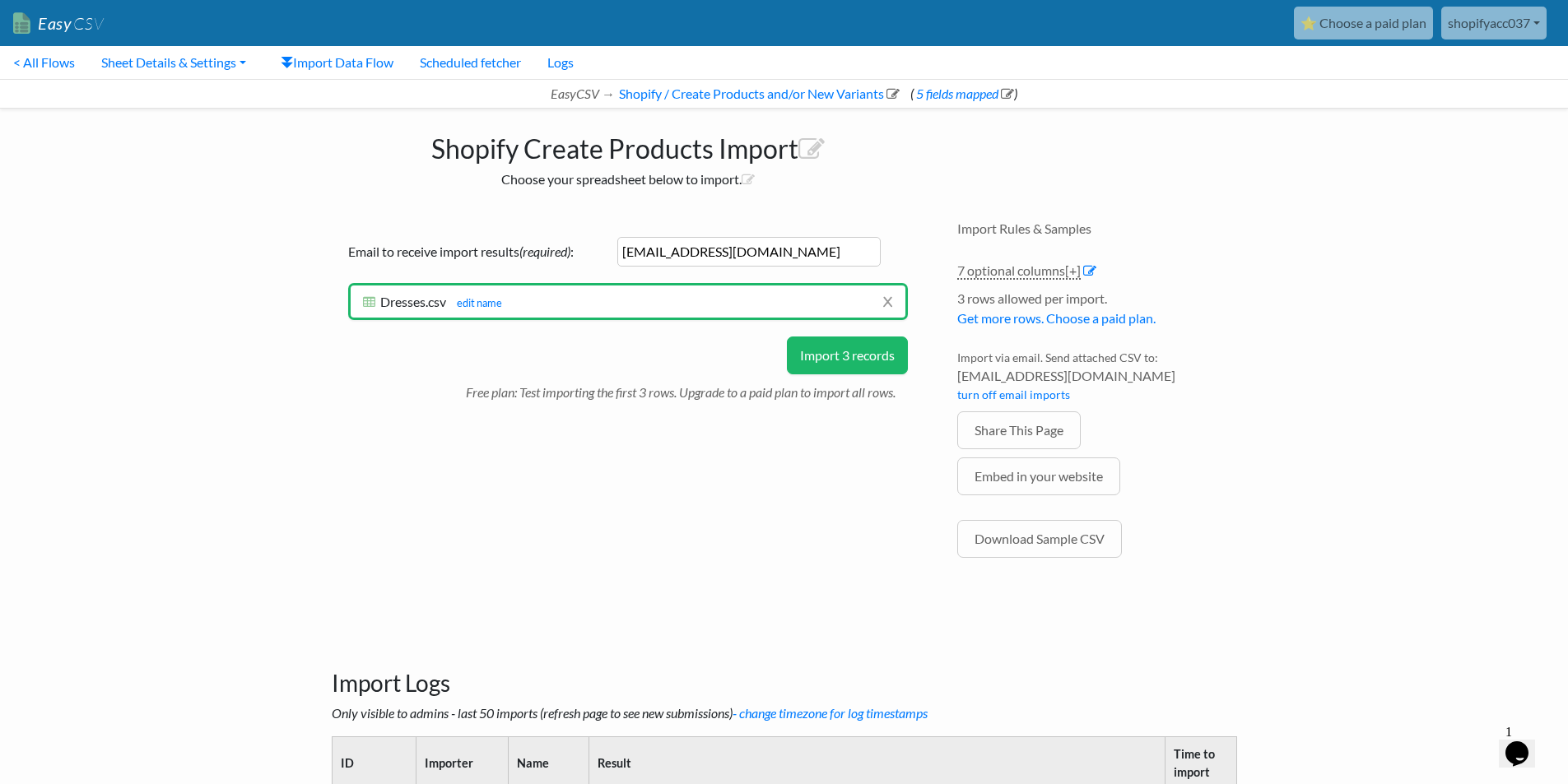
click at [847, 366] on button "Import 3 records" at bounding box center [846, 355] width 121 height 38
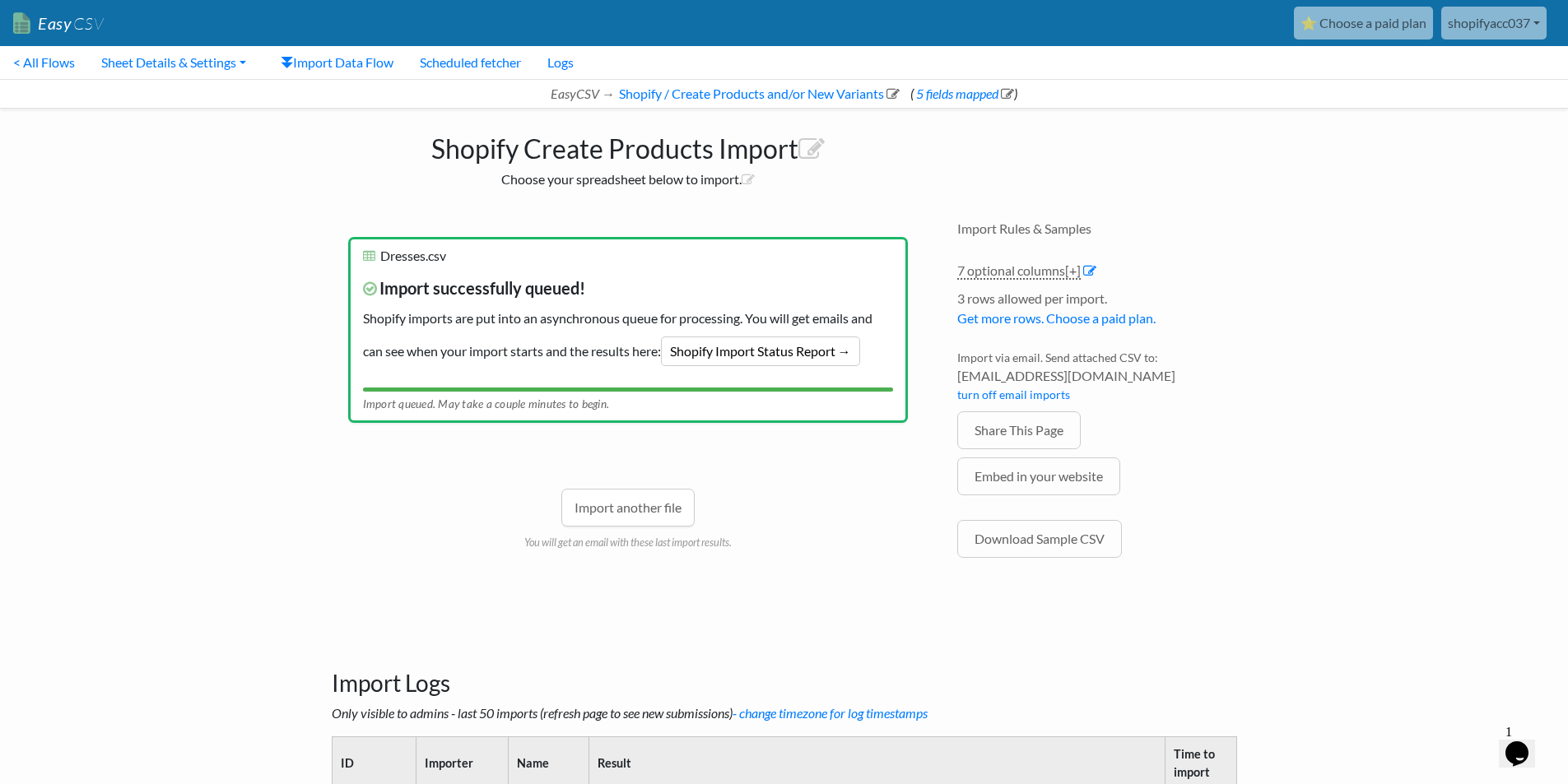
scroll to position [576, 0]
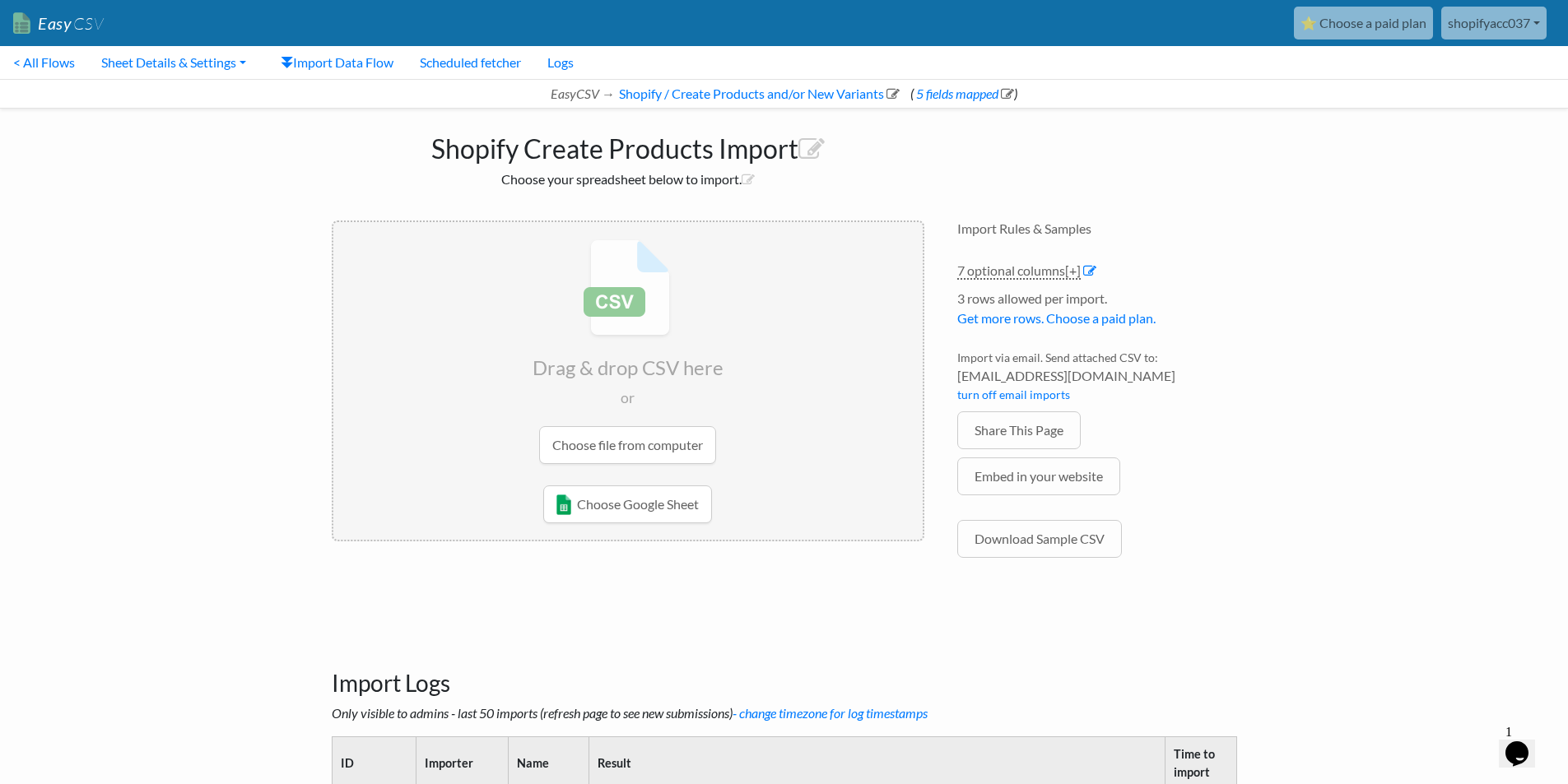
click at [608, 438] on input "file" at bounding box center [627, 351] width 590 height 259
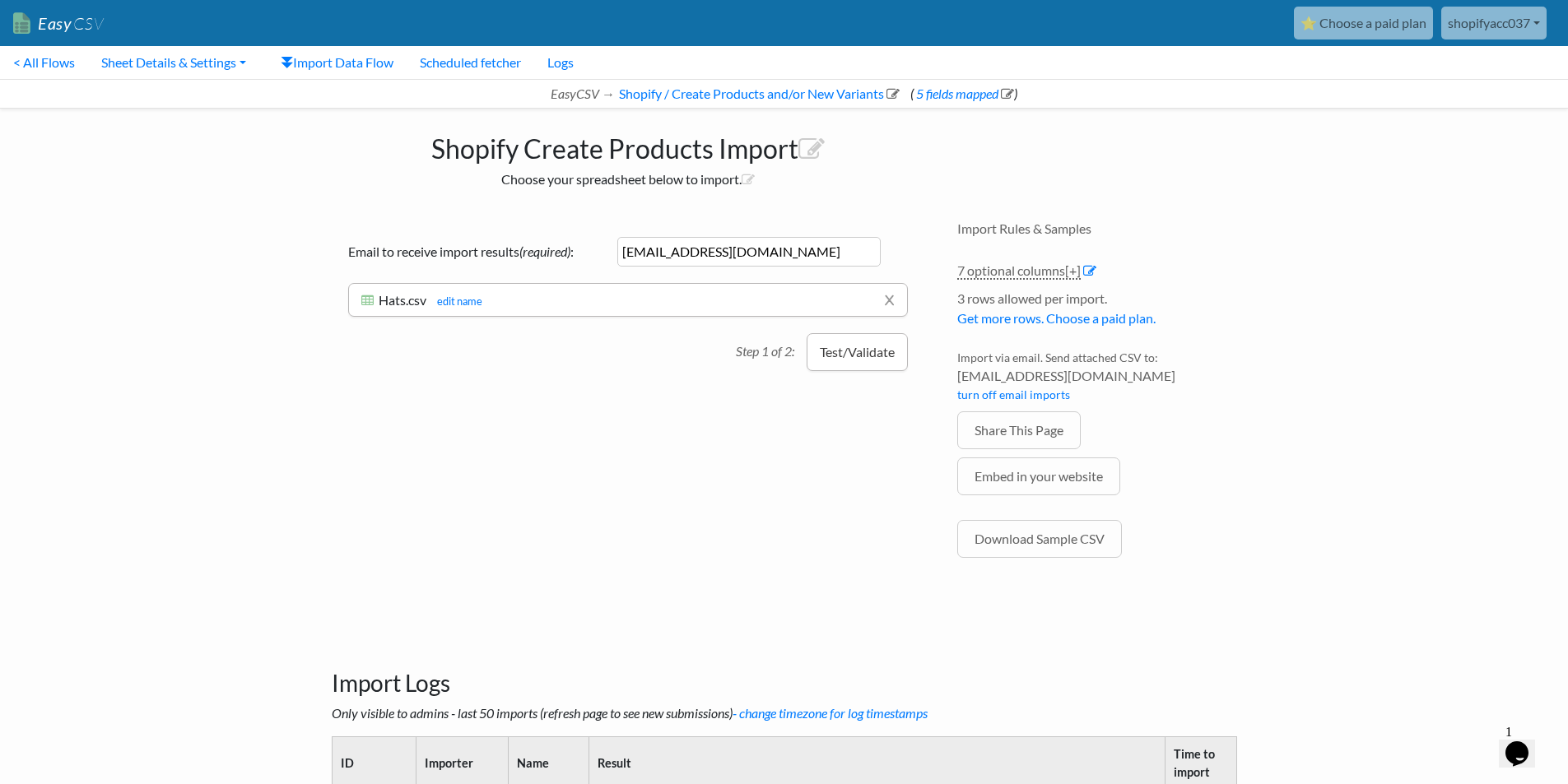
click at [850, 369] on button "Test/Validate" at bounding box center [857, 351] width 101 height 38
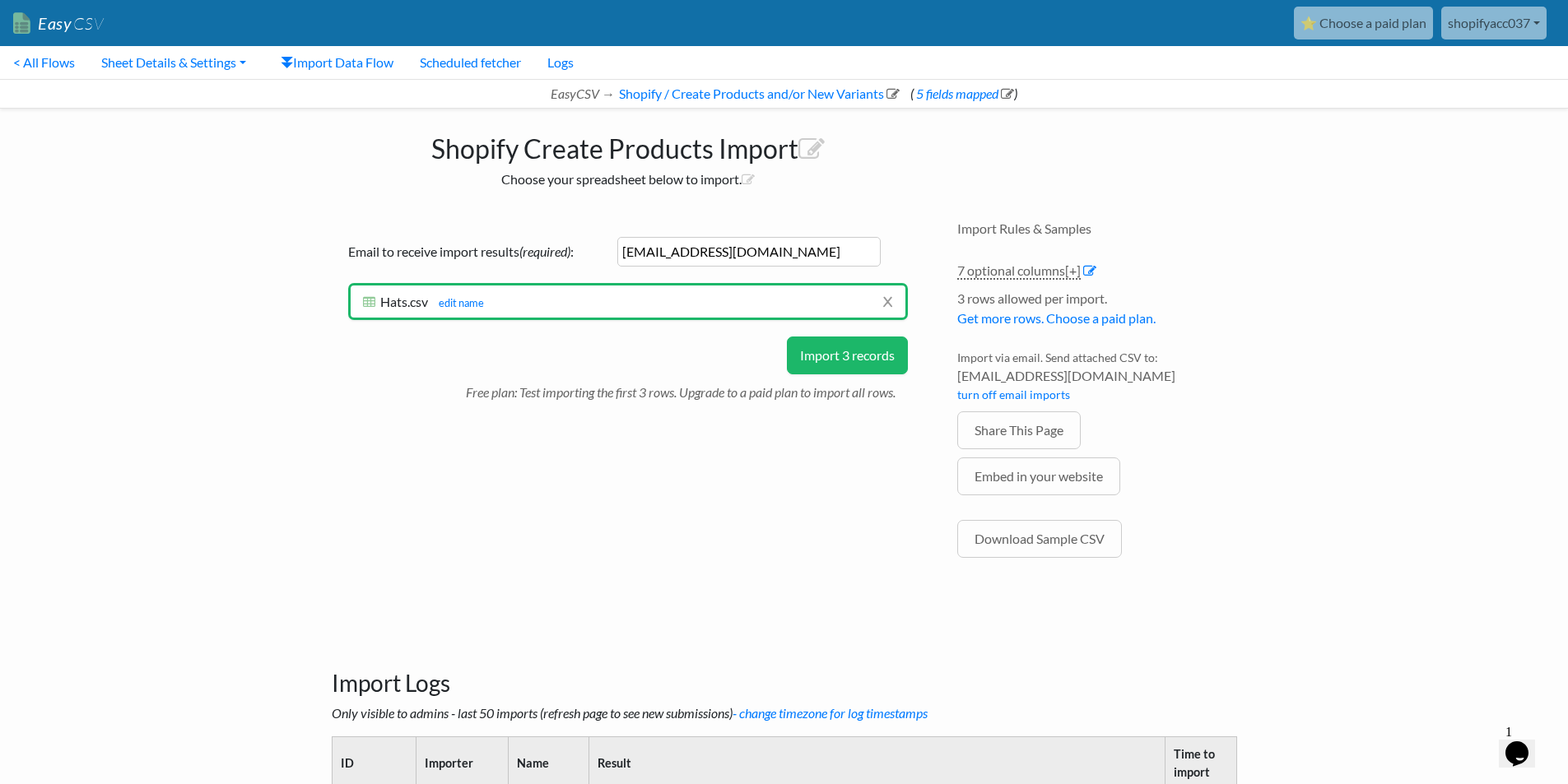
click at [860, 365] on button "Import 3 records" at bounding box center [846, 355] width 121 height 38
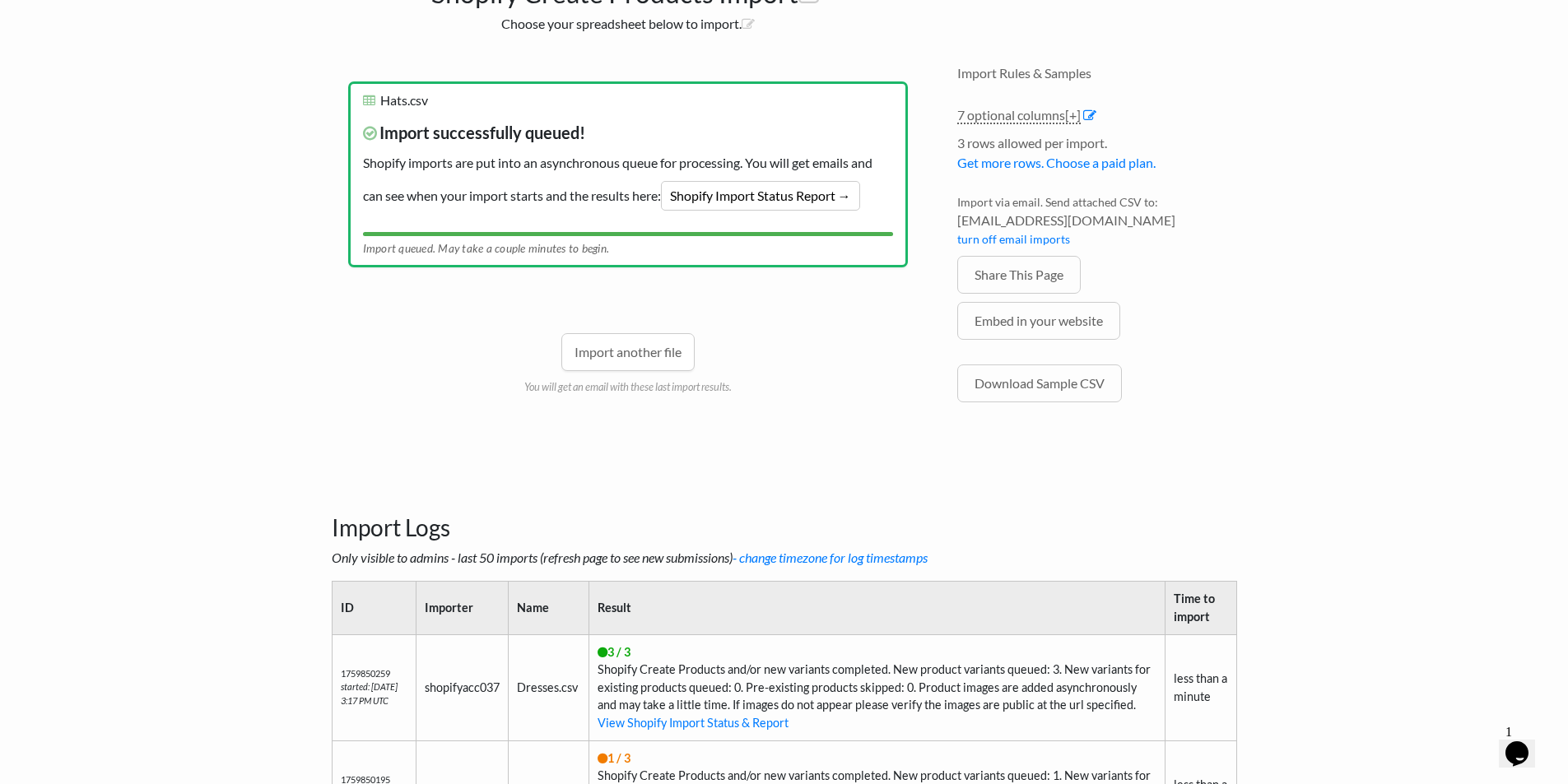
scroll to position [192, 0]
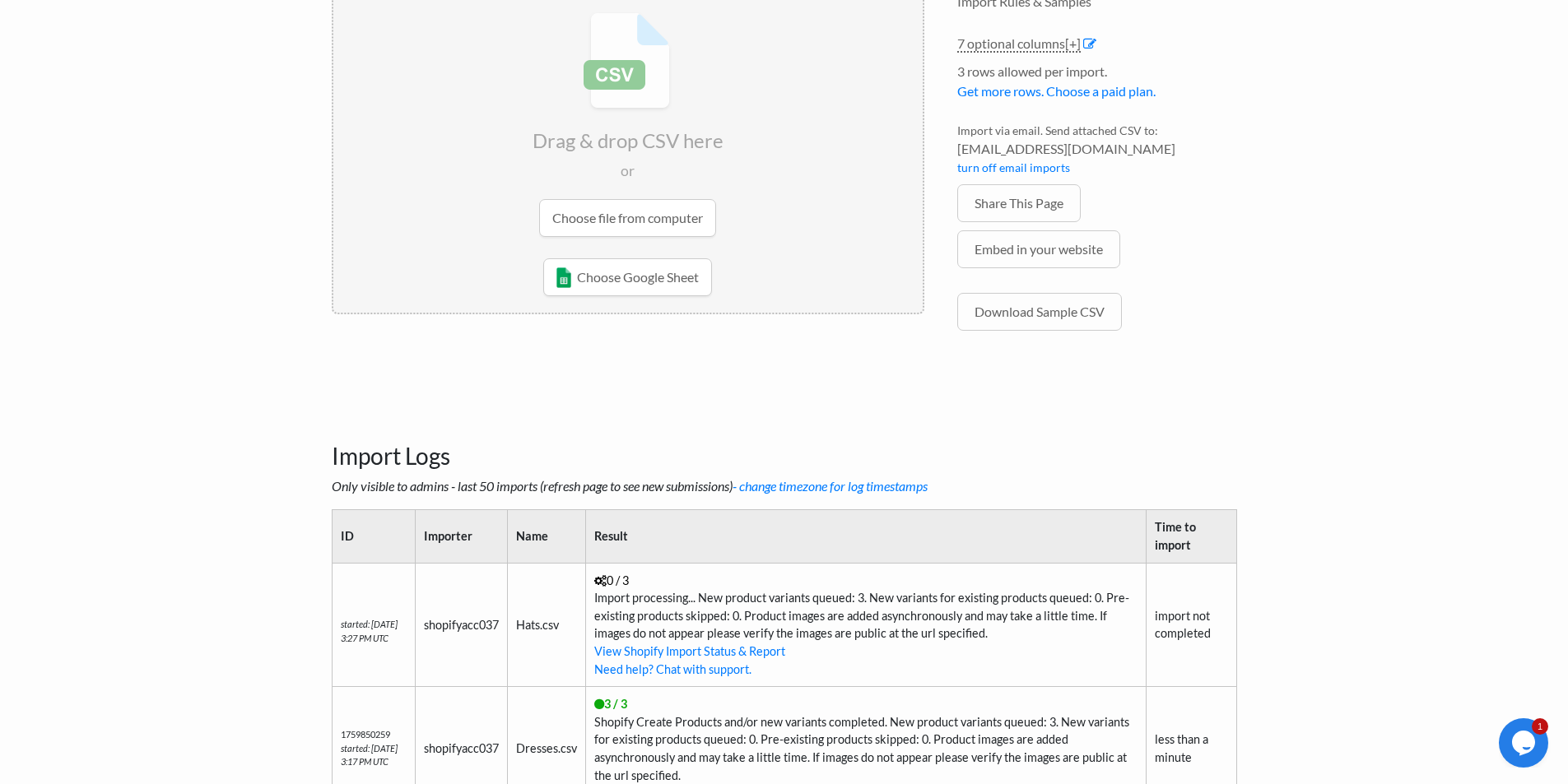
scroll to position [192, 0]
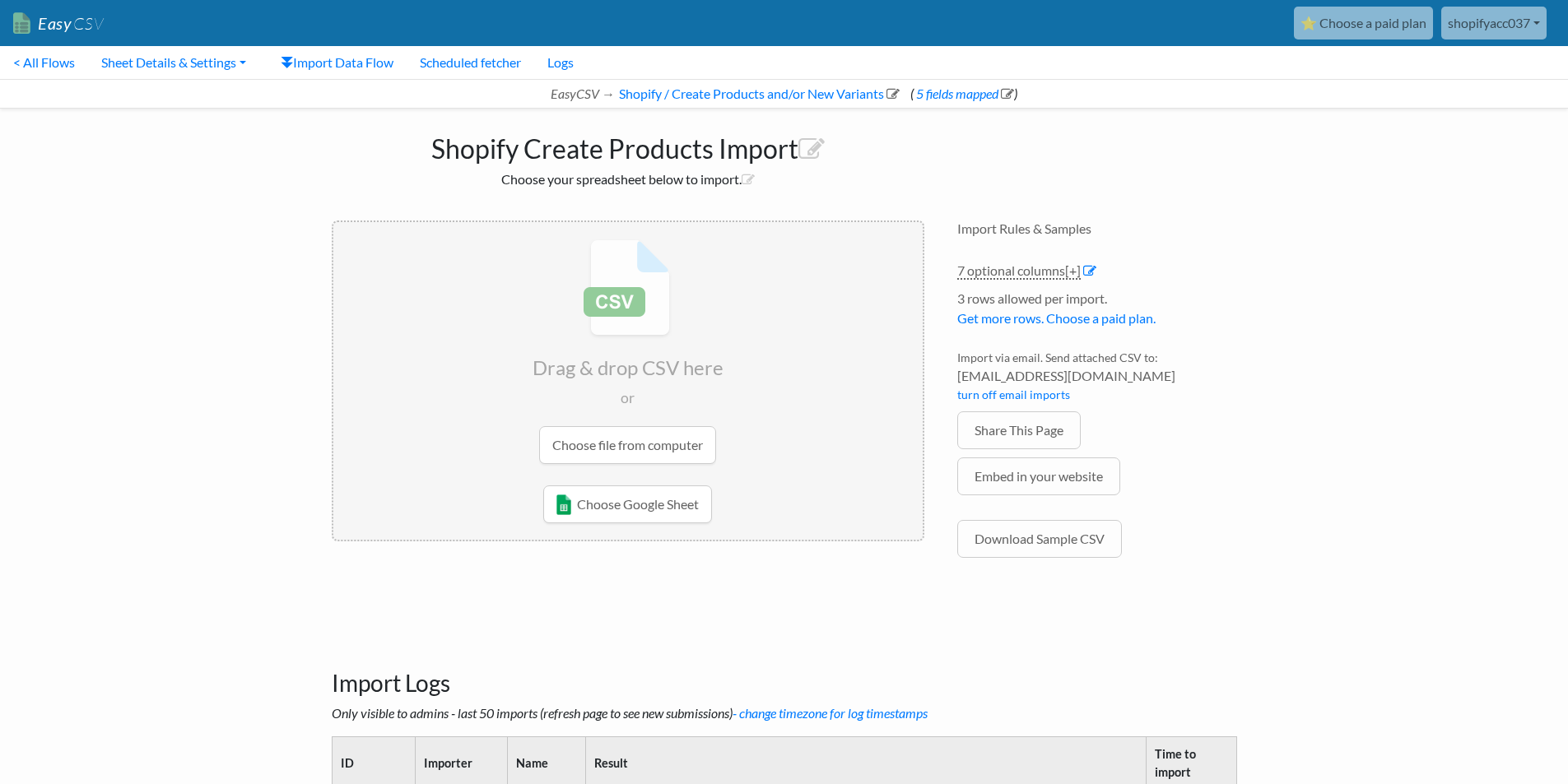
scroll to position [192, 0]
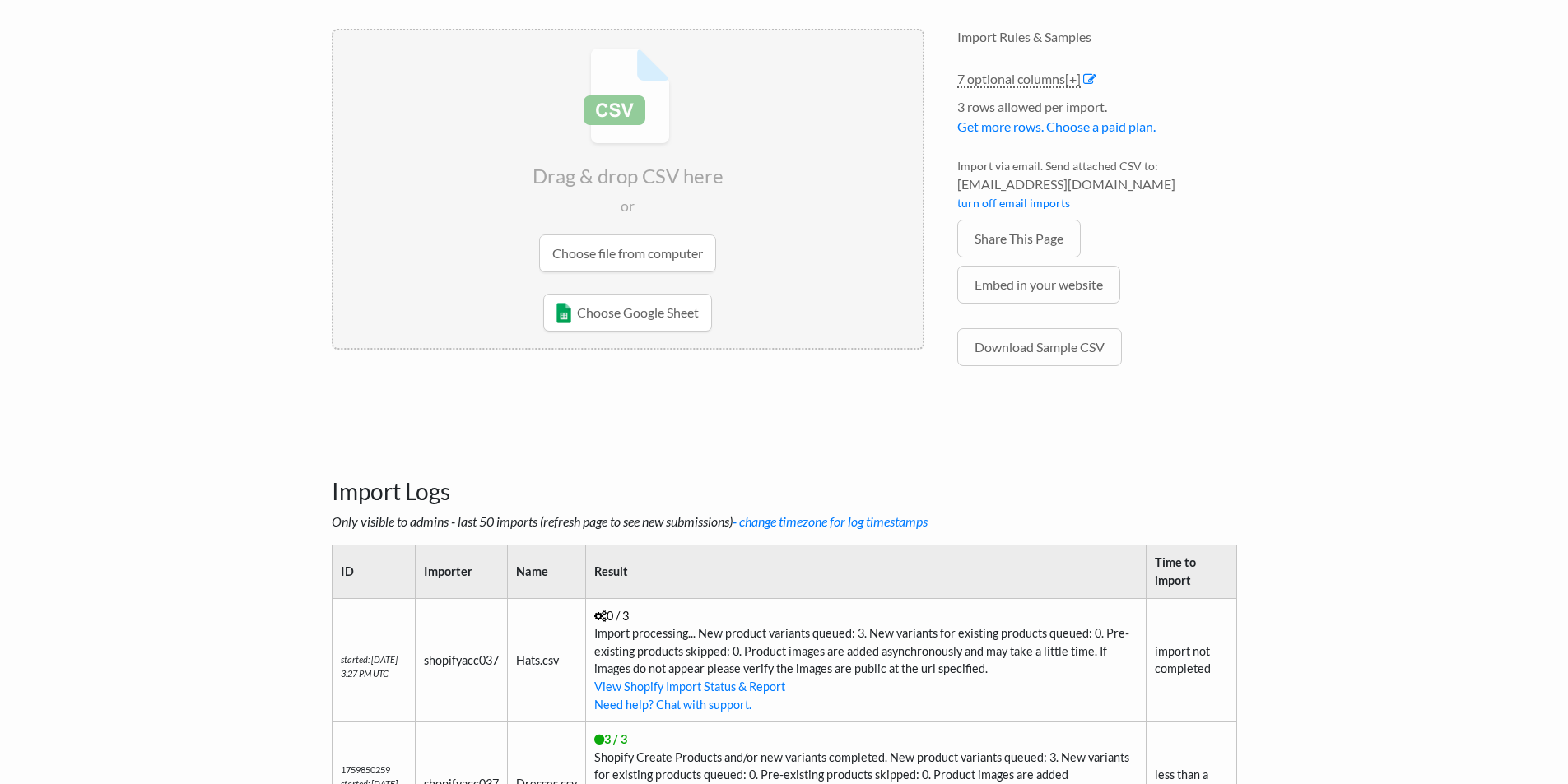
click at [802, 445] on h3 "Import Logs" at bounding box center [784, 472] width 905 height 69
click at [1104, 467] on h3 "Import Logs" at bounding box center [784, 472] width 905 height 69
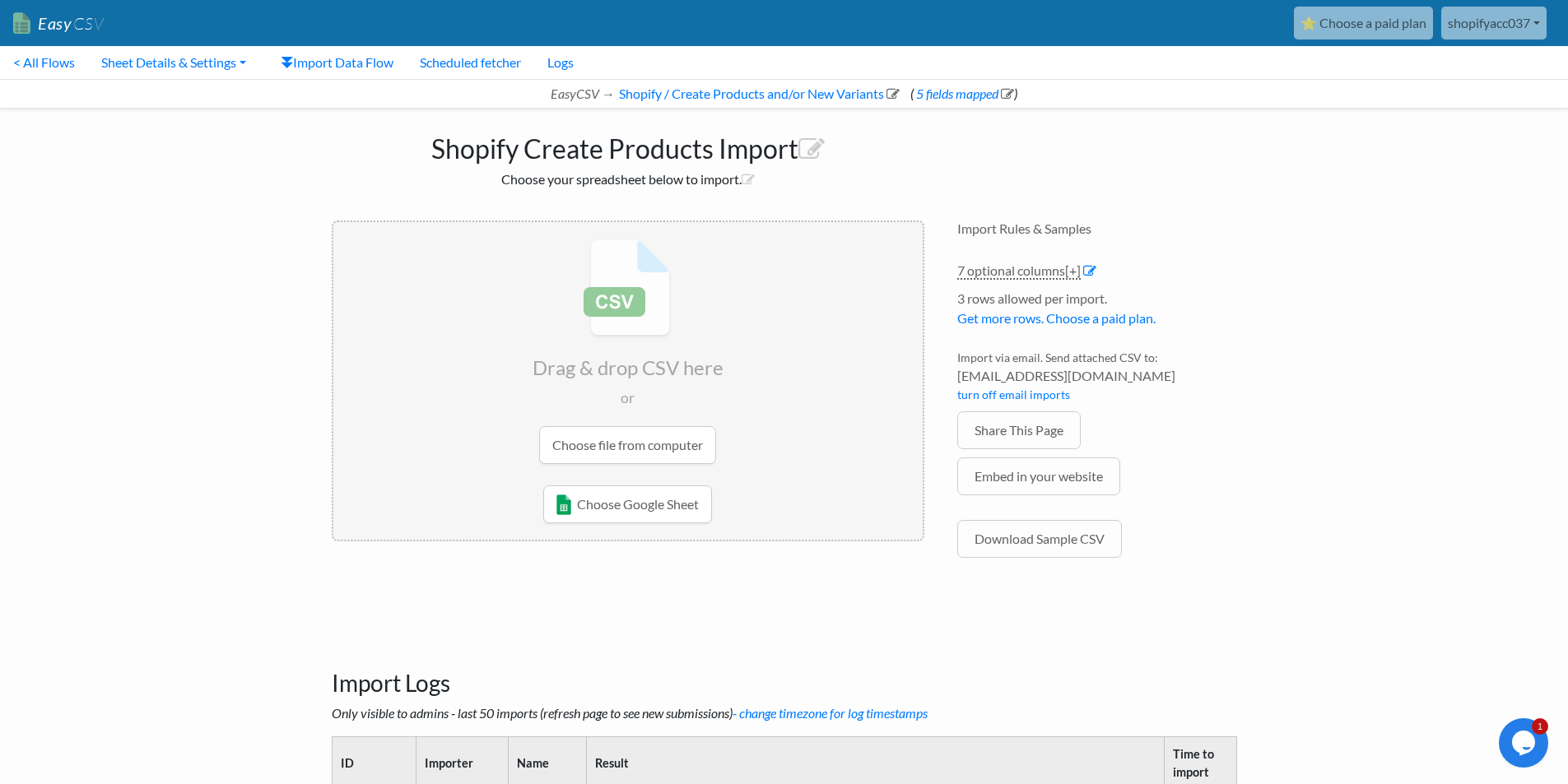
click at [600, 452] on input "file" at bounding box center [627, 351] width 590 height 259
click at [637, 445] on input "file" at bounding box center [627, 351] width 590 height 259
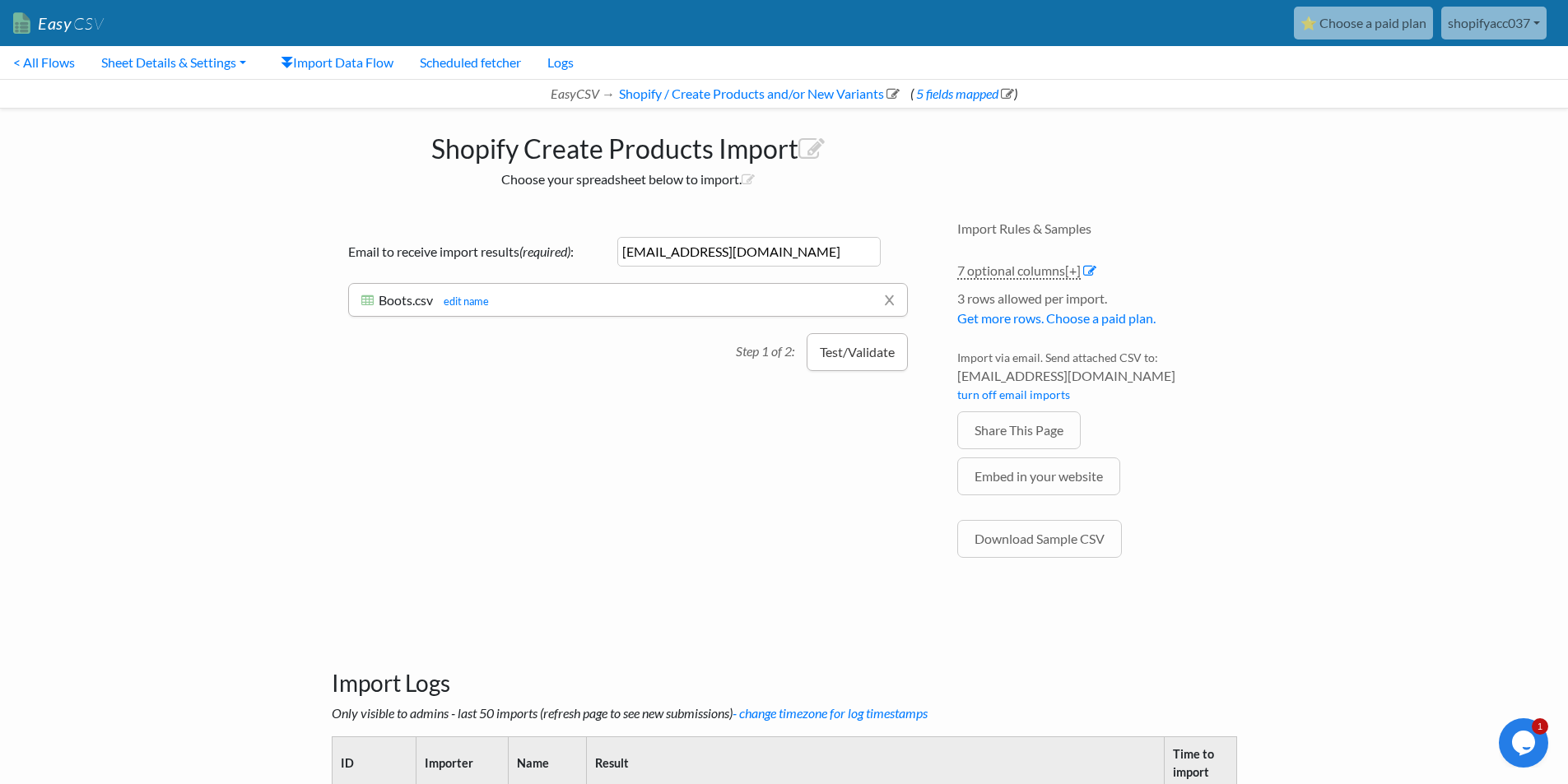
click at [880, 355] on button "Test/Validate" at bounding box center [857, 351] width 101 height 38
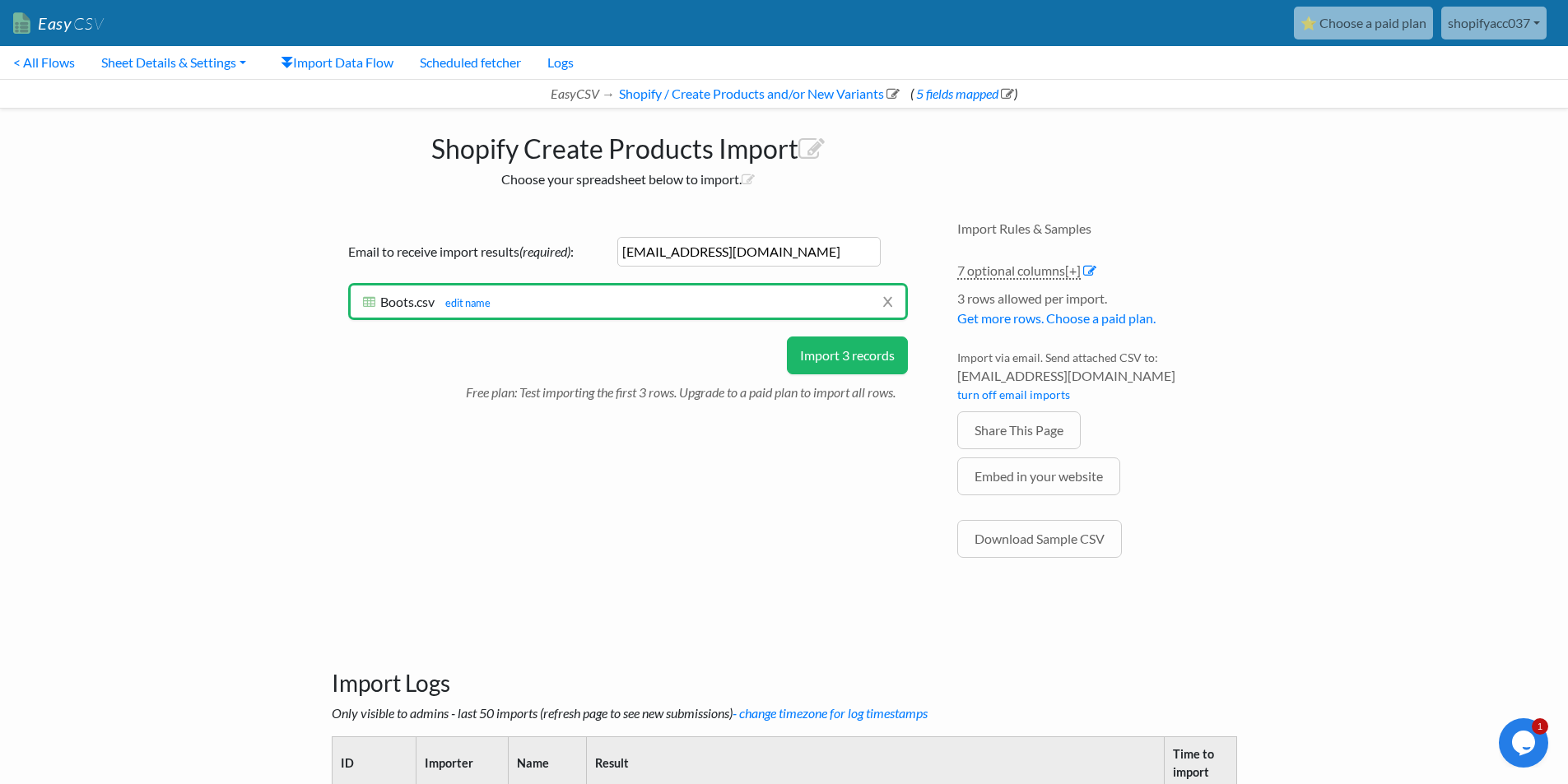
click at [854, 360] on button "Import 3 records" at bounding box center [846, 355] width 121 height 38
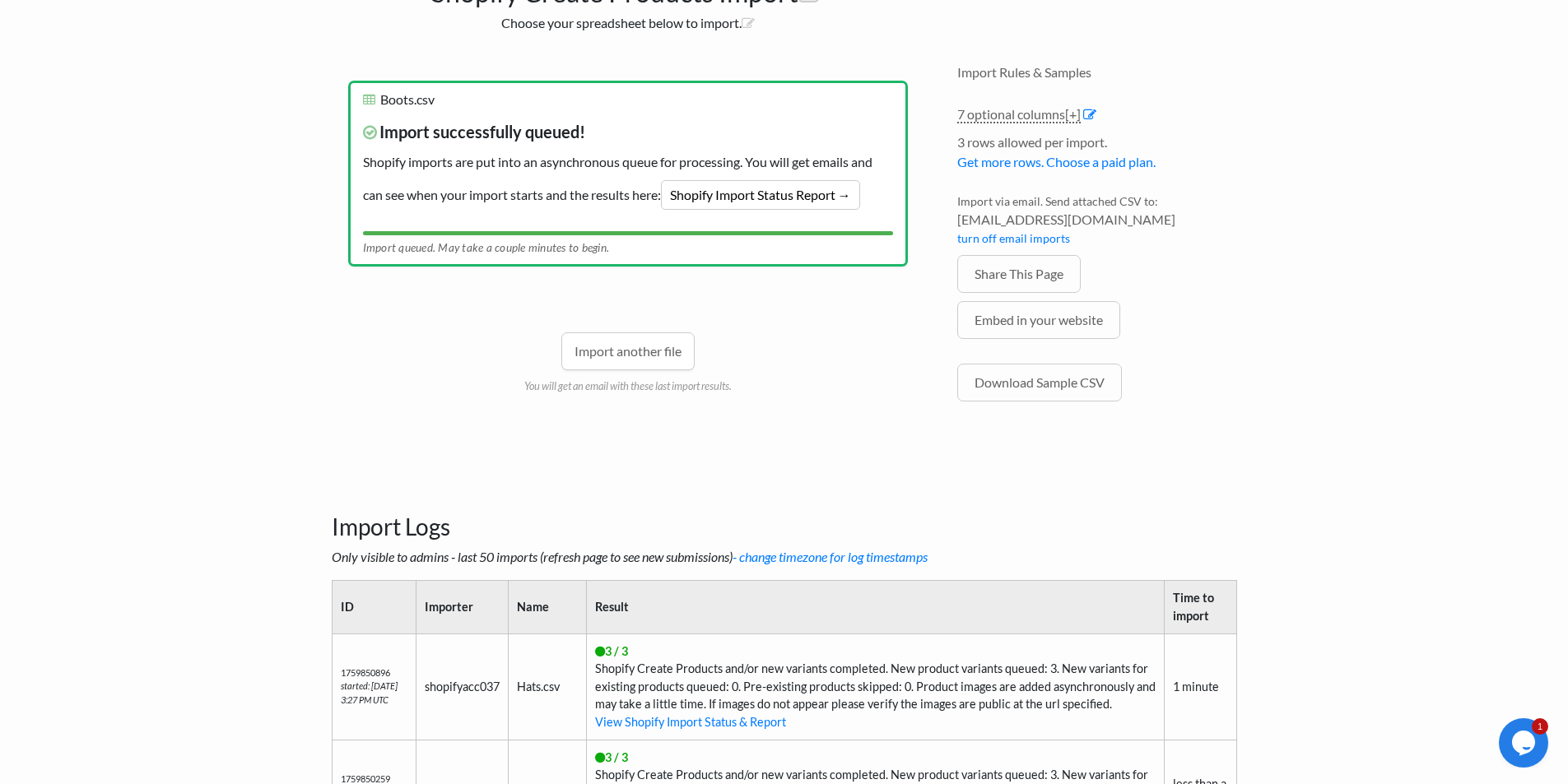
scroll to position [192, 0]
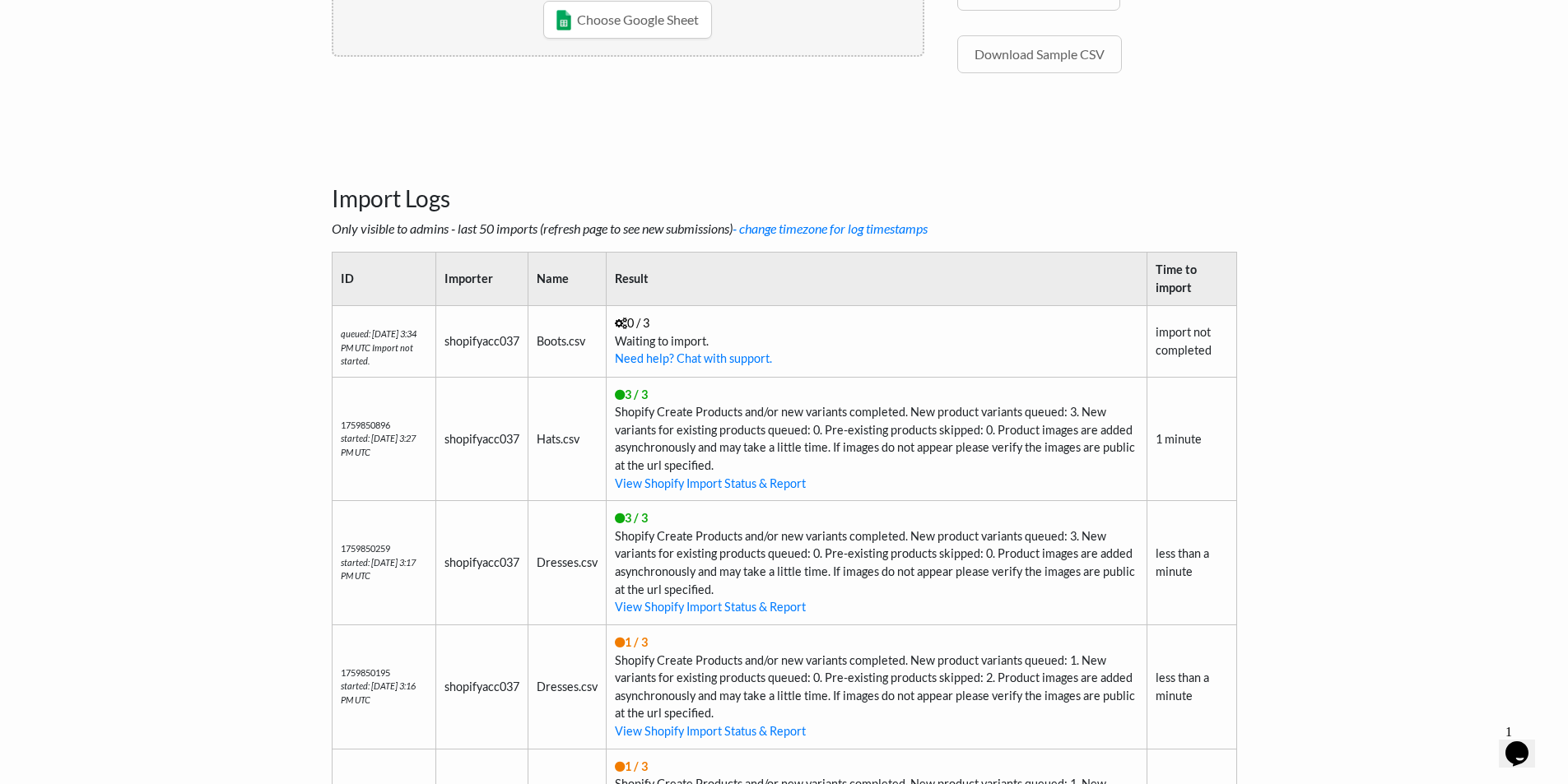
click at [1391, 338] on body "Easy CSV ⭐ Choose a paid plan shopifyacc037 Shopifyacc037 All Flows All CSV Gen…" at bounding box center [784, 233] width 1568 height 1436
